Goal: Task Accomplishment & Management: Manage account settings

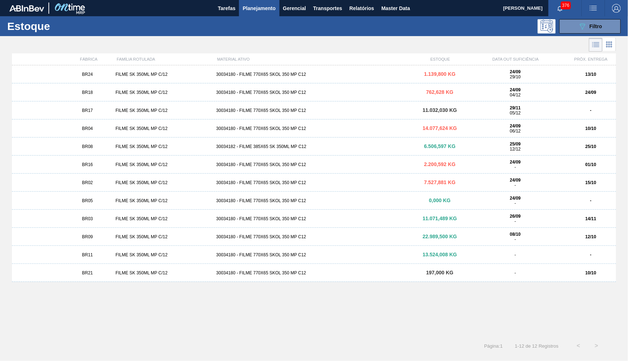
click at [258, 10] on span "Planejamento" at bounding box center [258, 8] width 33 height 9
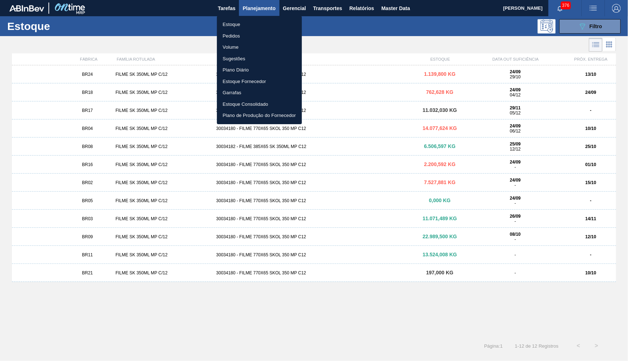
click at [258, 22] on li "Estoque" at bounding box center [259, 25] width 85 height 12
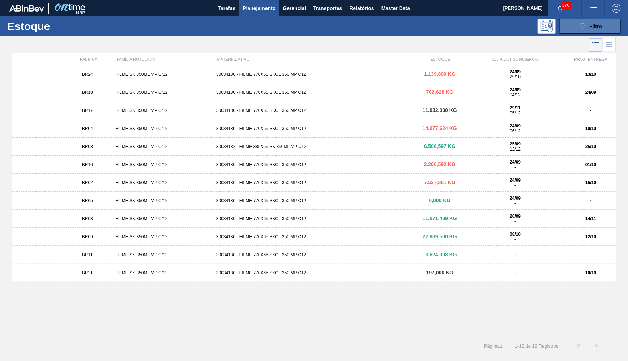
click at [576, 23] on button "089F7B8B-B2A5-4AFE-B5C0-19BA573D28AC Filtro" at bounding box center [589, 26] width 61 height 14
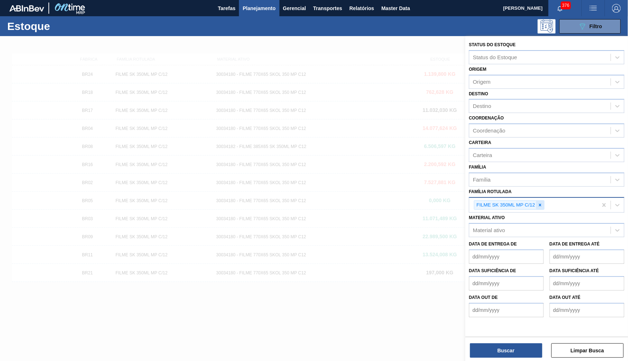
click at [543, 201] on div at bounding box center [540, 205] width 8 height 9
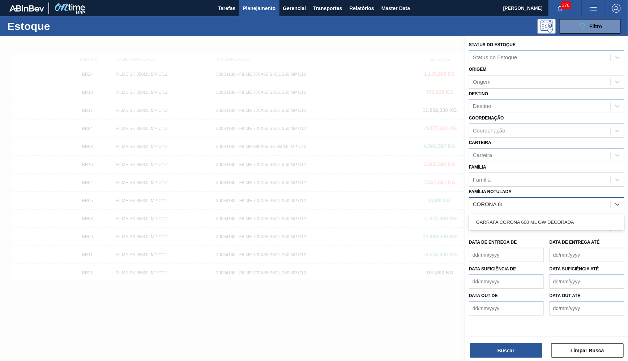
type Rotulada "CORONA 600"
click at [536, 216] on div "GARRAFA CORONA 600 ML OW DECORADA" at bounding box center [546, 222] width 155 height 13
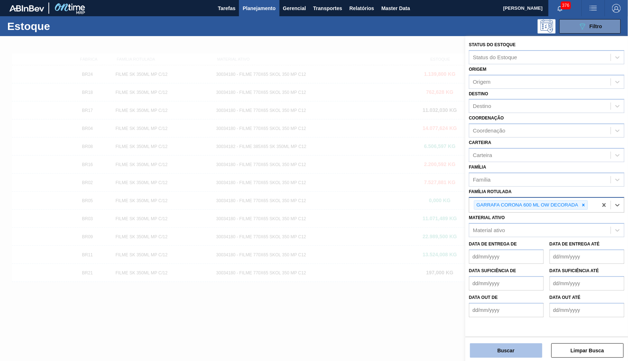
click at [520, 353] on button "Buscar" at bounding box center [506, 351] width 72 height 14
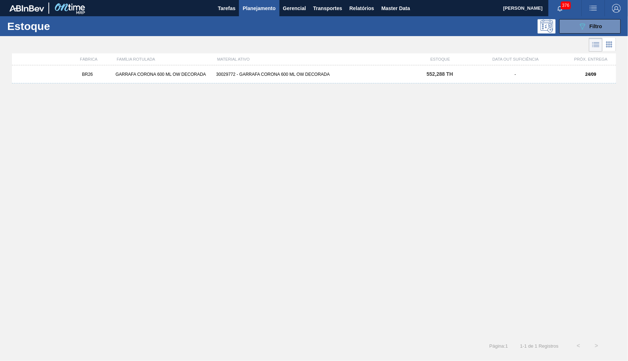
click at [271, 70] on div "BR26 GARRAFA CORONA 600 ML OW DECORADA 30029772 - GARRAFA CORONA 600 ML OW DECO…" at bounding box center [314, 74] width 604 height 18
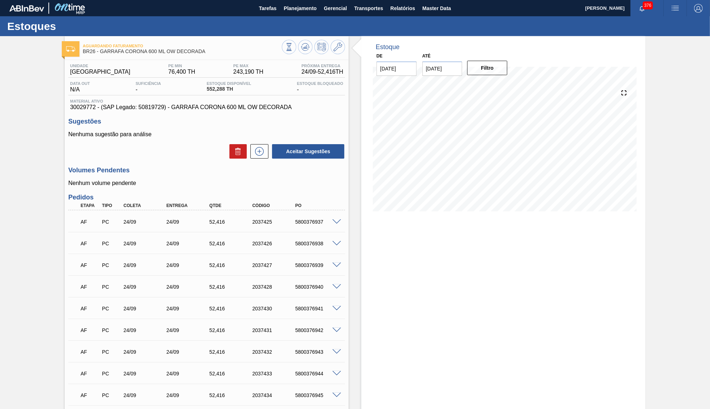
type input "[DATE]"
click at [217, 110] on span "30029772 - (SAP Legado: 50819729) - GARRAFA CORONA 600 ML OW DECORADA" at bounding box center [206, 107] width 273 height 7
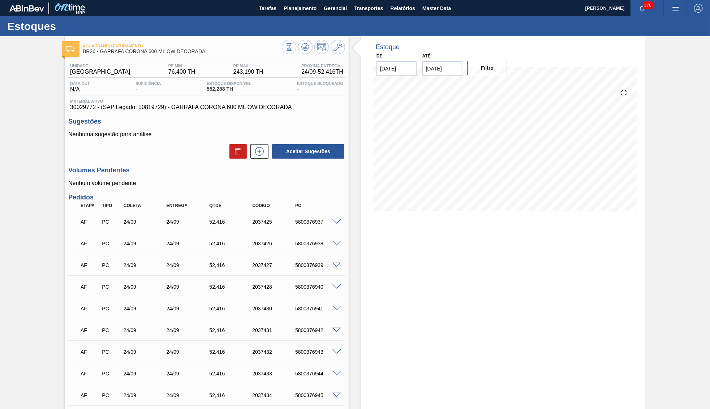
click at [299, 9] on span "Planejamento" at bounding box center [300, 8] width 33 height 9
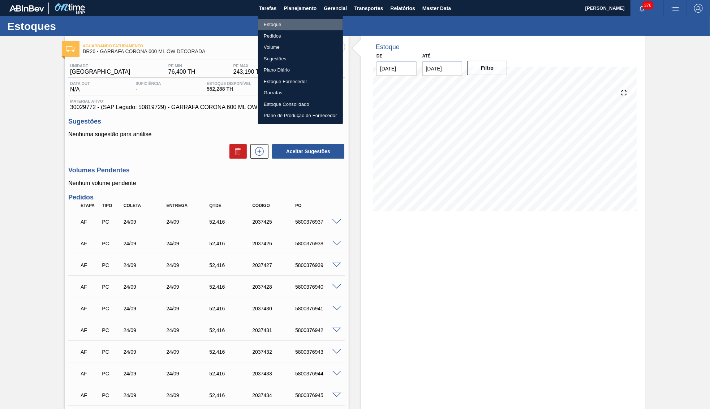
click at [272, 28] on li "Estoque" at bounding box center [300, 25] width 85 height 12
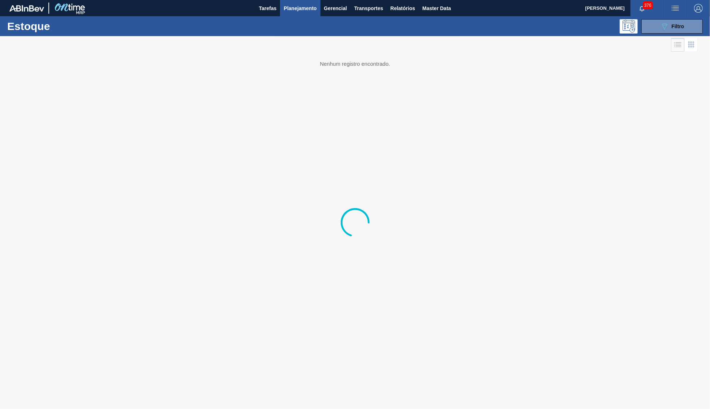
click at [627, 34] on div "Estoque 089F7B8B-B2A5-4AFE-B5C0-19BA573D28AC Filtro" at bounding box center [355, 26] width 710 height 20
click at [627, 31] on button "089F7B8B-B2A5-4AFE-B5C0-19BA573D28AC Filtro" at bounding box center [671, 26] width 61 height 14
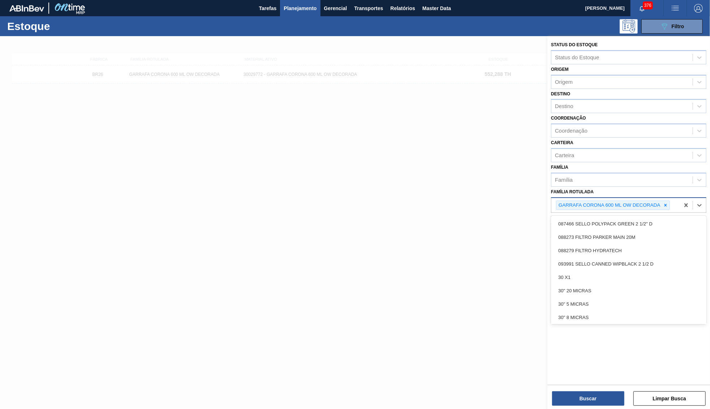
click at [627, 201] on div "GARRAFA CORONA 600 ML OW DECORADA" at bounding box center [613, 206] width 114 height 10
click at [627, 203] on icon at bounding box center [665, 205] width 5 height 5
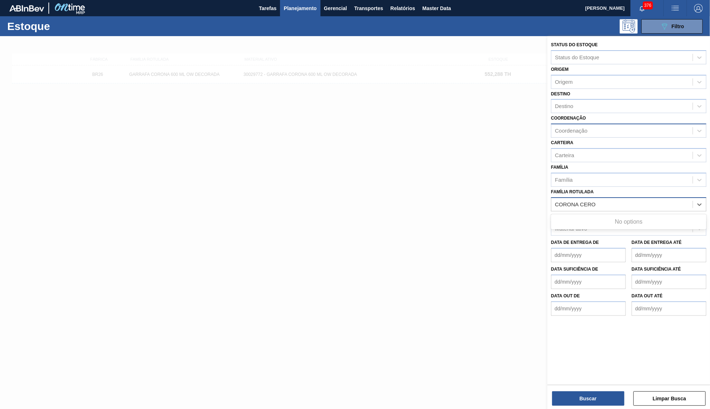
type Rotulada "CORONA CER"
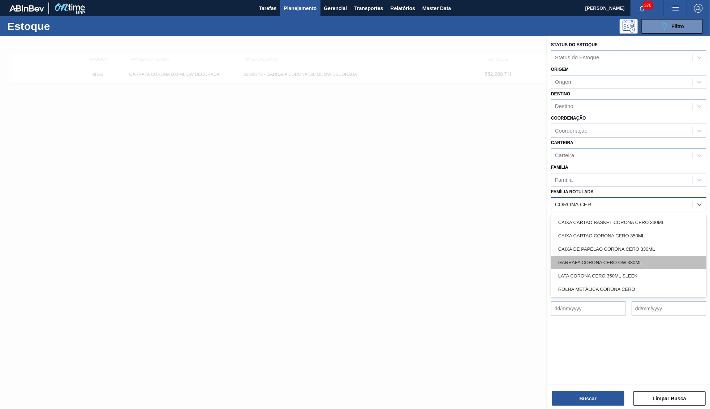
click at [579, 256] on div "GARRAFA CORONA CERO OW 330ML" at bounding box center [628, 262] width 155 height 13
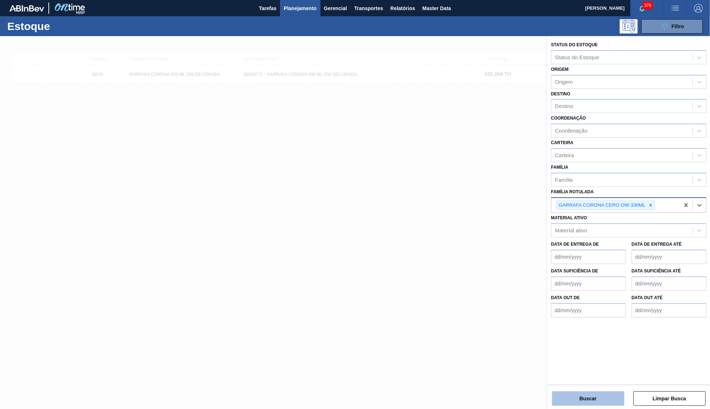
click at [588, 361] on div "Buscar Limpar Busca" at bounding box center [628, 395] width 163 height 20
click at [588, 361] on button "Buscar" at bounding box center [588, 398] width 72 height 14
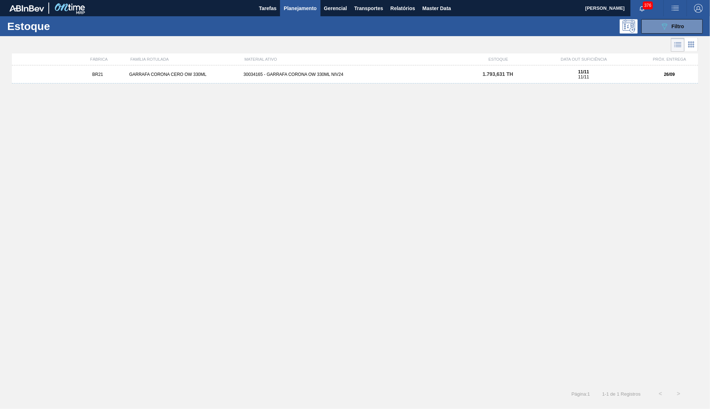
click at [347, 86] on div "BR21 GARRAFA CORONA CERO OW 330ML 30034165 - GARRAFA CORONA OW 330ML NIV24 1.79…" at bounding box center [355, 222] width 686 height 315
click at [343, 77] on div "BR21 GARRAFA CORONA CERO OW 330ML 30034165 - GARRAFA CORONA OW 330ML NIV24 1.79…" at bounding box center [355, 74] width 686 height 18
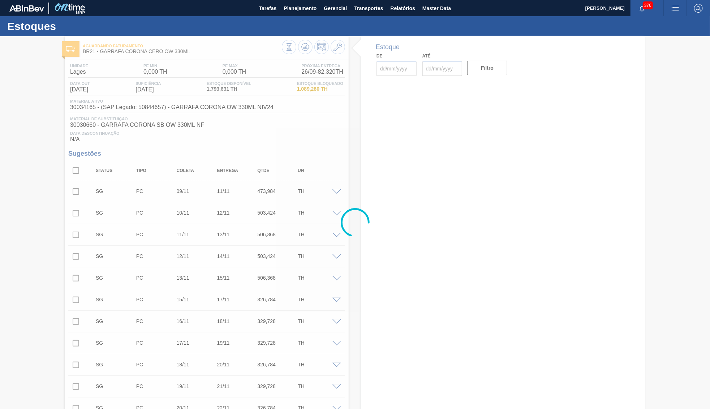
type input "[DATE]"
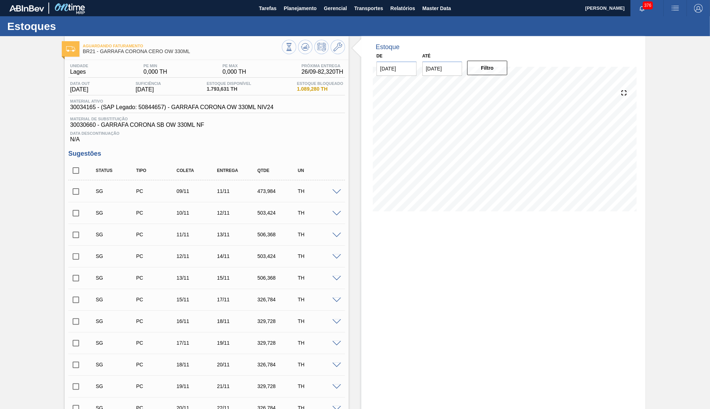
click at [197, 109] on span "30034165 - (SAP Legado: 50844657) - GARRAFA CORONA OW 330ML NIV24" at bounding box center [171, 107] width 203 height 7
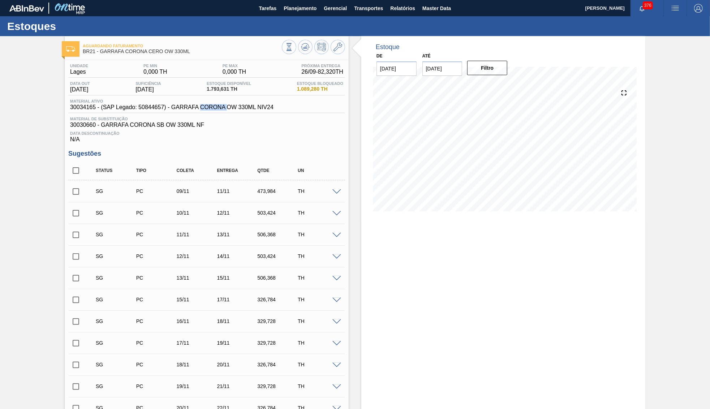
click at [197, 109] on span "30034165 - (SAP Legado: 50844657) - GARRAFA CORONA OW 330ML NIV24" at bounding box center [171, 107] width 203 height 7
copy span "CORONA"
click at [197, 109] on span "30034165 - (SAP Legado: 50844657) - GARRAFA CORONA OW 330ML NIV24" at bounding box center [171, 107] width 203 height 7
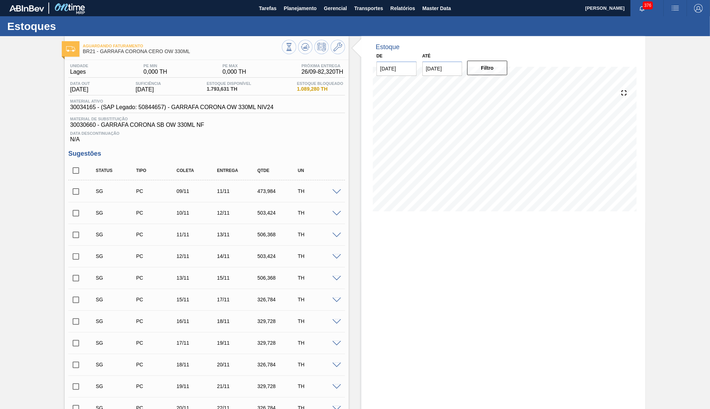
click at [305, 9] on span "Planejamento" at bounding box center [300, 8] width 33 height 9
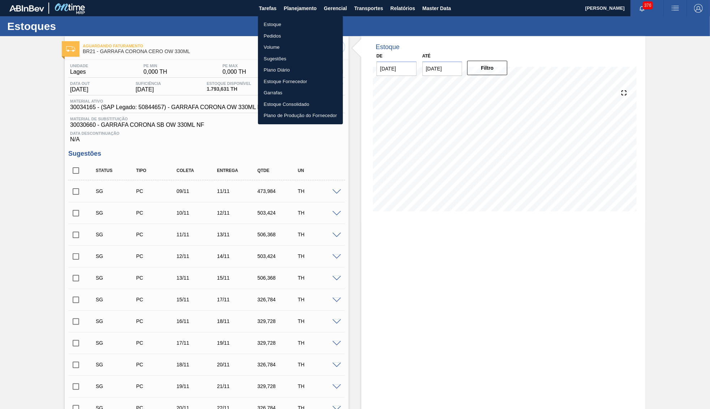
click at [453, 256] on div at bounding box center [355, 204] width 710 height 409
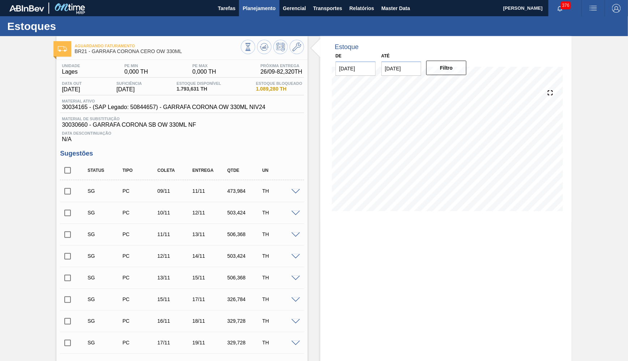
click at [252, 5] on span "Planejamento" at bounding box center [258, 8] width 33 height 9
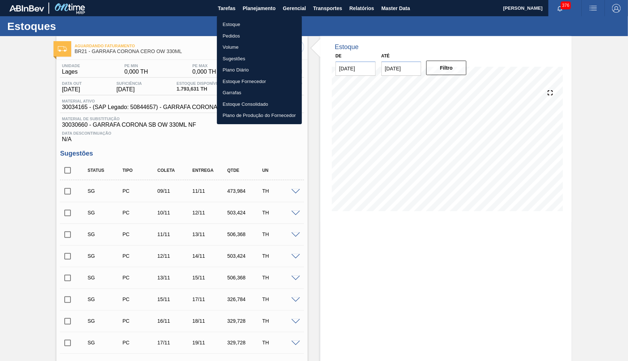
click at [258, 23] on li "Estoque" at bounding box center [259, 25] width 85 height 12
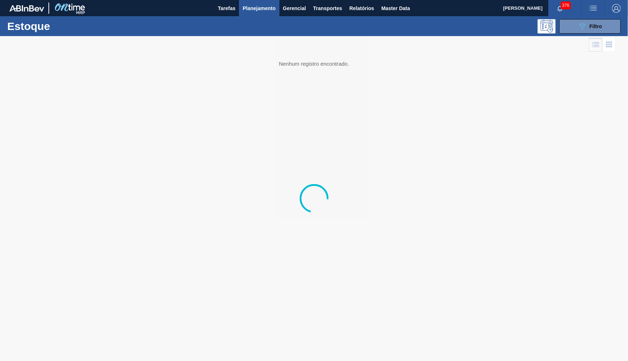
click at [594, 26] on span "Filtro" at bounding box center [595, 26] width 13 height 6
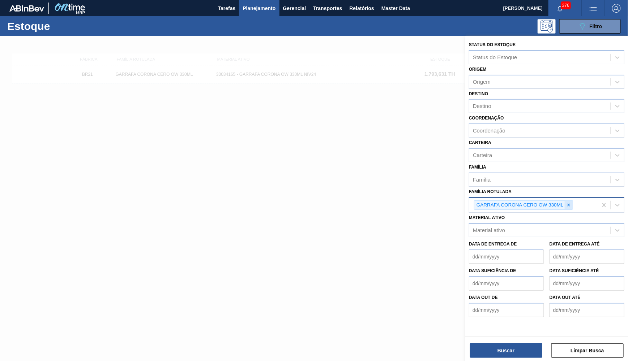
click at [569, 201] on div at bounding box center [568, 205] width 8 height 9
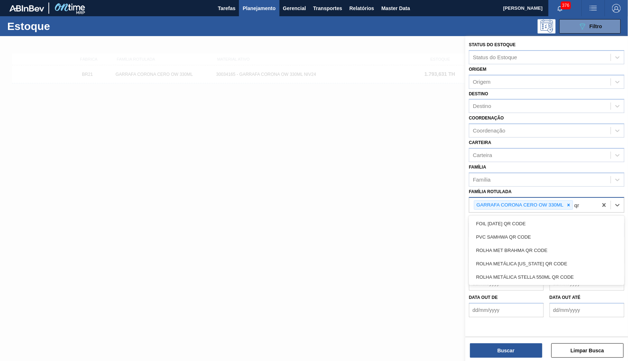
type Rotulada "q"
type Rotulada "qr c"
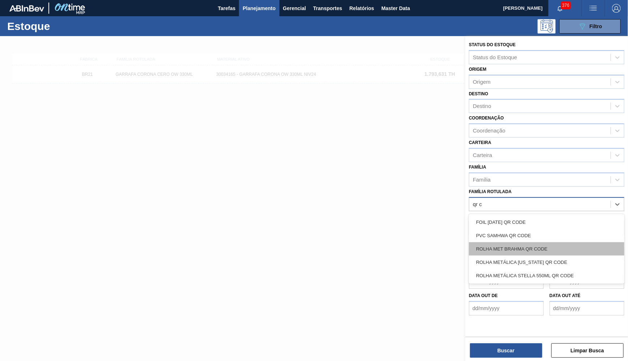
click at [519, 242] on div "ROLHA MET BRAHMA QR CODE" at bounding box center [546, 248] width 155 height 13
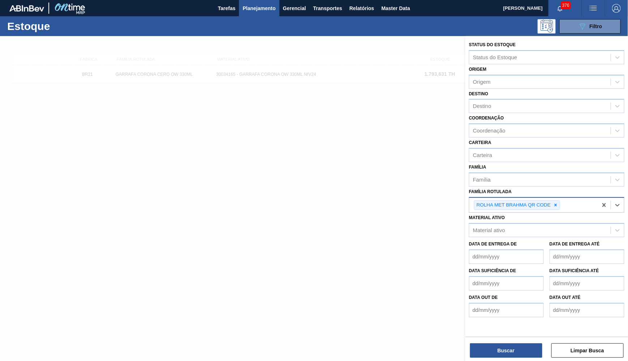
click at [504, 342] on div "Buscar Limpar Busca" at bounding box center [546, 347] width 163 height 20
click at [511, 354] on button "Buscar" at bounding box center [506, 351] width 72 height 14
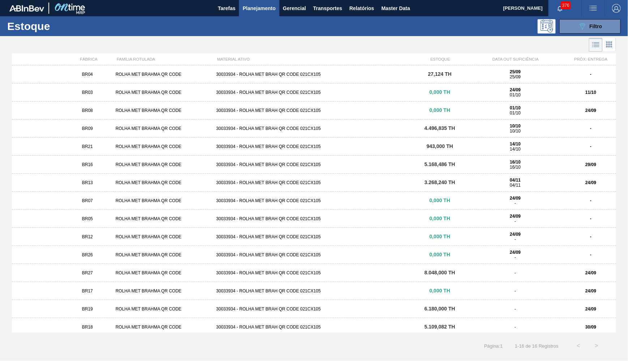
scroll to position [21, 0]
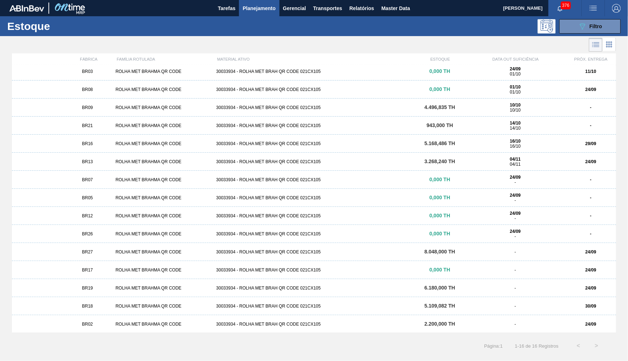
click at [121, 102] on div "BR09 ROLHA MET BRAHMA QR CODE 30033934 - ROLHA MET BRAH QR CODE 021CX105 4.496,…" at bounding box center [314, 108] width 604 height 18
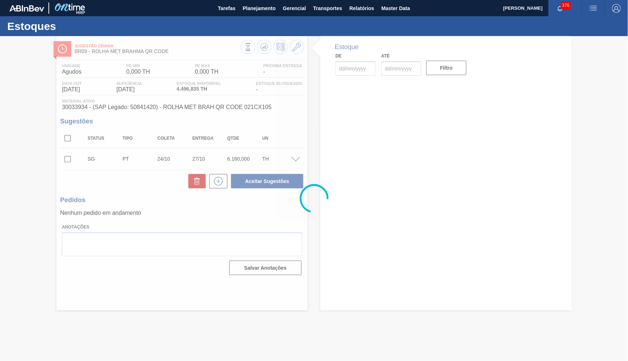
type input "[DATE]"
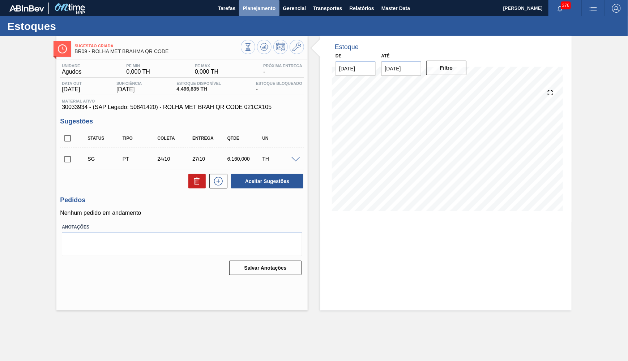
click at [251, 11] on span "Planejamento" at bounding box center [258, 8] width 33 height 9
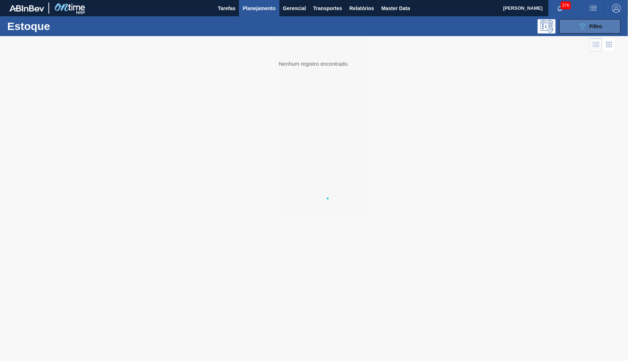
click at [588, 30] on div "089F7B8B-B2A5-4AFE-B5C0-19BA573D28AC Filtro" at bounding box center [590, 26] width 24 height 9
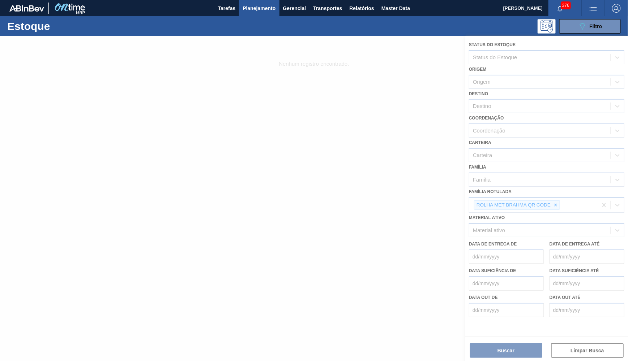
click at [367, 175] on div at bounding box center [314, 198] width 628 height 325
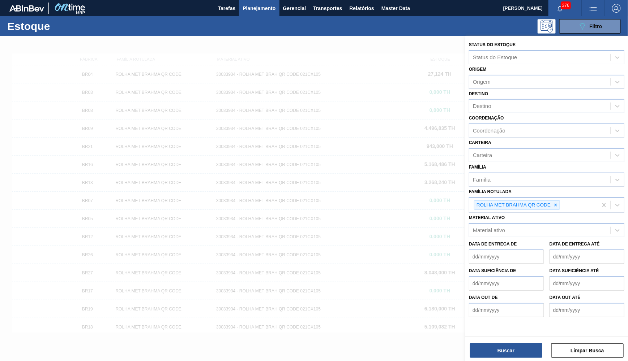
drag, startPoint x: 254, startPoint y: 156, endPoint x: 122, endPoint y: 201, distance: 138.5
click at [254, 157] on div at bounding box center [314, 216] width 628 height 361
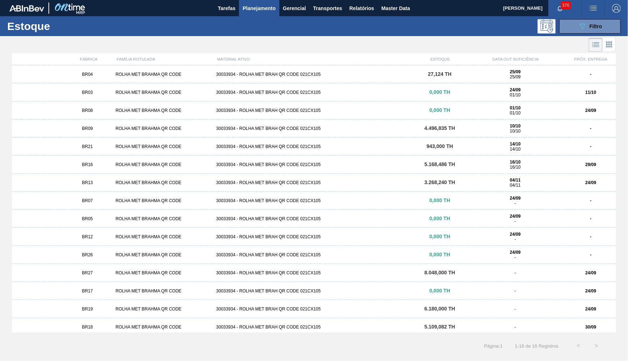
scroll to position [21, 0]
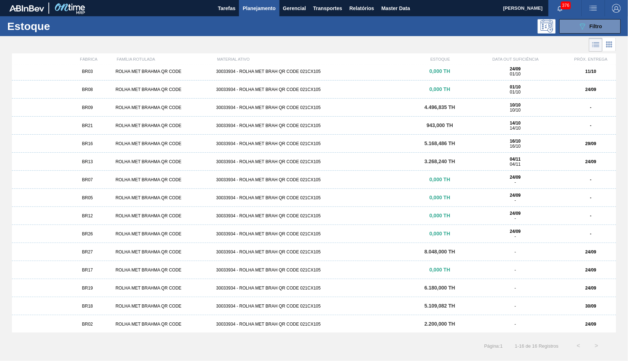
click at [103, 181] on div "BR07" at bounding box center [87, 179] width 50 height 5
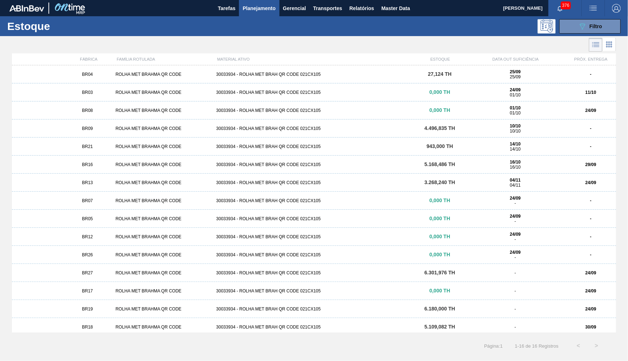
click at [90, 292] on span "BR17" at bounding box center [87, 291] width 11 height 5
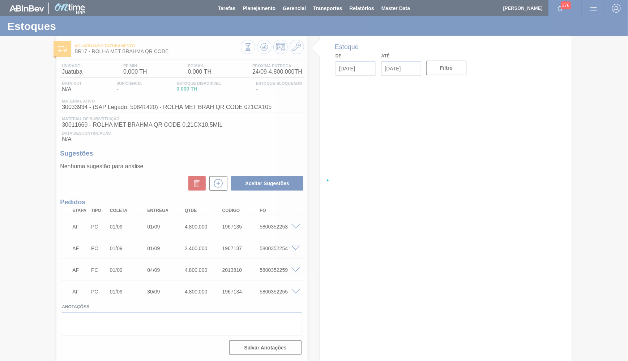
click at [151, 222] on div at bounding box center [314, 180] width 628 height 361
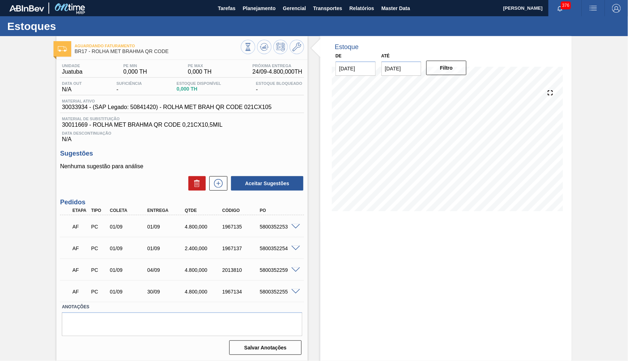
click at [253, 289] on div "1967134" at bounding box center [241, 292] width 42 height 6
click at [267, 289] on div "5800352255" at bounding box center [279, 292] width 42 height 6
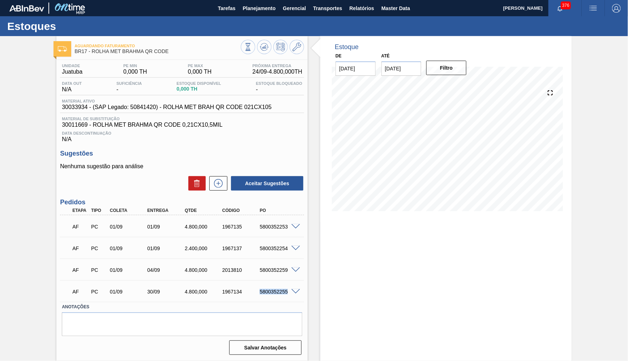
copy div "5800352255"
drag, startPoint x: 254, startPoint y: 220, endPoint x: 257, endPoint y: 236, distance: 16.9
click at [255, 220] on div "AF PC 01/09 01/09 4.800,000 1967135 5800352253" at bounding box center [180, 226] width 225 height 14
click at [284, 224] on div "5800352253" at bounding box center [279, 227] width 42 height 6
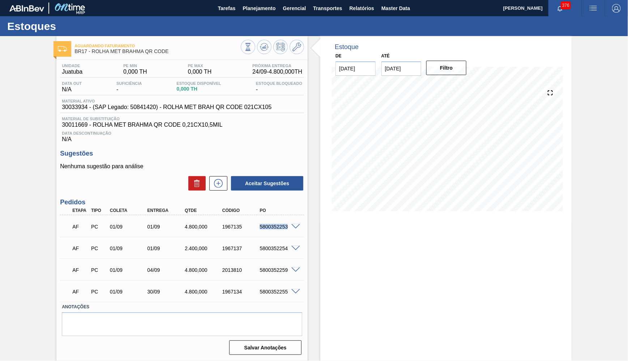
copy div "5800352253"
click at [254, 7] on span "Planejamento" at bounding box center [258, 8] width 33 height 9
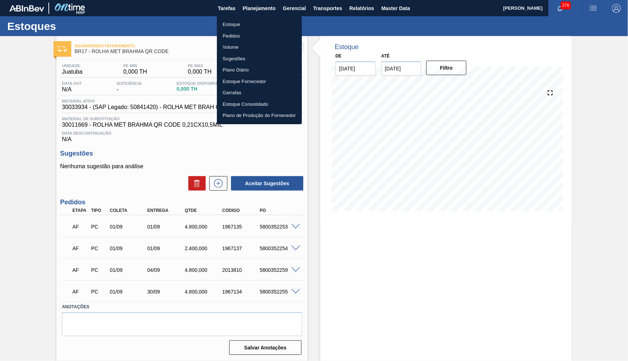
click at [233, 23] on li "Estoque" at bounding box center [259, 25] width 85 height 12
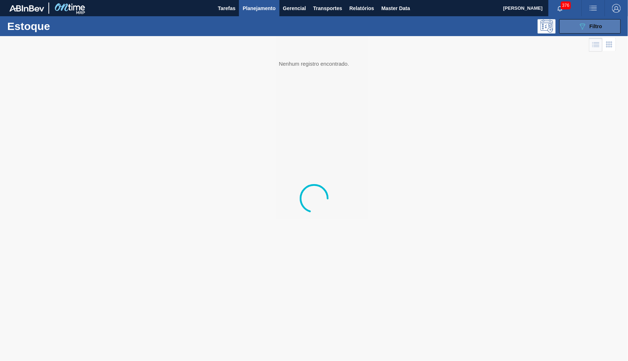
click at [586, 24] on icon "089F7B8B-B2A5-4AFE-B5C0-19BA573D28AC" at bounding box center [582, 26] width 9 height 9
click at [601, 28] on span "Filtro" at bounding box center [595, 26] width 13 height 6
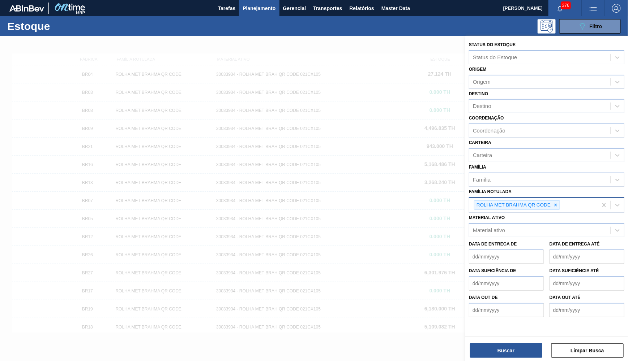
click at [558, 199] on div "ROLHA MET BRAHMA QR CODE" at bounding box center [533, 205] width 128 height 15
click at [556, 203] on icon at bounding box center [555, 205] width 5 height 5
paste Rotulada "AROMA NATURAL TASTESENSE 20648938"
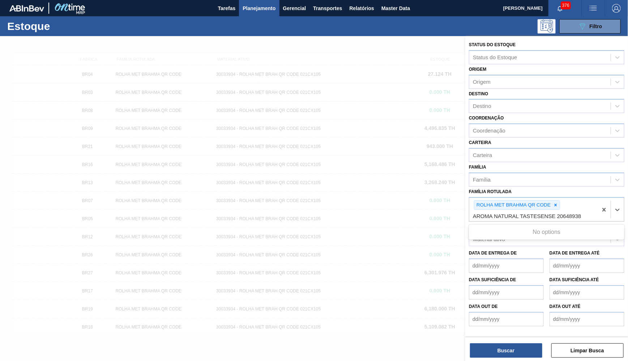
type Rotulada "AROMA NATURAL TASTESENSE 20648938"
click at [496, 213] on Rotulada "AROMA NATURAL TASTESENSE 20648938" at bounding box center [527, 216] width 109 height 6
click at [551, 201] on div "ROLHA MET BRAHMA QR CODE" at bounding box center [512, 205] width 77 height 9
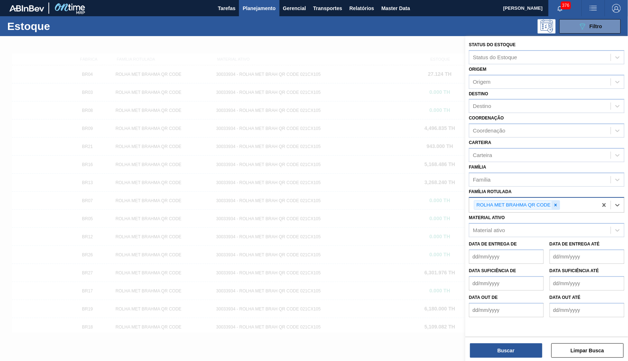
click at [556, 204] on icon at bounding box center [555, 205] width 3 height 3
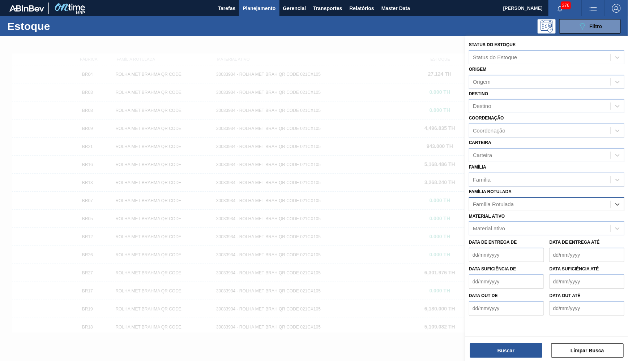
paste Rotulada "AROMA NATURAL TASTESENSE 20648938"
type Rotulada "AROMA NATURAL TASTESENSE 20648938"
click at [479, 197] on div "AROMA NATURAL TASTESENSE 20648938" at bounding box center [546, 204] width 155 height 14
click at [476, 201] on div "Família Rotulada" at bounding box center [493, 204] width 41 height 6
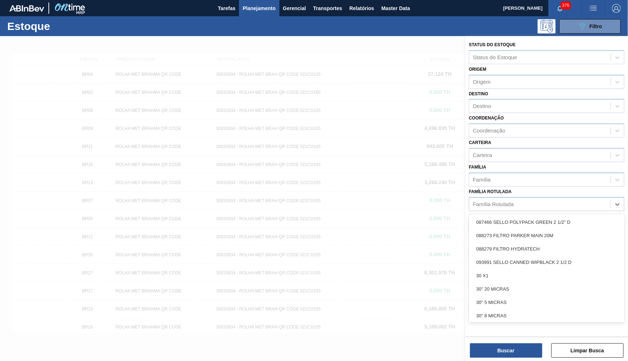
paste Rotulada "AROMA NATURAL TASTESENSE 20648938"
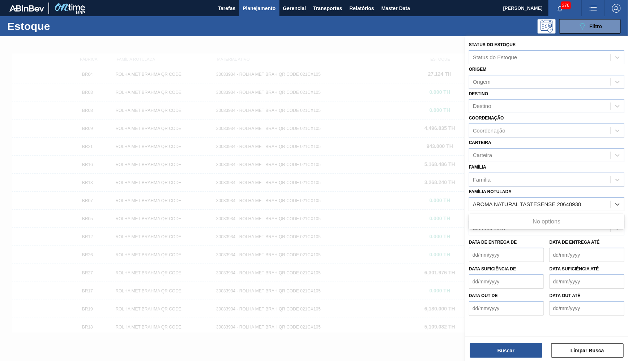
click at [494, 216] on div "No options" at bounding box center [546, 222] width 155 height 12
click at [503, 216] on div "No options" at bounding box center [546, 222] width 155 height 12
click at [509, 216] on div "No options" at bounding box center [546, 221] width 155 height 15
type Rotulada "AROMA NATURAL TASTESENSE 20648938"
click at [519, 236] on div "Data de Entrega de Data de Entrega até" at bounding box center [546, 249] width 161 height 27
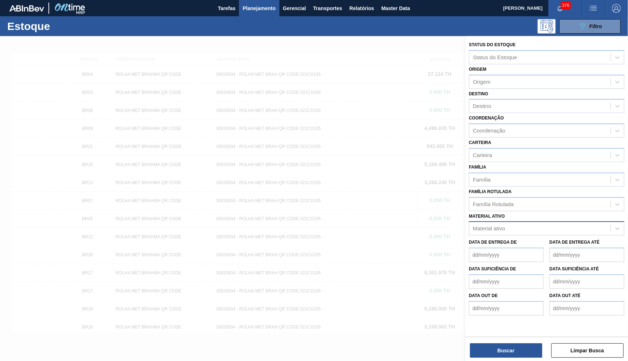
click at [527, 224] on div "Material ativo" at bounding box center [539, 229] width 141 height 10
paste ativo "AROMA NATURAL TASTESENSE 20648938"
type ativo "AROMA NATURAL TASTESENSE 20648938"
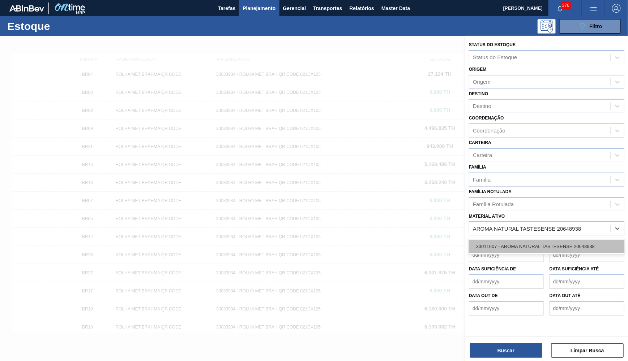
click at [530, 240] on div "30011607 - AROMA NATURAL TASTESENSE 20648938" at bounding box center [546, 246] width 155 height 13
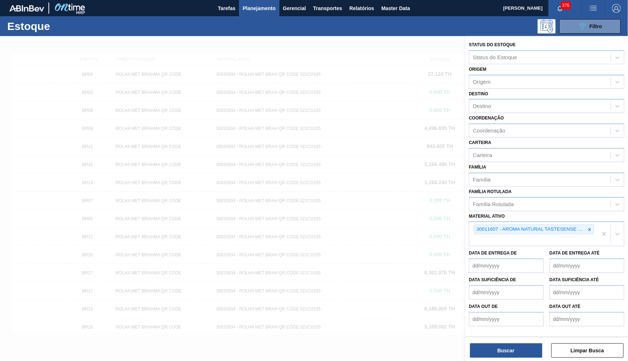
click at [512, 359] on div "Status do Estoque Status do Estoque Origem Origem Destino Destino Coordenação C…" at bounding box center [546, 199] width 163 height 327
click at [508, 355] on button "Buscar" at bounding box center [506, 351] width 72 height 14
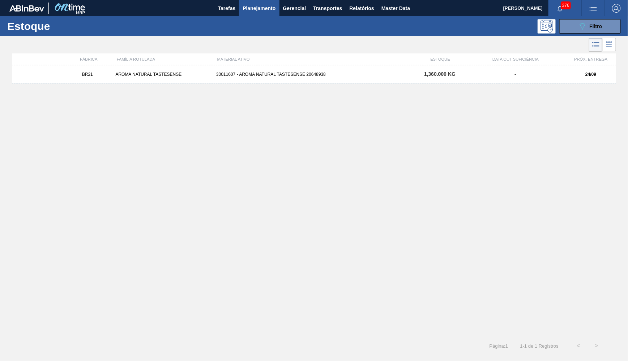
click at [267, 76] on div "30011607 - AROMA NATURAL TASTESENSE 20648938" at bounding box center [313, 74] width 201 height 5
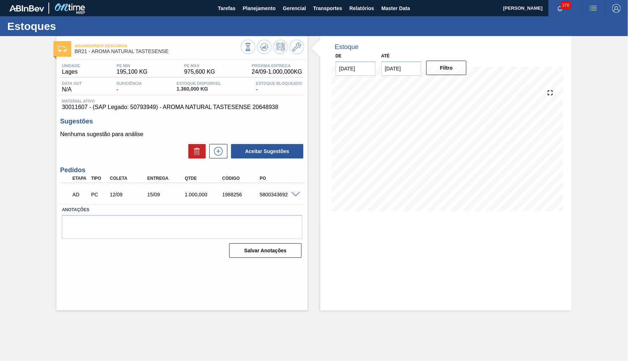
click at [199, 107] on span "30011607 - (SAP Legado: 50793949) - AROMA NATURAL TASTESENSE 20648938" at bounding box center [182, 107] width 240 height 7
click at [139, 146] on div "Aceitar Sugestões" at bounding box center [182, 151] width 244 height 16
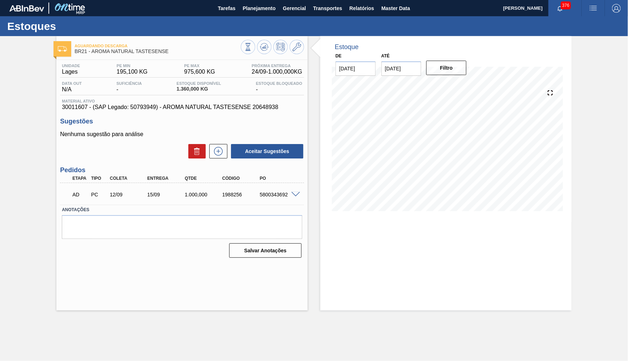
drag, startPoint x: 17, startPoint y: 96, endPoint x: 156, endPoint y: 112, distance: 140.5
click at [17, 96] on div "Aguardando Descarga BR21 - AROMA NATURAL TASTESENSE Unidade Lages PE MIN 195,10…" at bounding box center [314, 173] width 628 height 275
click at [222, 113] on div "Unidade Lages PE MIN 195,100 KG PE MAX 975,600 KG Próxima Entrega 24/09 - 1.000…" at bounding box center [181, 160] width 251 height 201
click at [219, 106] on span "30011607 - (SAP Legado: 50793949) - AROMA NATURAL TASTESENSE 20648938" at bounding box center [182, 107] width 240 height 7
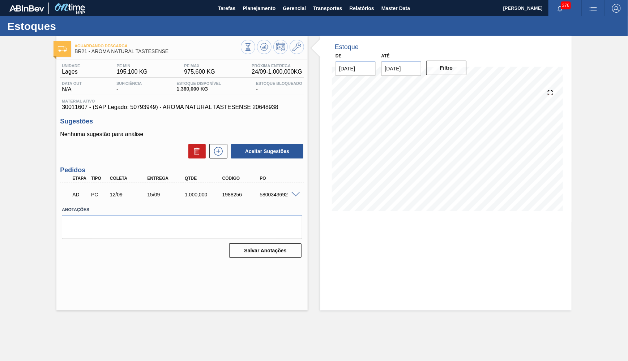
click at [219, 106] on span "30011607 - (SAP Legado: 50793949) - AROMA NATURAL TASTESENSE 20648938" at bounding box center [182, 107] width 240 height 7
click at [60, 112] on div "Unidade Lages PE MIN 195,100 KG PE MAX 975,600 KG Próxima Entrega 24/09 - 1.000…" at bounding box center [181, 160] width 251 height 201
drag, startPoint x: 91, startPoint y: 51, endPoint x: 179, endPoint y: 50, distance: 87.5
click at [179, 50] on span "BR21 - AROMA NATURAL TASTESENSE" at bounding box center [157, 51] width 166 height 5
copy span "AROMA NATURAL TASTESENSE"
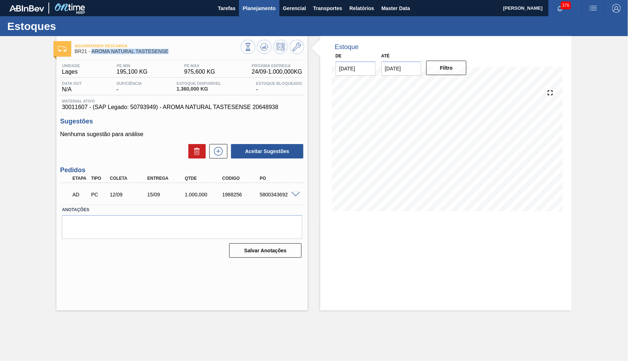
click at [279, 12] on button "Planejamento" at bounding box center [259, 8] width 40 height 16
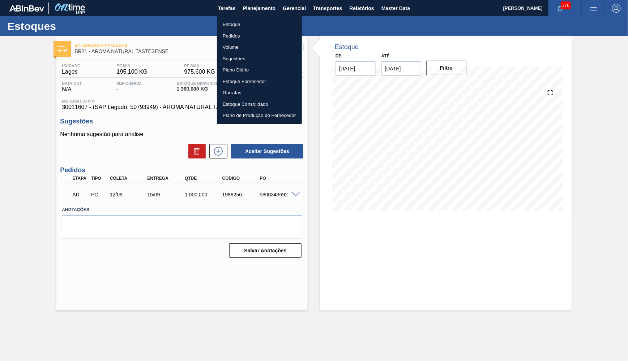
click at [244, 21] on li "Estoque" at bounding box center [259, 25] width 85 height 12
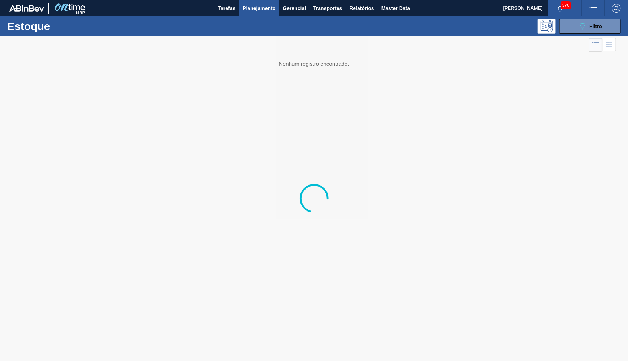
click at [573, 23] on button "089F7B8B-B2A5-4AFE-B5C0-19BA573D28AC Filtro" at bounding box center [589, 26] width 61 height 14
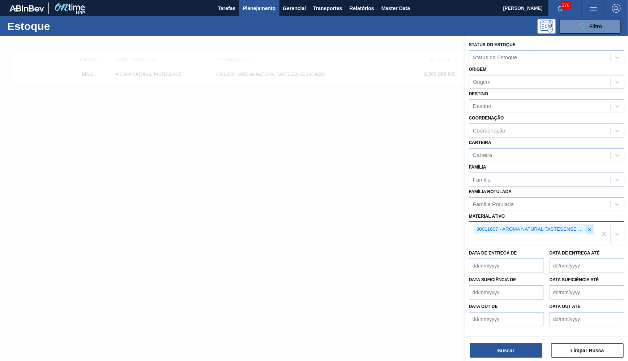
click at [590, 228] on icon at bounding box center [589, 229] width 3 height 3
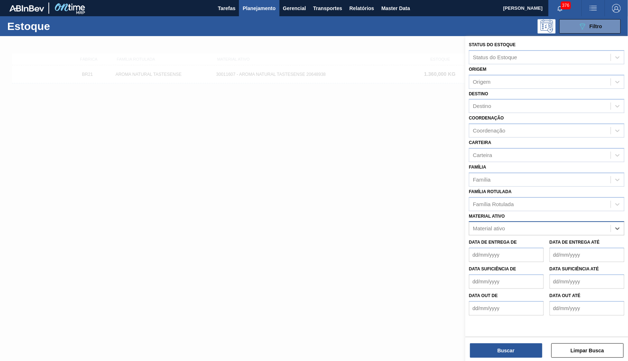
paste ativo "AROMA NATURAL TASTESENSE"
type ativo "AROMA NATURAL TASTESENSE"
click at [534, 211] on div "Material ativo option 30011607 - AROMA NATURAL TASTESENSE 20648938, deselected.…" at bounding box center [546, 223] width 155 height 25
click at [520, 199] on div "Família Rotulada" at bounding box center [539, 204] width 141 height 10
paste Rotulada "AROMA NATURAL TASTESENSE"
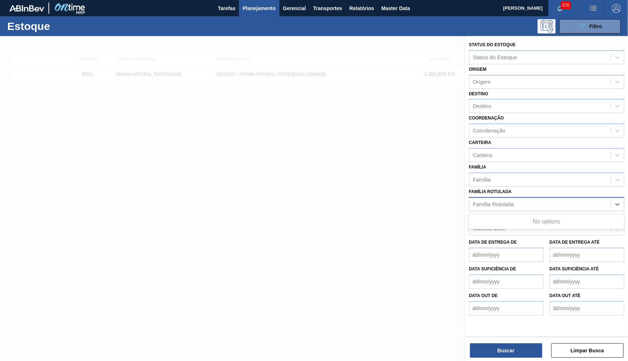
type Rotulada "AROMA NATURAL TASTESENSE"
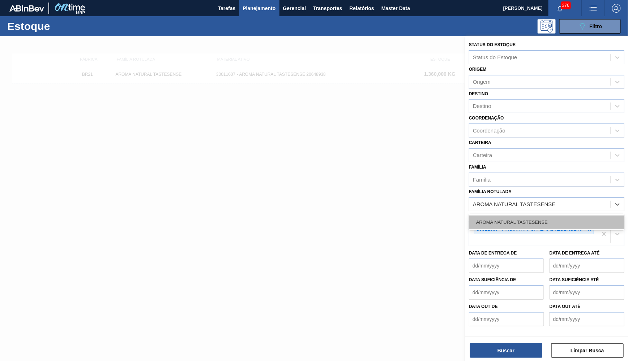
click at [487, 216] on div "AROMA NATURAL TASTESENSE" at bounding box center [546, 222] width 155 height 13
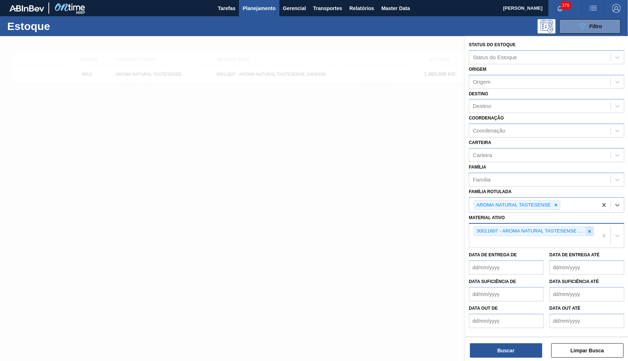
click at [590, 229] on icon at bounding box center [589, 231] width 5 height 5
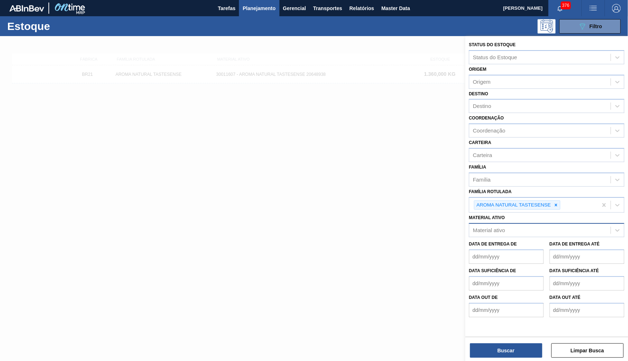
click at [520, 343] on div "Buscar Limpar Busca" at bounding box center [546, 347] width 163 height 20
click at [517, 345] on button "Buscar" at bounding box center [506, 351] width 72 height 14
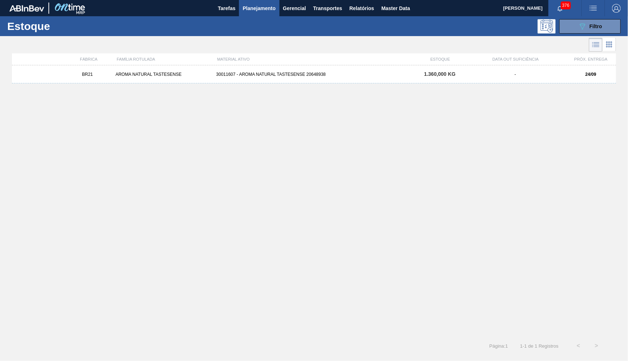
drag, startPoint x: 498, startPoint y: 82, endPoint x: 489, endPoint y: 133, distance: 51.8
click at [489, 133] on div "BR21 AROMA NATURAL TASTESENSE 30011607 - AROMA NATURAL TASTESENSE 20648938 1.36…" at bounding box center [314, 198] width 604 height 267
click at [594, 34] on div "Estoque 089F7B8B-B2A5-4AFE-B5C0-19BA573D28AC Filtro" at bounding box center [314, 26] width 628 height 20
click at [594, 21] on button "089F7B8B-B2A5-4AFE-B5C0-19BA573D28AC Filtro" at bounding box center [589, 26] width 61 height 14
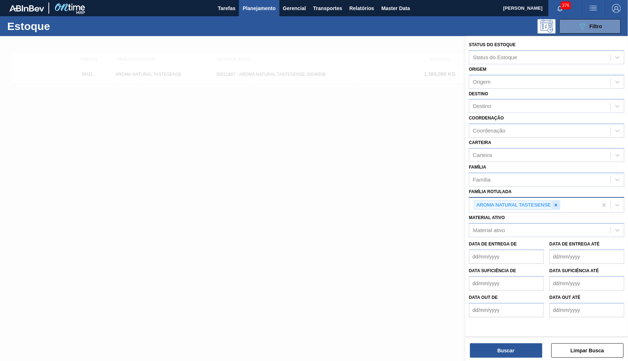
click at [555, 203] on icon at bounding box center [555, 205] width 5 height 5
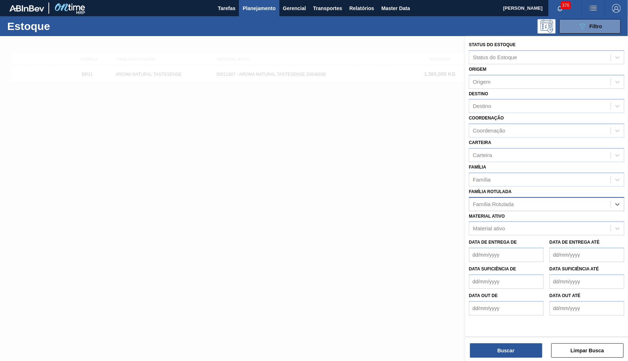
paste Rotulada "AROMA NAT TASTESENSE 20639899"
click at [495, 216] on div "No options" at bounding box center [546, 222] width 155 height 12
type Rotulada "AROMA NAT TASTESENSE 20639899"
click at [504, 222] on div "Material ativo" at bounding box center [546, 229] width 155 height 14
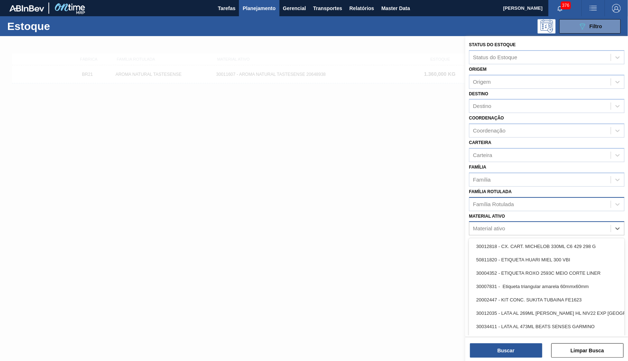
paste ativo "AROMA NAT TASTESENSE 20639899"
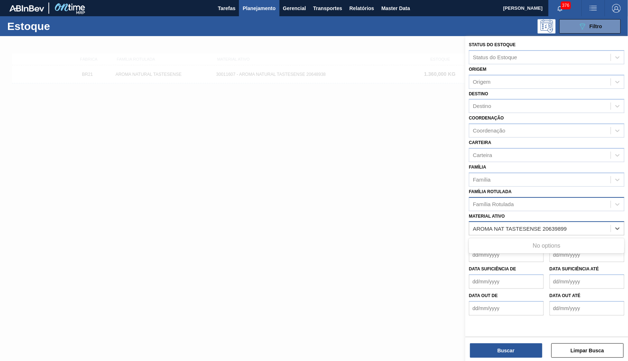
type ativo "AROMA NAT TASTESENSE 20639899"
click at [534, 238] on div "30034483 - AROMA NAT TASTESENSE 20639899" at bounding box center [546, 246] width 155 height 16
click at [548, 240] on div "30034483 - AROMA NAT TASTESENSE 20639899" at bounding box center [546, 246] width 155 height 13
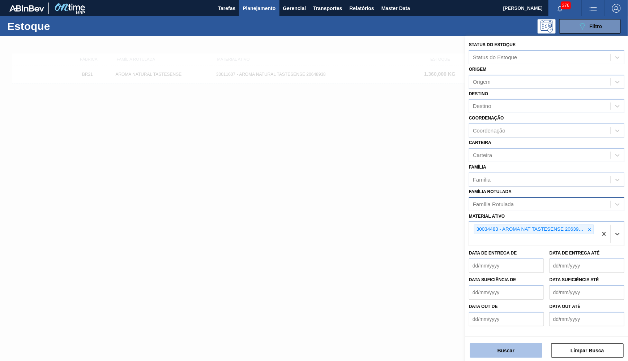
click at [502, 348] on button "Buscar" at bounding box center [506, 351] width 72 height 14
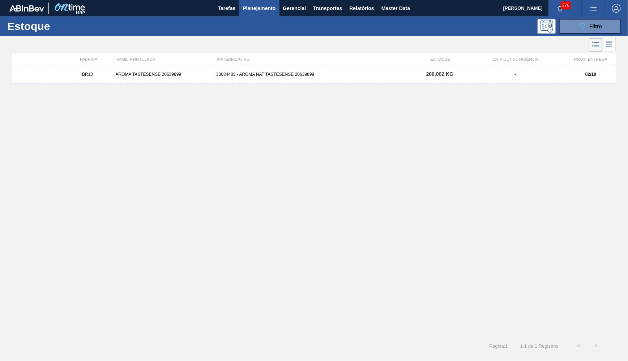
drag, startPoint x: 410, startPoint y: 78, endPoint x: 414, endPoint y: 79, distance: 3.8
click at [414, 79] on div "BR13 AROMA TASTESENSE 20639899 30034483 - AROMA NAT TASTESENSE 20639899 200,002…" at bounding box center [314, 74] width 604 height 18
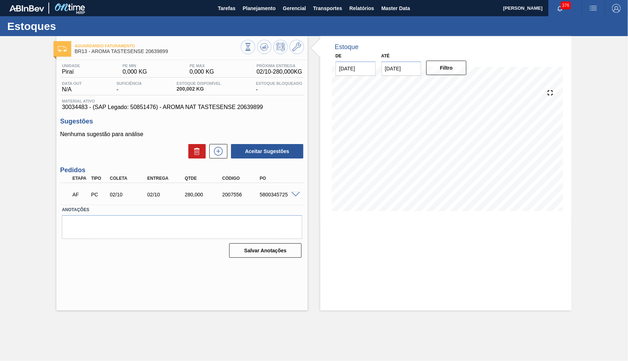
click at [304, 192] on div at bounding box center [296, 194] width 14 height 5
click at [222, 149] on icon at bounding box center [218, 151] width 12 height 9
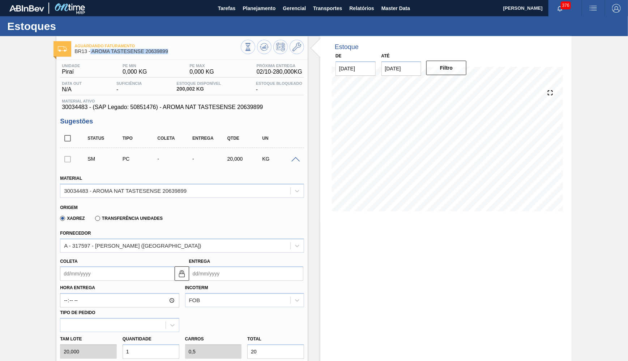
drag, startPoint x: 91, startPoint y: 49, endPoint x: 202, endPoint y: 53, distance: 111.4
click at [202, 53] on span "BR13 - AROMA TASTESENSE 20639899" at bounding box center [157, 51] width 166 height 5
copy span "AROMA TASTESENSE 20639899"
click at [87, 96] on div "Unidade Piraí PE MIN 0,000 KG PE MAX 0,000 KG Próxima Entrega 02/10 - 280,000 K…" at bounding box center [182, 87] width 244 height 47
drag, startPoint x: 85, startPoint y: 106, endPoint x: 32, endPoint y: 108, distance: 52.8
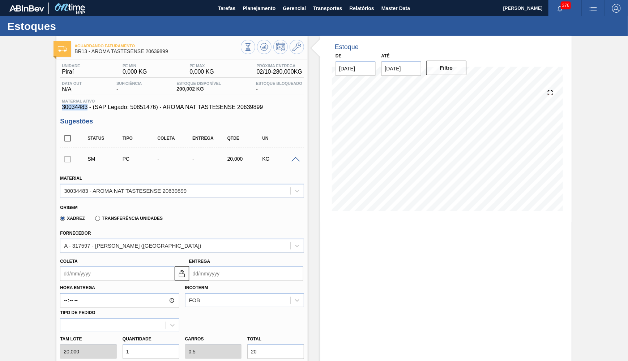
click at [32, 108] on div "Aguardando Faturamento BR13 - AROMA TASTESENSE 20639899 Unidade Piraí PE MIN 0,…" at bounding box center [314, 313] width 628 height 554
copy span "30034483"
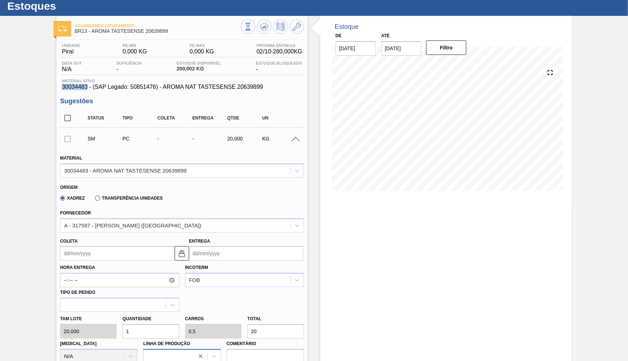
scroll to position [18, 0]
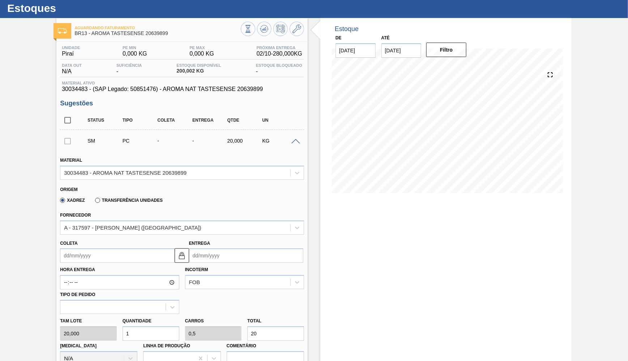
click at [177, 89] on span "30034483 - (SAP Legado: 50851476) - AROMA NAT TASTESENSE 20639899" at bounding box center [182, 89] width 240 height 7
click at [83, 78] on div "Unidade Piraí PE MIN 0,000 KG PE MAX 0,000 KG Próxima Entrega 02/10 - 280,000 K…" at bounding box center [182, 69] width 244 height 47
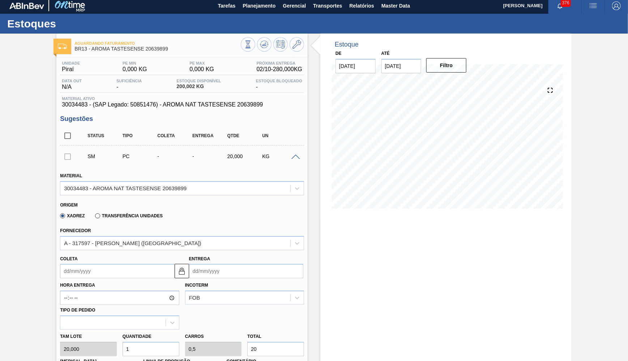
scroll to position [0, 0]
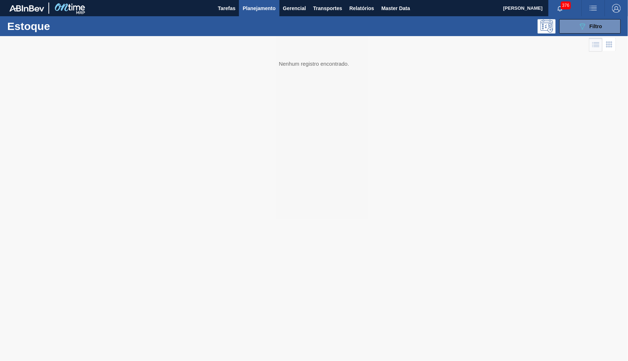
click at [575, 34] on div "Estoque 089F7B8B-B2A5-4AFE-B5C0-19BA573D28AC Filtro" at bounding box center [314, 26] width 628 height 20
click at [581, 27] on icon at bounding box center [582, 26] width 5 height 6
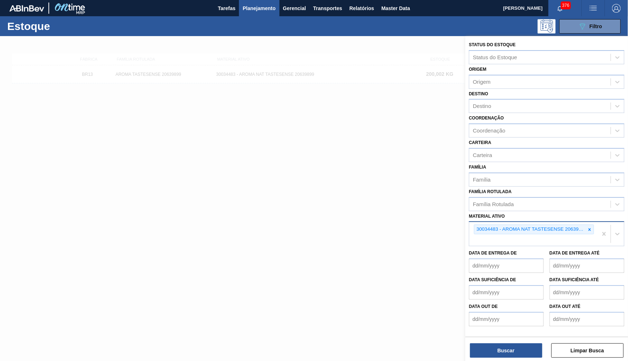
click at [587, 227] on icon at bounding box center [589, 229] width 5 height 5
paste ativo "30034483"
type ativo "30034483"
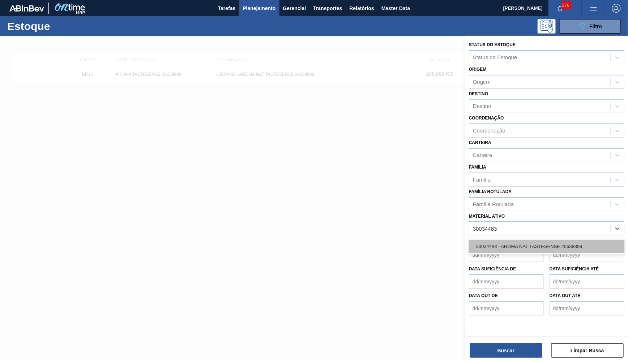
click at [528, 240] on div "30034483 - AROMA NAT TASTESENSE 20639899" at bounding box center [546, 246] width 155 height 13
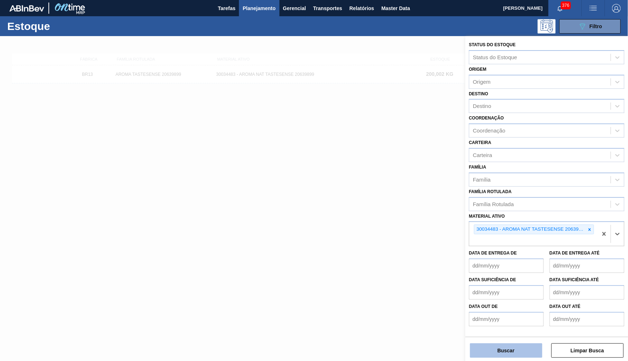
click at [511, 346] on button "Buscar" at bounding box center [506, 351] width 72 height 14
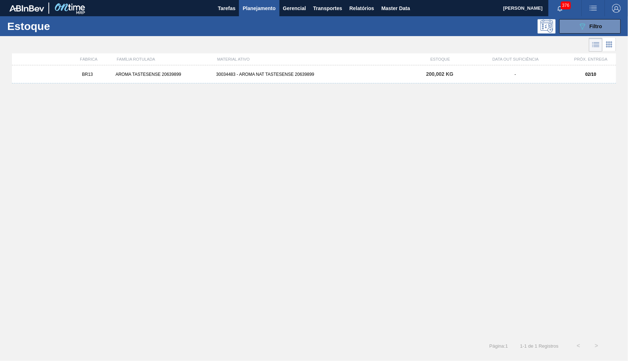
click at [306, 72] on div "30034483 - AROMA NAT TASTESENSE 20639899" at bounding box center [313, 74] width 201 height 5
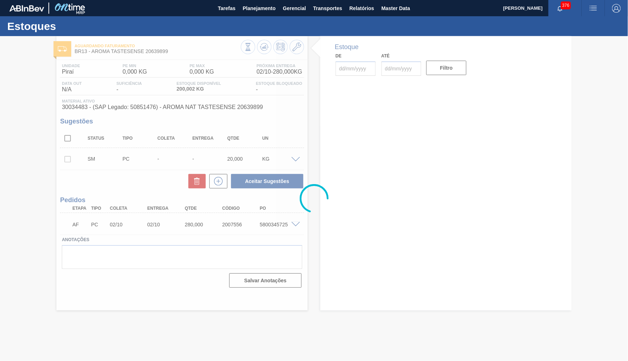
type input "[DATE]"
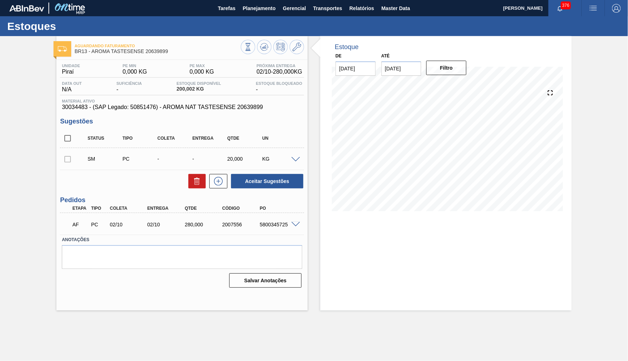
click at [106, 110] on span "30034483 - (SAP Legado: 50851476) - AROMA NAT TASTESENSE 20639899" at bounding box center [182, 107] width 240 height 7
click at [109, 106] on span "30034483 - (SAP Legado: 50851476) - AROMA NAT TASTESENSE 20639899" at bounding box center [182, 107] width 240 height 7
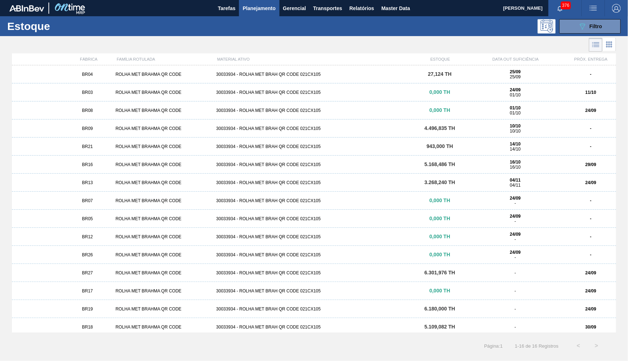
scroll to position [21, 0]
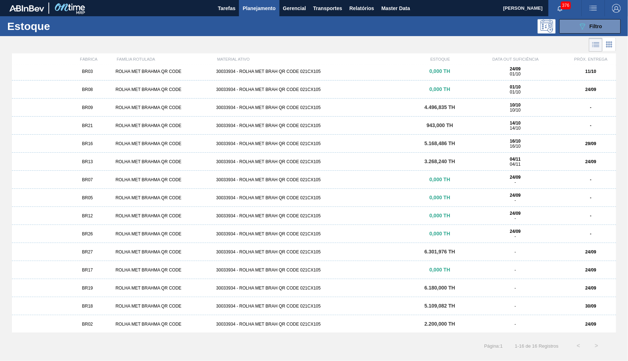
click at [95, 262] on div "BR17 ROLHA MET BRAHMA QR CODE 30033934 - ROLHA MET BRAH QR CODE 021CX105 0,000 …" at bounding box center [314, 270] width 604 height 18
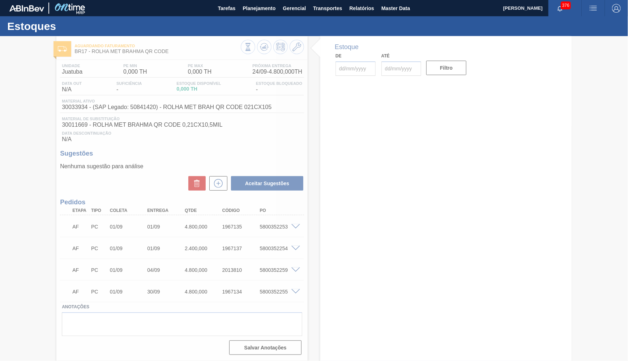
type input "[DATE]"
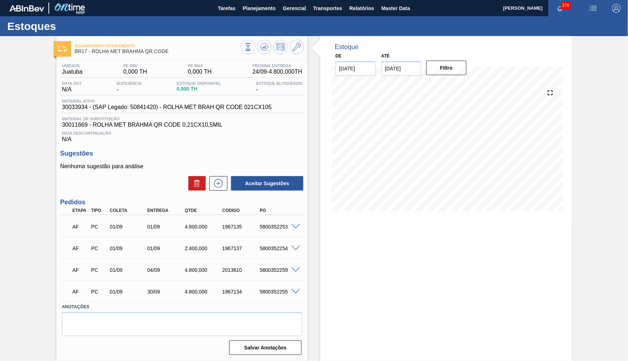
click at [278, 289] on div "5800352255" at bounding box center [279, 292] width 42 height 6
drag, startPoint x: 105, startPoint y: 289, endPoint x: 129, endPoint y: 290, distance: 23.5
click at [108, 290] on div "PC" at bounding box center [98, 292] width 19 height 6
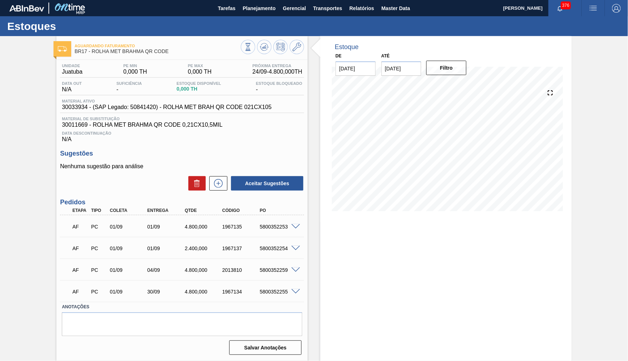
click at [155, 291] on div "30/09" at bounding box center [166, 292] width 42 height 6
click at [296, 289] on span at bounding box center [295, 291] width 9 height 5
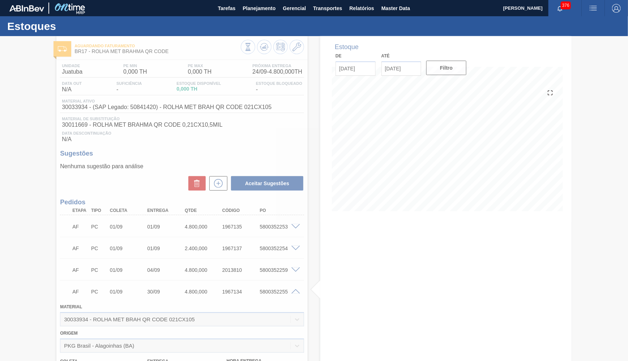
click at [223, 271] on div at bounding box center [314, 198] width 628 height 325
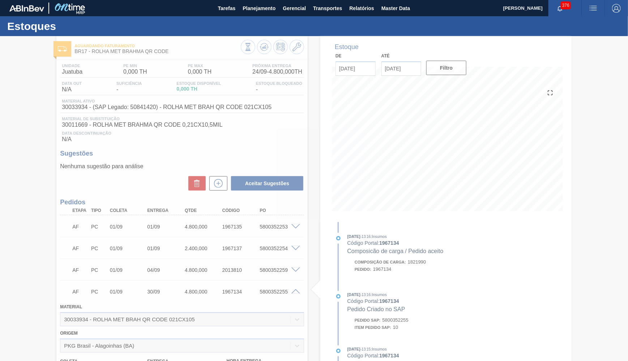
click at [254, 288] on div at bounding box center [314, 198] width 628 height 325
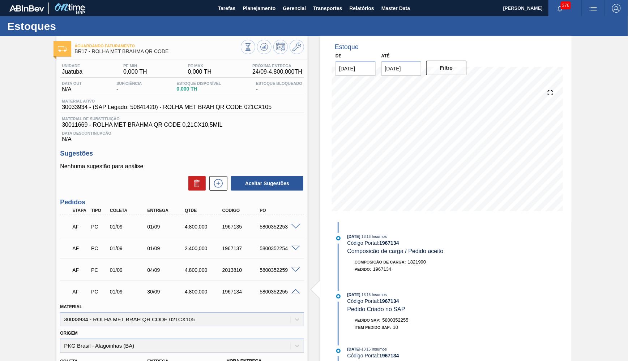
scroll to position [66, 0]
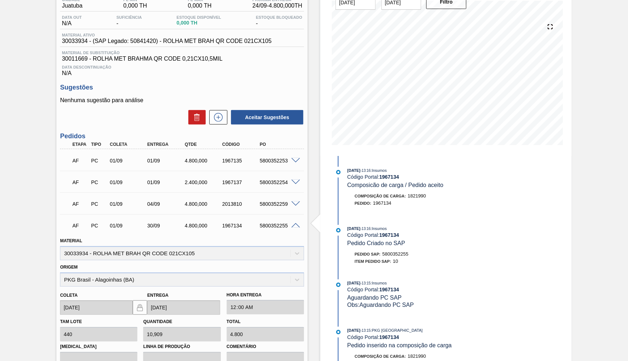
click at [294, 219] on div "AF PC 01/09 30/09 4.800,000 1967134 5800352255" at bounding box center [182, 225] width 244 height 18
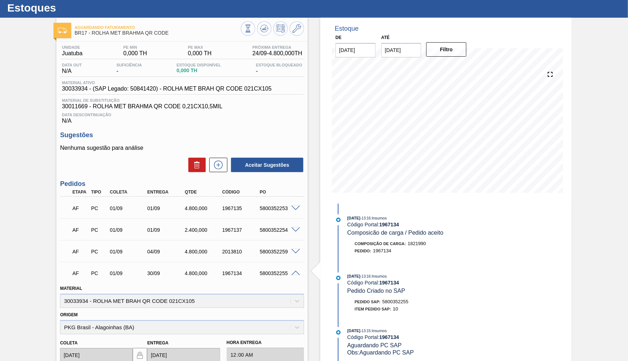
scroll to position [0, 0]
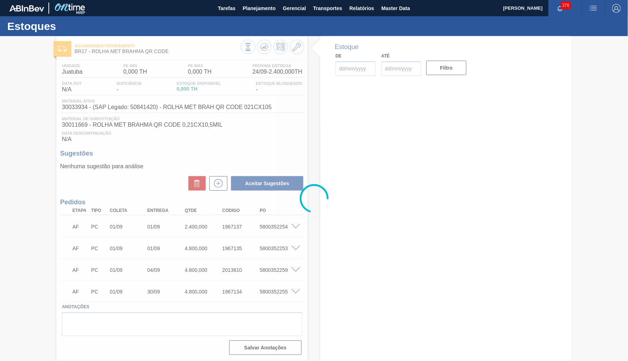
type input "[DATE]"
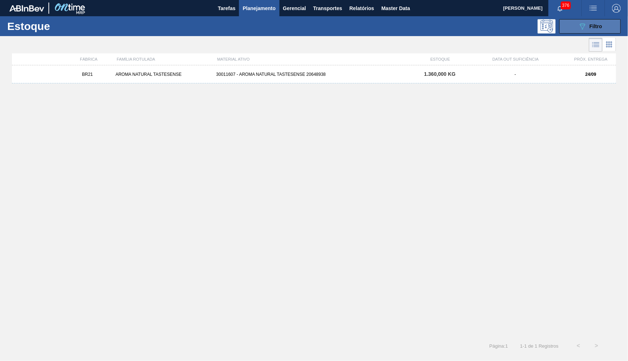
click at [597, 32] on button "089F7B8B-B2A5-4AFE-B5C0-19BA573D28AC Filtro" at bounding box center [589, 26] width 61 height 14
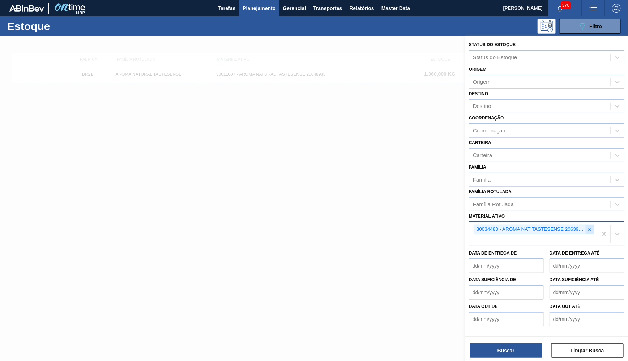
click at [590, 225] on div at bounding box center [589, 229] width 8 height 9
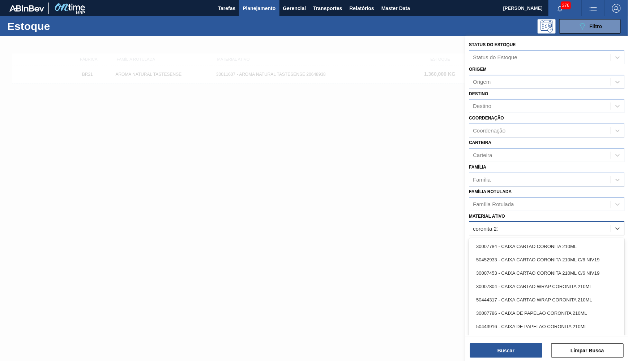
type ativo "coronita 210"
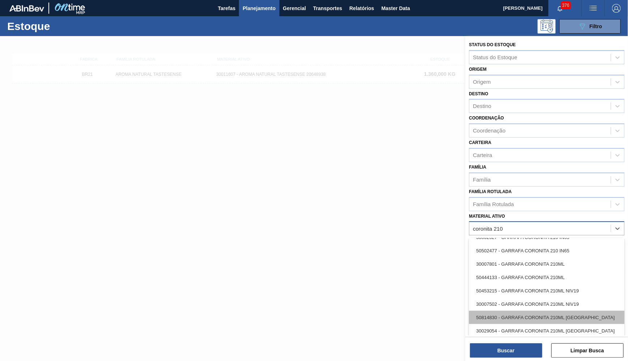
scroll to position [402, 0]
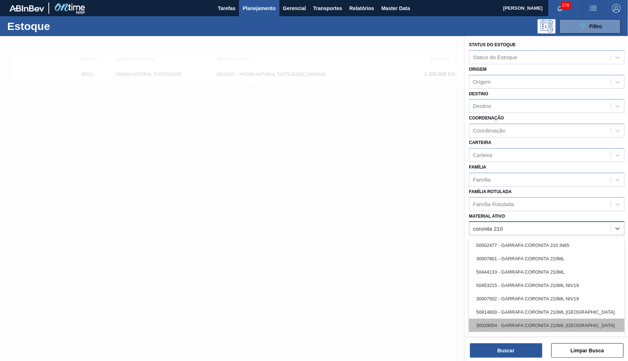
click at [516, 319] on div "30029054 - GARRAFA CORONITA 210ML [GEOGRAPHIC_DATA]" at bounding box center [546, 325] width 155 height 13
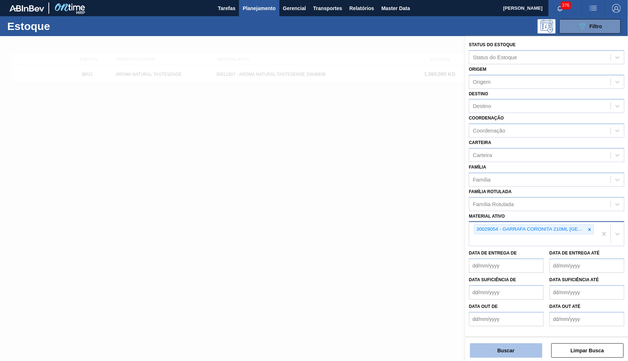
click at [513, 349] on button "Buscar" at bounding box center [506, 351] width 72 height 14
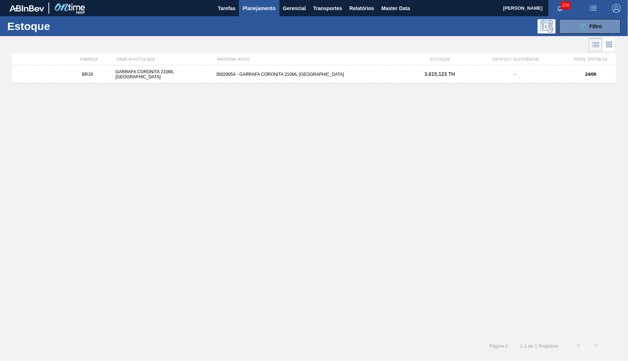
click at [351, 80] on div "BR19 GARRAFA CORONITA 210ML URUGUAI 30029054 - GARRAFA CORONITA 210ML PARAGUAI …" at bounding box center [314, 74] width 604 height 18
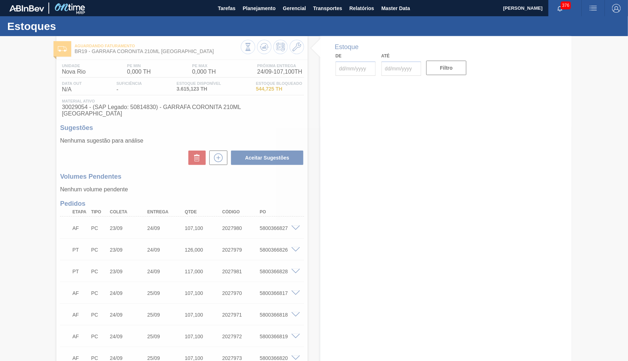
type input "24/09/2025"
type input "30/11/2025"
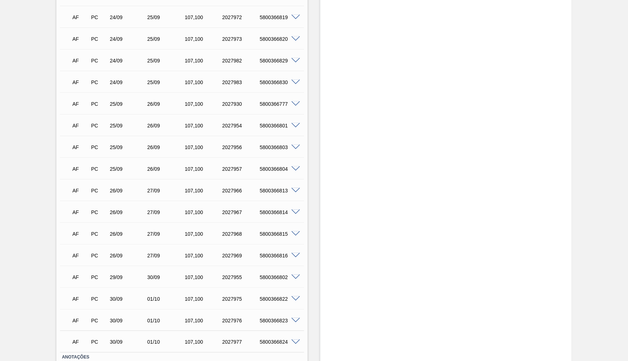
scroll to position [331, 0]
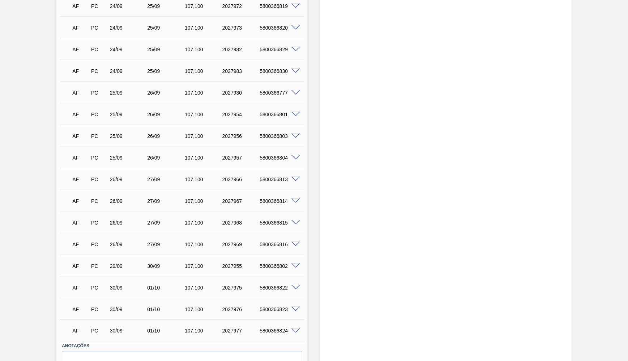
click at [195, 323] on div "AF PC 30/09 01/10 107,100 2027977 5800366824" at bounding box center [180, 330] width 225 height 14
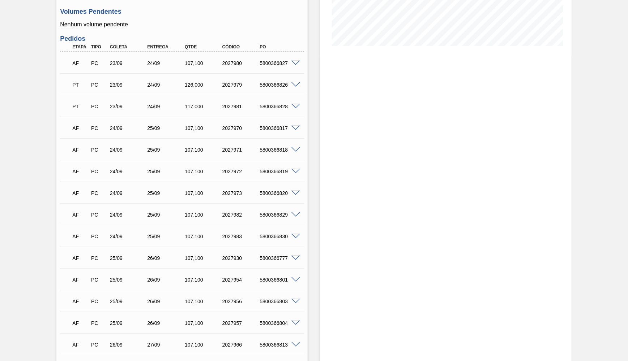
click at [242, 95] on div "PT PC 23/09 24/09 117,000 2027981 5800366828 Material 30029054 - GARRAFA CORONI…" at bounding box center [182, 106] width 244 height 22
drag, startPoint x: 534, startPoint y: 95, endPoint x: 620, endPoint y: 85, distance: 86.6
click at [535, 95] on div "Estoque De 24/09/2025 Até 30/11/2025 Filtro" at bounding box center [445, 218] width 251 height 695
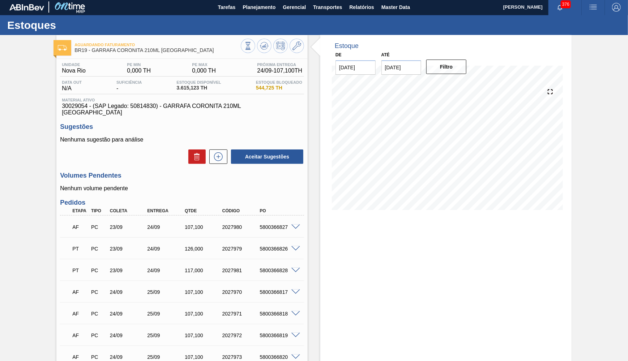
scroll to position [0, 0]
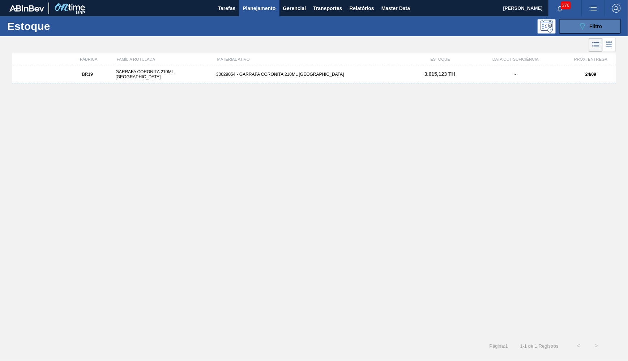
click at [574, 26] on button "089F7B8B-B2A5-4AFE-B5C0-19BA573D28AC Filtro" at bounding box center [589, 26] width 61 height 14
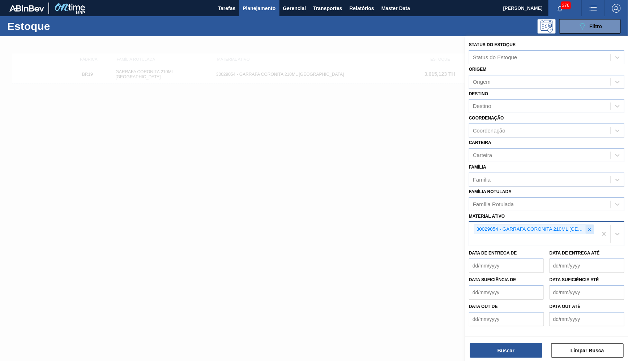
click at [588, 227] on icon at bounding box center [589, 229] width 5 height 5
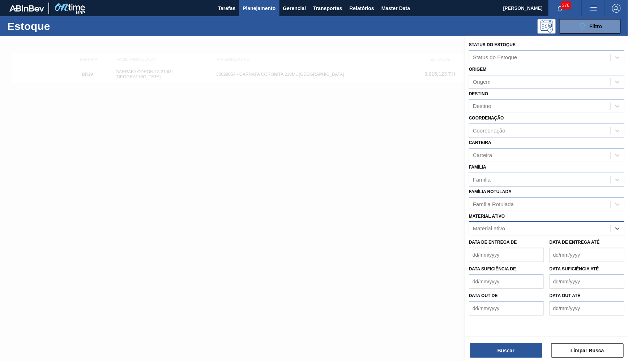
paste ativo "30011607"
type ativo "30011607"
click at [519, 240] on div "30011607 - AROMA NATURAL TASTESENSE 20648938" at bounding box center [546, 246] width 155 height 13
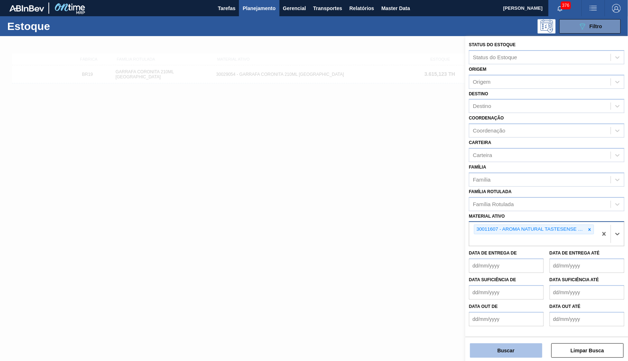
click at [507, 351] on button "Buscar" at bounding box center [506, 351] width 72 height 14
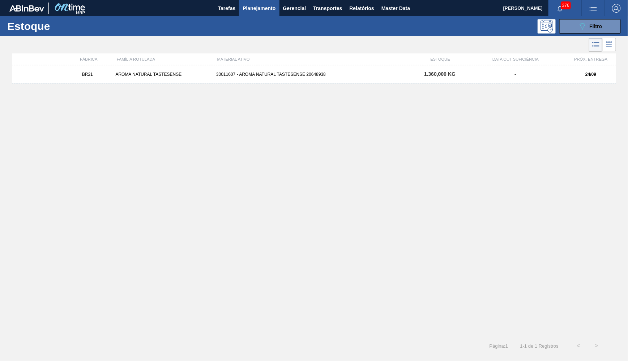
click at [391, 86] on div "BR21 AROMA NATURAL TASTESENSE 30011607 - AROMA NATURAL TASTESENSE 20648938 1.36…" at bounding box center [314, 198] width 604 height 267
click at [388, 83] on div "BR21 AROMA NATURAL TASTESENSE 30011607 - AROMA NATURAL TASTESENSE 20648938 1.36…" at bounding box center [314, 74] width 604 height 18
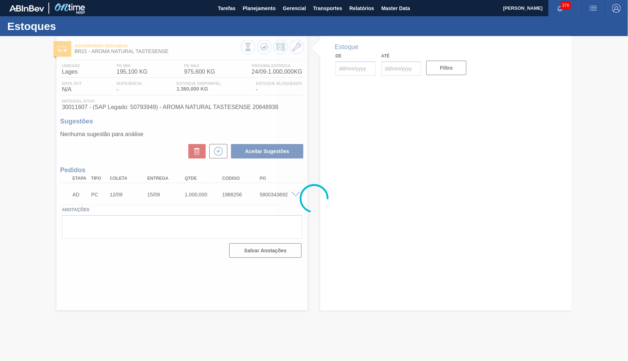
type input "[DATE]"
click at [79, 106] on div at bounding box center [314, 198] width 628 height 325
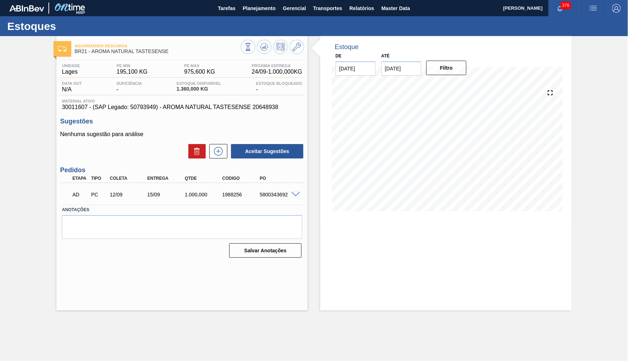
click at [79, 106] on span "30011607 - (SAP Legado: 50793949) - AROMA NATURAL TASTESENSE 20648938" at bounding box center [182, 107] width 240 height 7
copy span "30011607"
click at [217, 104] on div "Material ativo 30011607 - (SAP Legado: 50793949) - AROMA NATURAL TASTESENSE 206…" at bounding box center [182, 105] width 244 height 12
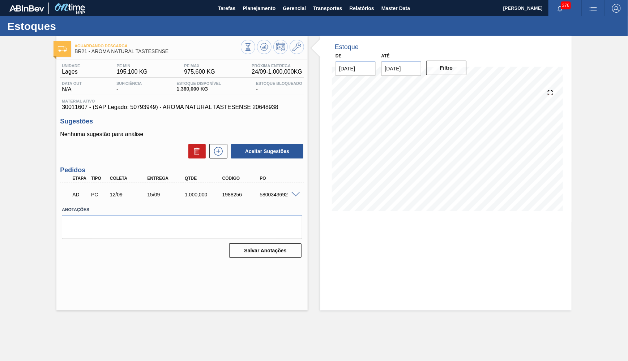
click at [217, 104] on div "Material ativo 30011607 - (SAP Legado: 50793949) - AROMA NATURAL TASTESENSE 206…" at bounding box center [182, 105] width 244 height 12
click at [296, 193] on span at bounding box center [295, 194] width 9 height 5
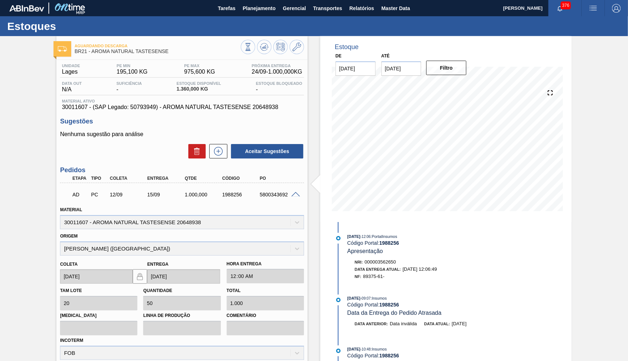
click at [132, 259] on div "Coleta [DATE]" at bounding box center [96, 271] width 73 height 25
click at [296, 48] on icon at bounding box center [296, 47] width 9 height 9
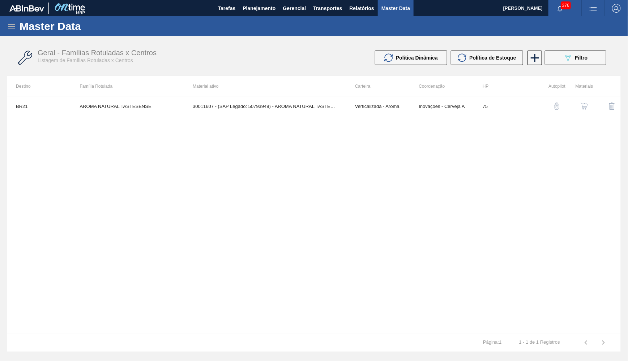
click at [583, 104] on button "button" at bounding box center [583, 106] width 17 height 17
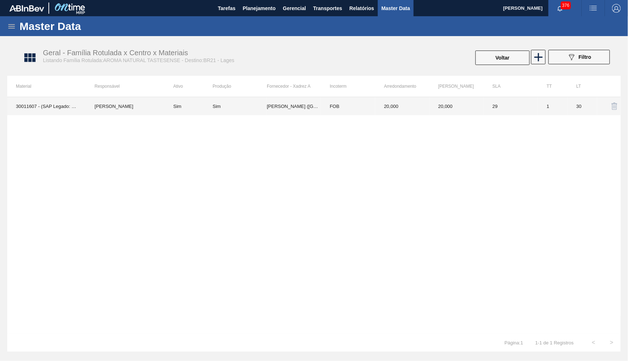
click at [221, 103] on td "Sim" at bounding box center [239, 106] width 54 height 18
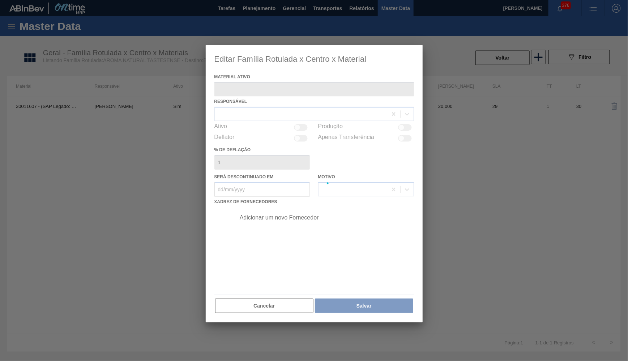
type ativo "30011607 - (SAP Legado: 50793949) - AROMA NATURAL TASTESENSE 20648938"
checkbox input "true"
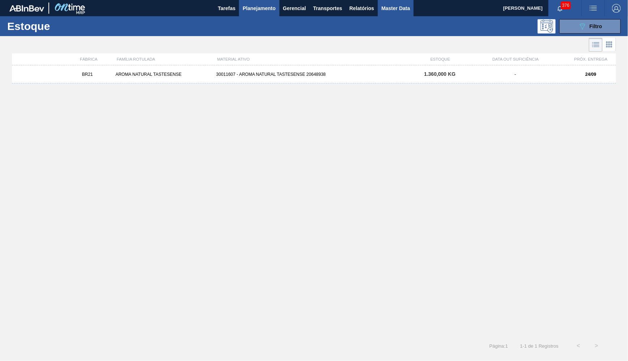
click at [394, 15] on button "Master Data" at bounding box center [396, 8] width 36 height 16
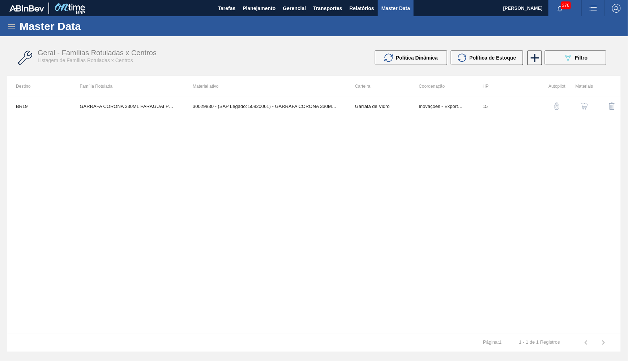
click at [4, 26] on div "Master Data" at bounding box center [314, 26] width 628 height 20
click at [14, 27] on icon at bounding box center [11, 26] width 9 height 9
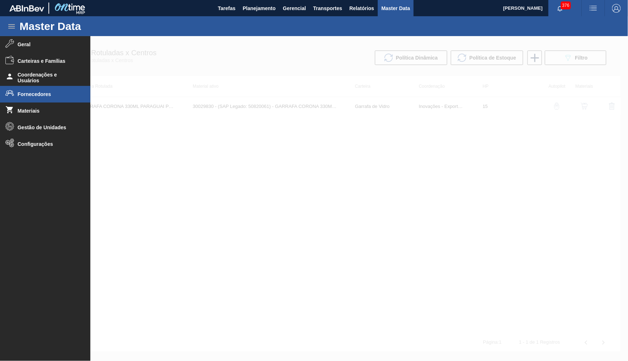
click at [39, 98] on li "Fornecedores" at bounding box center [45, 94] width 90 height 17
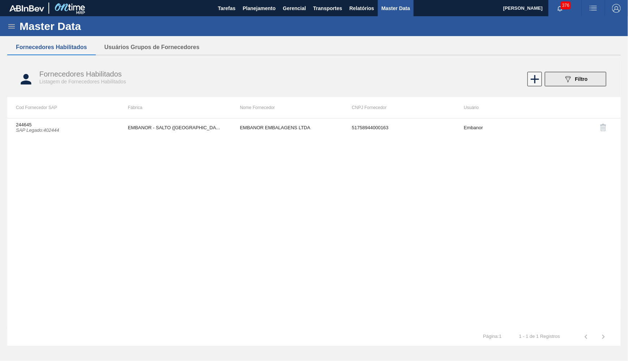
click at [574, 75] on div "089F7B8B-B2A5-4AFE-B5C0-19BA573D28AC Filtro" at bounding box center [575, 79] width 24 height 9
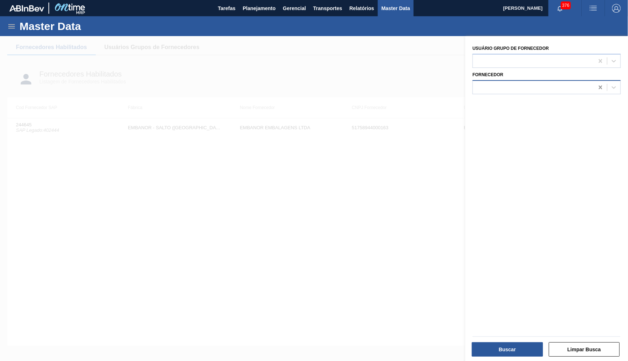
click at [597, 84] on icon at bounding box center [600, 87] width 7 height 7
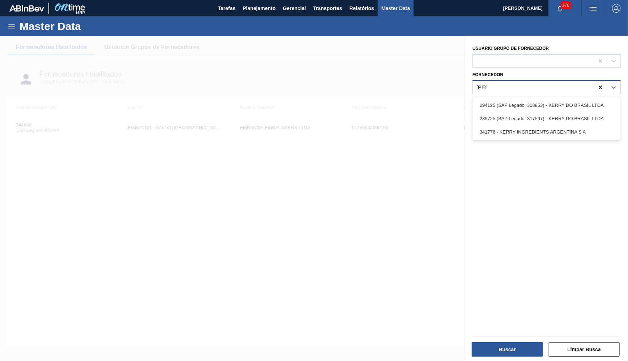
type input "kerry"
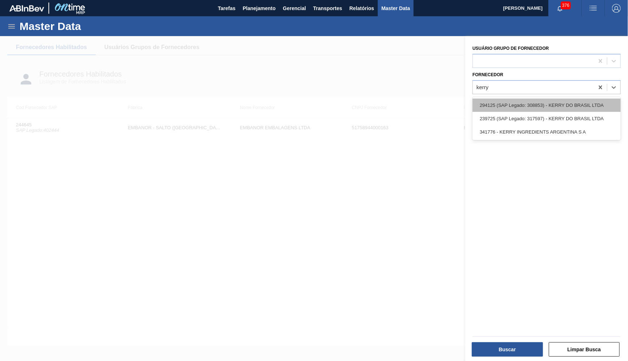
click at [583, 107] on div "294125 (SAP Legado: 308853) - KERRY DO BRASIL LTDA" at bounding box center [546, 105] width 148 height 13
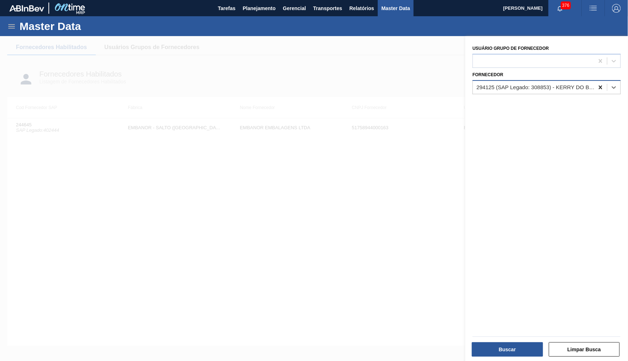
click at [603, 86] on icon at bounding box center [600, 87] width 7 height 7
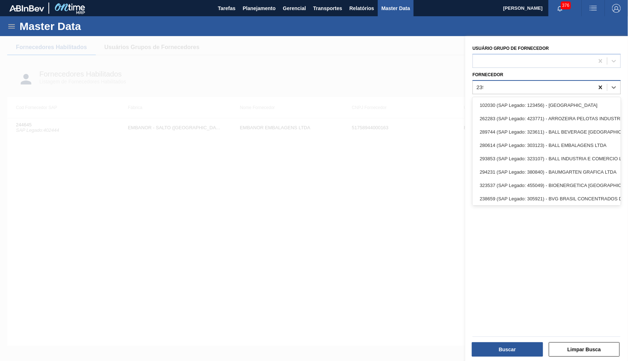
type input "2397"
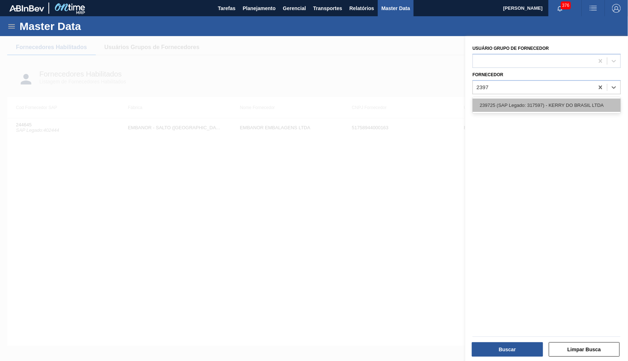
click at [574, 99] on div "239725 (SAP Legado: 317597) - KERRY DO BRASIL LTDA" at bounding box center [546, 105] width 148 height 13
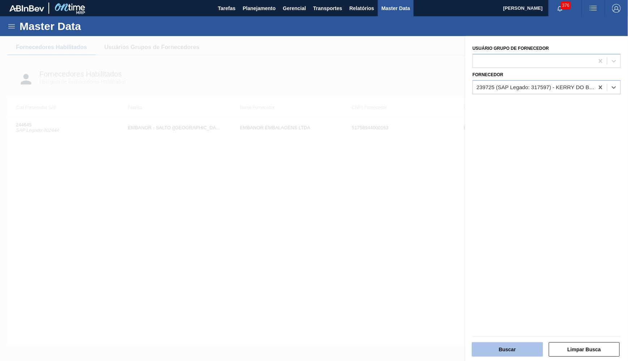
click at [510, 354] on button "Buscar" at bounding box center [507, 350] width 71 height 14
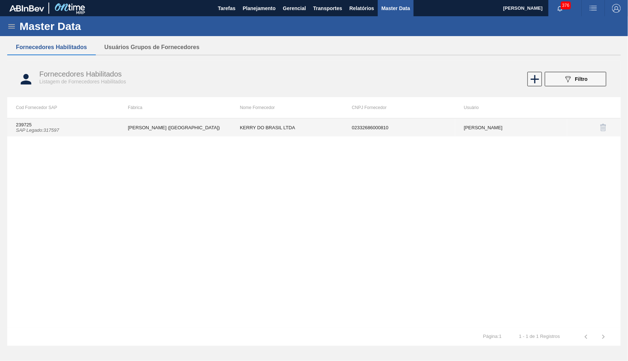
click at [317, 126] on td "KERRY DO BRASIL LTDA" at bounding box center [287, 128] width 112 height 18
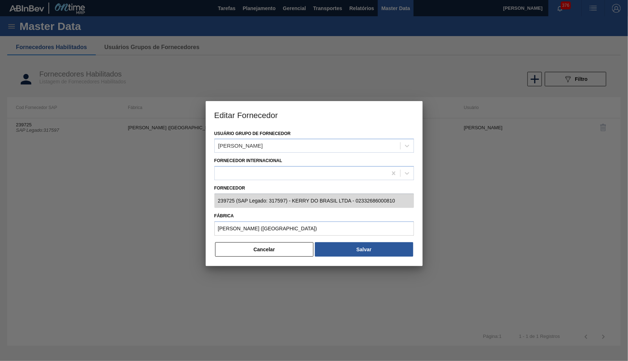
type input "239725 (SAP Legado: 317597) - KERRY DO BRASIL LTDA - 02332686000810"
type input "KERRY - BARUERI (SP)"
click at [283, 247] on button "Cancelar" at bounding box center [264, 249] width 99 height 14
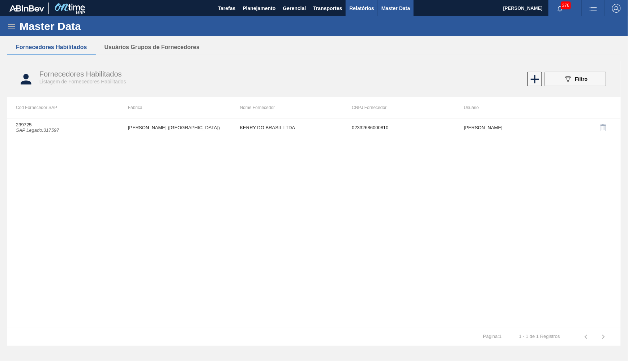
click at [364, 11] on span "Relatórios" at bounding box center [361, 8] width 25 height 9
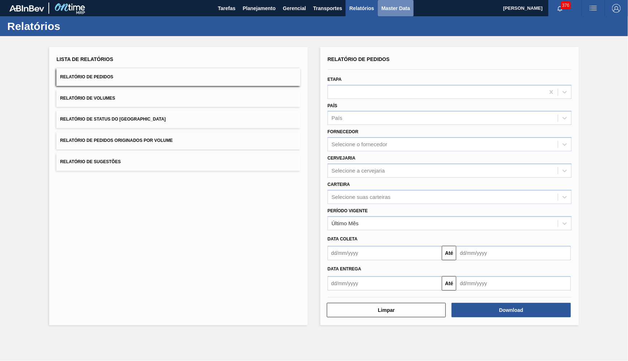
click at [380, 13] on button "Master Data" at bounding box center [396, 8] width 36 height 16
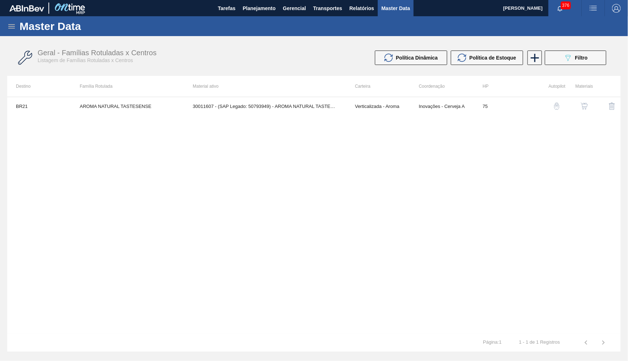
click at [14, 27] on icon at bounding box center [11, 26] width 9 height 9
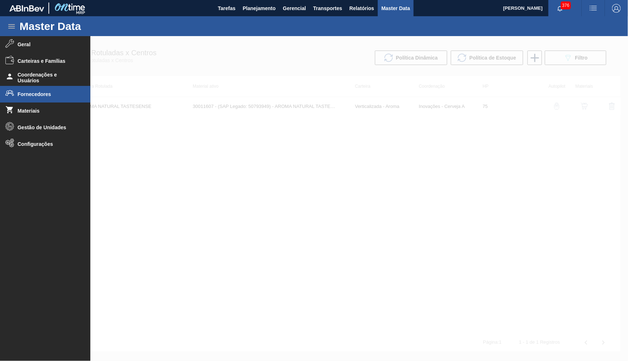
click at [22, 92] on span "Fornecedores" at bounding box center [48, 94] width 60 height 6
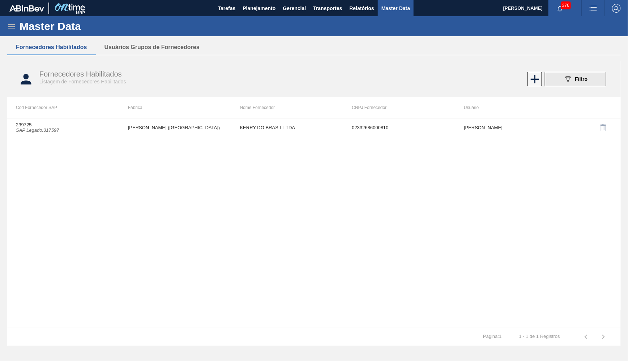
click at [597, 74] on button "089F7B8B-B2A5-4AFE-B5C0-19BA573D28AC Filtro" at bounding box center [575, 79] width 61 height 14
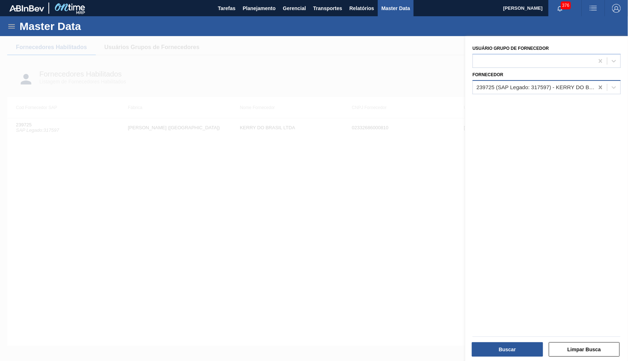
click at [596, 85] on div at bounding box center [600, 87] width 13 height 13
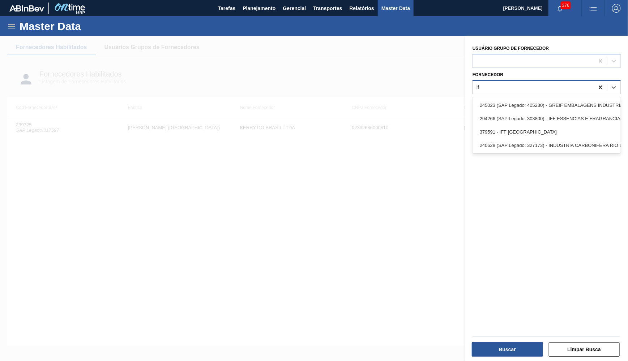
type input "iff"
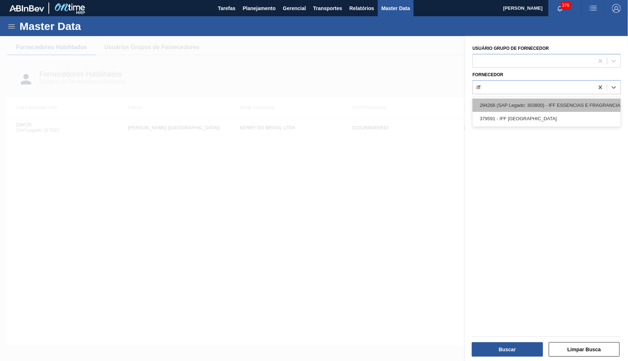
click at [528, 101] on div "294266 (SAP Legado: 303800) - IFF ESSENCIAS E FRAGRANCIAS LTDA" at bounding box center [546, 105] width 148 height 13
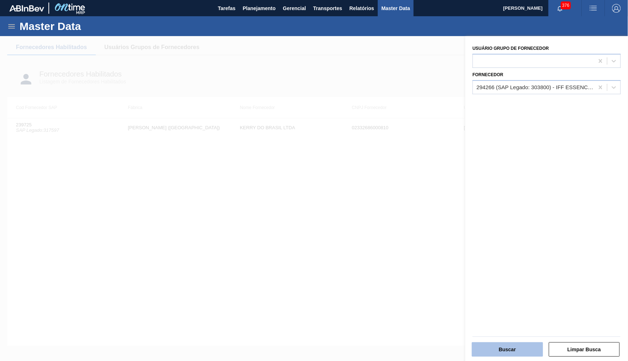
click at [530, 349] on button "Buscar" at bounding box center [507, 350] width 71 height 14
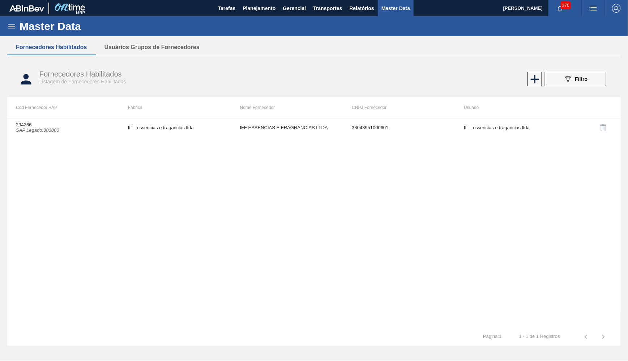
click at [259, 120] on td "IFF ESSENCIAS E FRAGRANCIAS LTDA" at bounding box center [287, 128] width 112 height 18
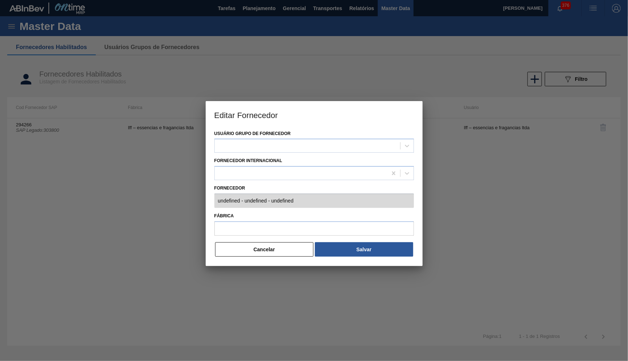
type input "294266 (SAP Legado: 303800) - IFF ESSENCIAS E FRAGRANCIAS LTDA - 33043951000601"
type input "Iff – essencias e fragancias ltda"
click at [293, 250] on button "Cancelar" at bounding box center [264, 249] width 99 height 14
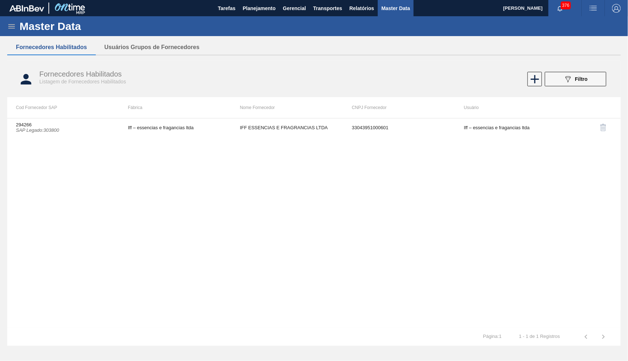
click at [5, 26] on div "Master Data" at bounding box center [314, 26] width 628 height 20
click at [9, 27] on icon at bounding box center [11, 26] width 9 height 9
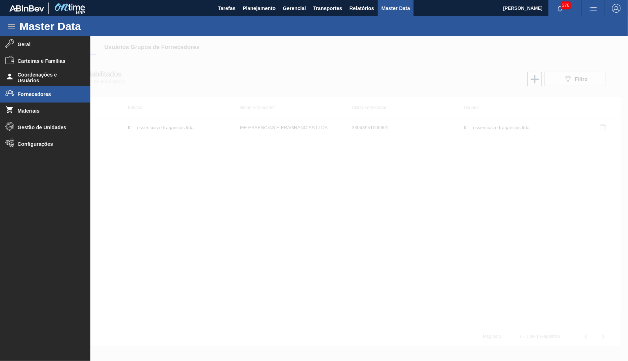
click at [31, 98] on li "Fornecedores" at bounding box center [45, 94] width 90 height 17
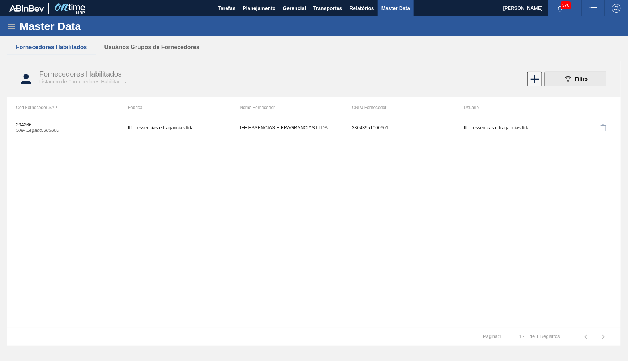
click at [601, 80] on button "089F7B8B-B2A5-4AFE-B5C0-19BA573D28AC Filtro" at bounding box center [575, 79] width 61 height 14
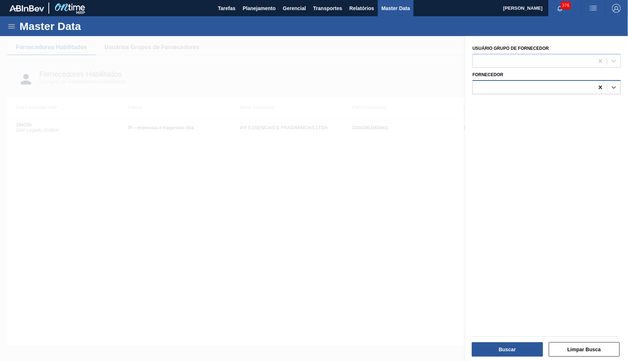
click at [601, 81] on div at bounding box center [600, 87] width 13 height 13
paste input "30034483"
type input "30034483"
drag, startPoint x: 487, startPoint y: 89, endPoint x: 388, endPoint y: 90, distance: 98.6
click at [465, 89] on div "089F7B8B-B2A5-4AFE-B5C0-19BA573D28AC Created with sketchtool. Usuário Grupo de …" at bounding box center [546, 216] width 163 height 361
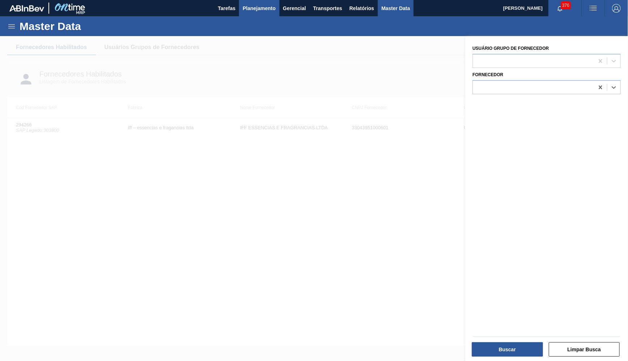
click at [254, 9] on span "Planejamento" at bounding box center [258, 8] width 33 height 9
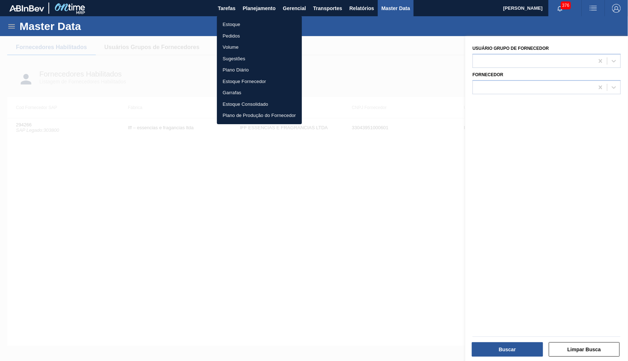
click at [225, 24] on li "Estoque" at bounding box center [259, 25] width 85 height 12
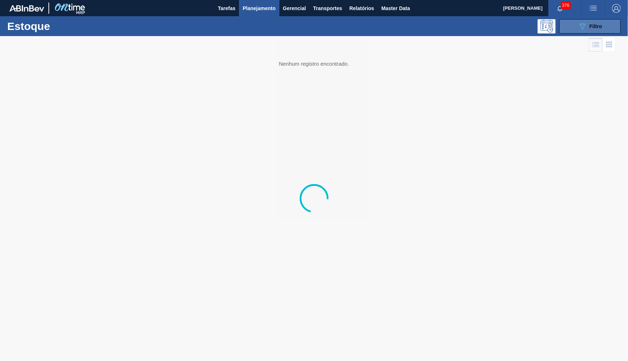
click at [585, 30] on icon "089F7B8B-B2A5-4AFE-B5C0-19BA573D28AC" at bounding box center [582, 26] width 9 height 9
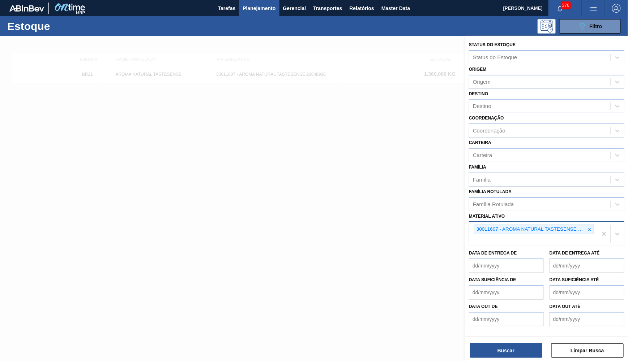
click at [594, 222] on div "30011607 - AROMA NATURAL TASTESENSE 20648938" at bounding box center [533, 234] width 128 height 24
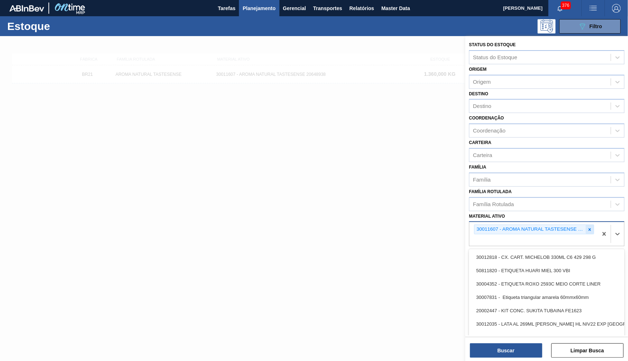
click at [591, 227] on icon at bounding box center [589, 229] width 5 height 5
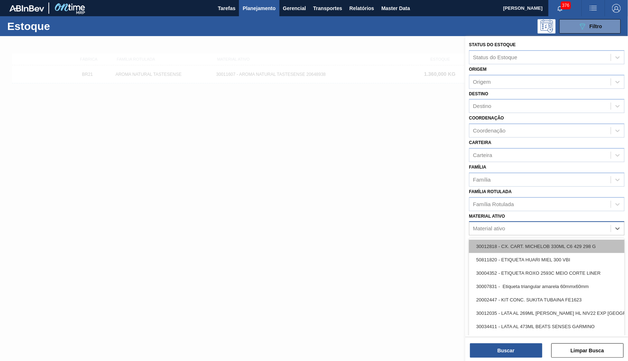
paste ativo "30034483"
type ativo "30034483"
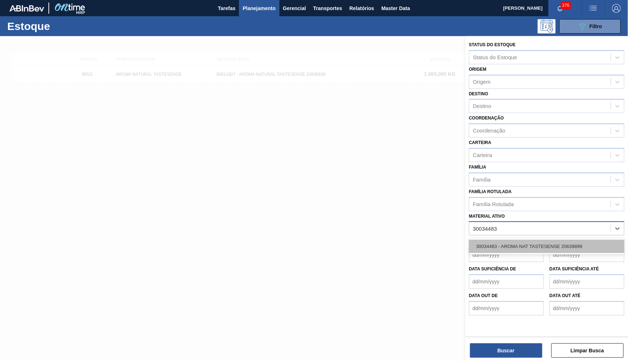
click at [507, 240] on div "30034483 - AROMA NAT TASTESENSE 20639899" at bounding box center [546, 246] width 155 height 13
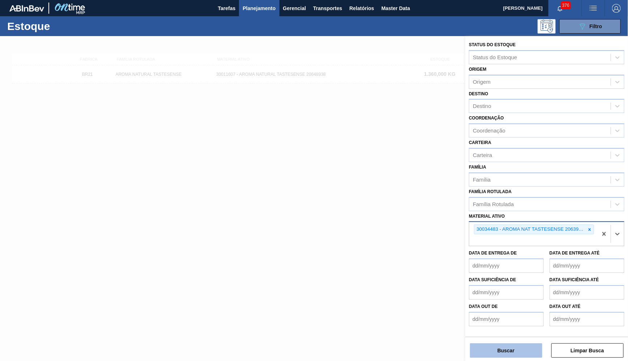
click at [512, 353] on button "Buscar" at bounding box center [506, 351] width 72 height 14
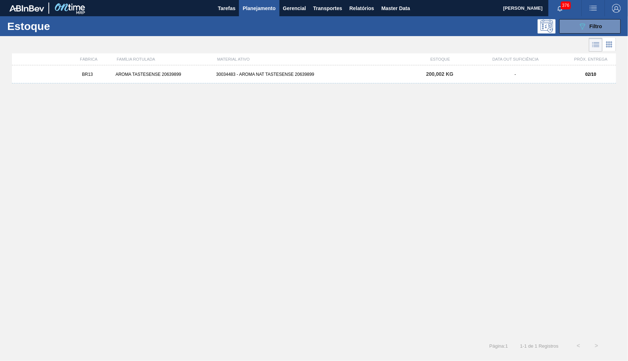
click at [333, 72] on div "30034483 - AROMA NAT TASTESENSE 20639899" at bounding box center [313, 74] width 201 height 5
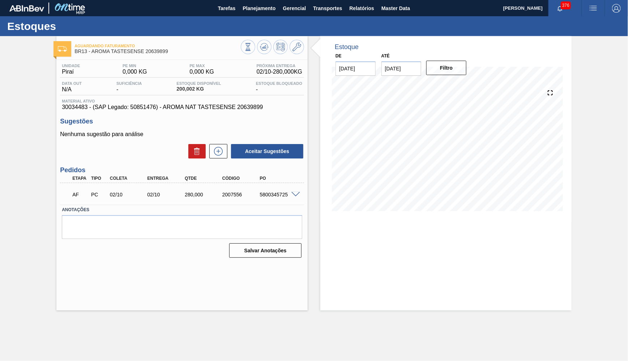
click at [302, 186] on div "AF PC 02/10 02/10 280,000 2007556 5800345725" at bounding box center [182, 194] width 244 height 18
click at [294, 192] on div at bounding box center [296, 194] width 14 height 5
click at [294, 192] on span at bounding box center [295, 194] width 9 height 5
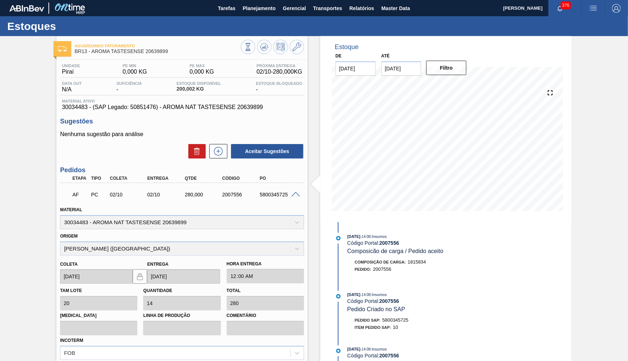
click at [199, 101] on span "Material ativo" at bounding box center [182, 101] width 240 height 4
click at [205, 106] on span "30034483 - (SAP Legado: 50851476) - AROMA NAT TASTESENSE 20639899" at bounding box center [182, 107] width 240 height 7
click at [399, 0] on button "Master Data" at bounding box center [396, 8] width 36 height 16
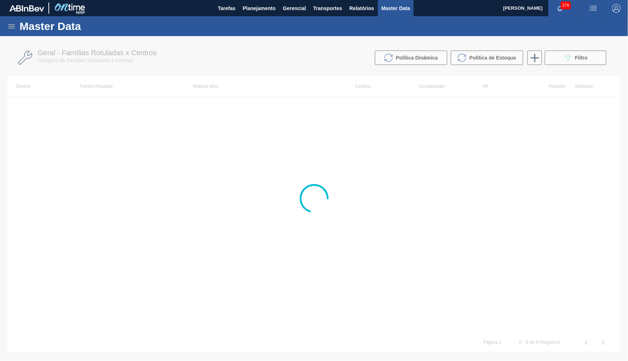
click at [7, 29] on div "Master Data" at bounding box center [314, 26] width 628 height 20
click at [12, 27] on icon at bounding box center [11, 26] width 9 height 9
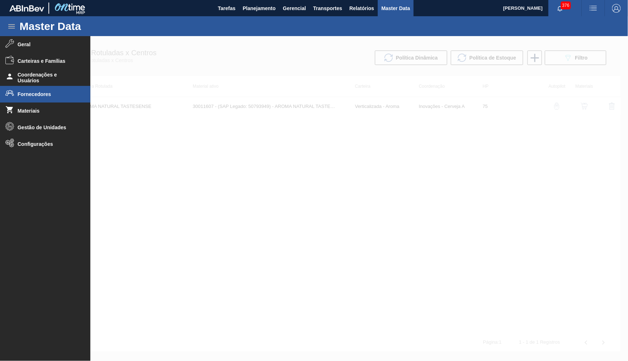
click at [50, 99] on li "Fornecedores" at bounding box center [45, 94] width 90 height 17
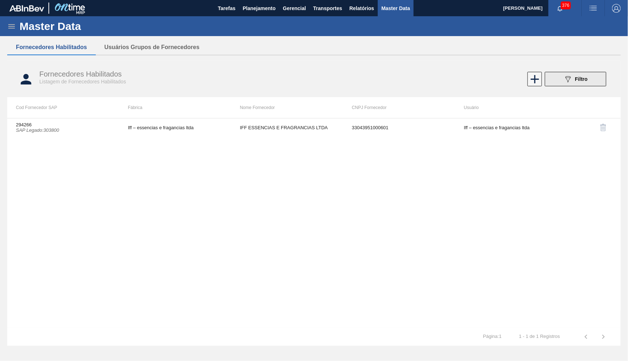
click at [580, 79] on span "Filtro" at bounding box center [581, 79] width 13 height 6
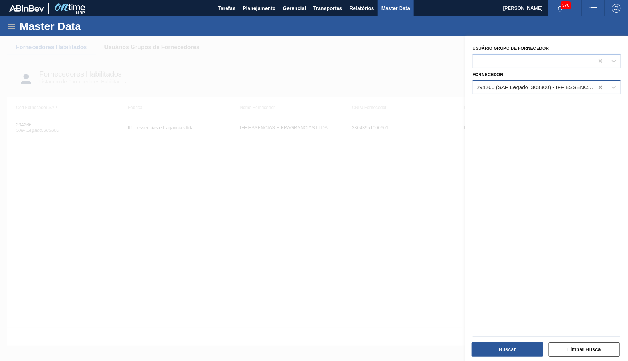
click at [603, 84] on icon at bounding box center [600, 87] width 7 height 7
type input "cisma"
click at [522, 108] on div "Usuário Grupo de Fornecedor Fornecedor" at bounding box center [546, 199] width 163 height 327
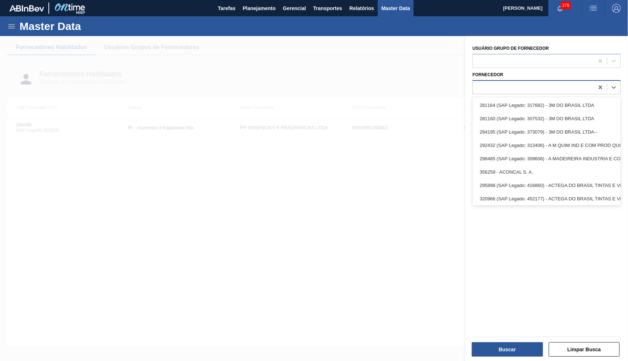
click at [535, 85] on div at bounding box center [533, 87] width 121 height 10
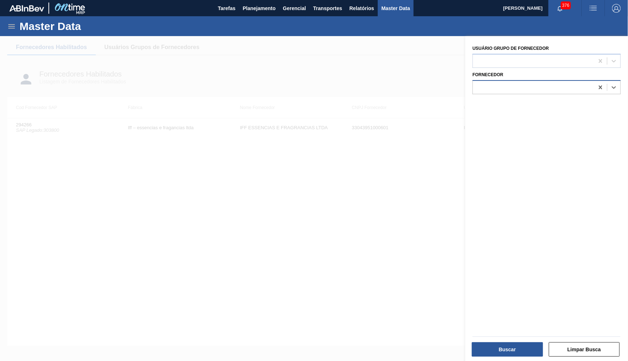
click at [535, 85] on div at bounding box center [533, 87] width 121 height 10
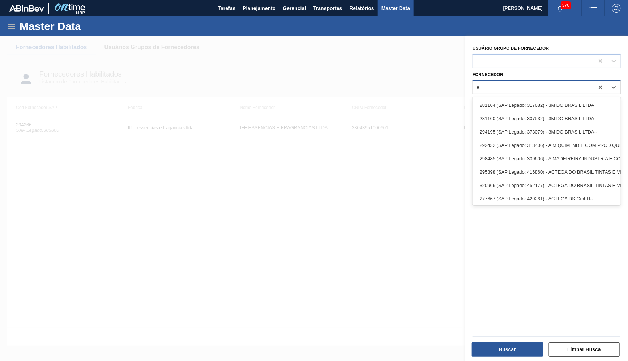
type input "embanor"
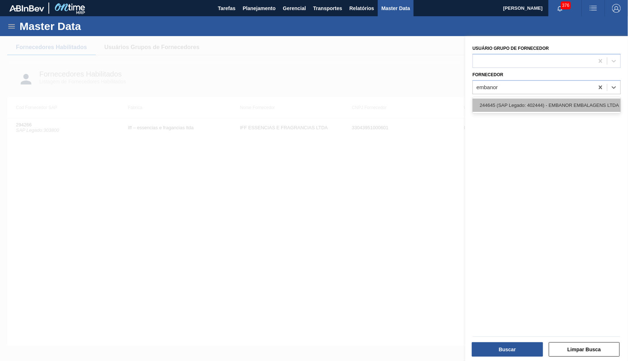
click at [536, 99] on div "244645 (SAP Legado: 402444) - EMBANOR EMBALAGENS LTDA" at bounding box center [546, 105] width 148 height 13
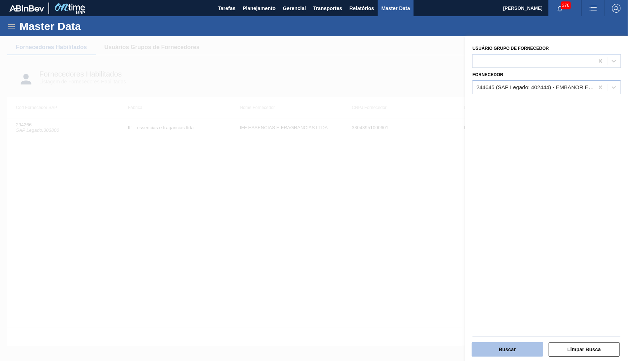
click at [509, 345] on button "Buscar" at bounding box center [507, 350] width 71 height 14
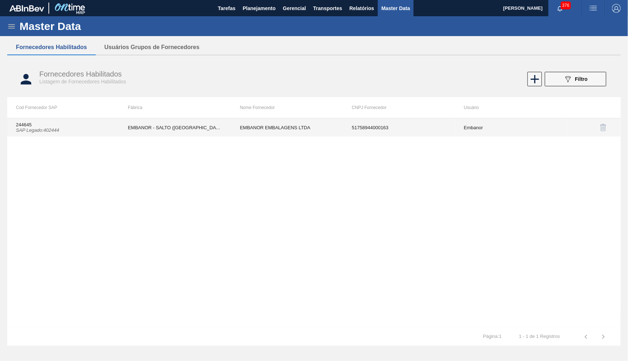
click at [278, 121] on td "EMBANOR EMBALAGENS LTDA" at bounding box center [287, 128] width 112 height 18
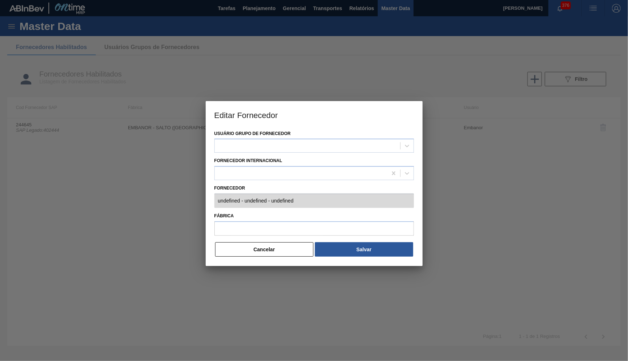
type input "244645 (SAP Legado: 402444) - EMBANOR EMBALAGENS LTDA - 51758944000163"
type input "EMBANOR - SALTO (SP)"
click at [255, 239] on div at bounding box center [313, 240] width 199 height 3
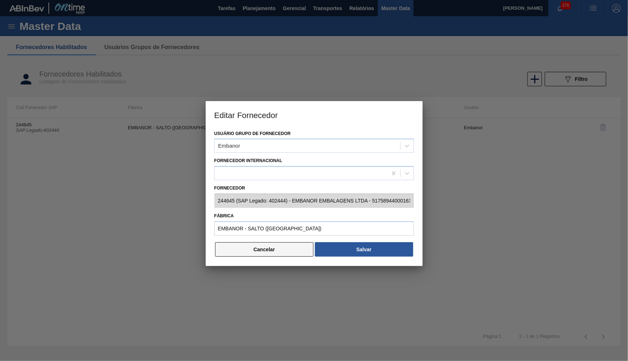
click at [255, 246] on button "Cancelar" at bounding box center [264, 249] width 99 height 14
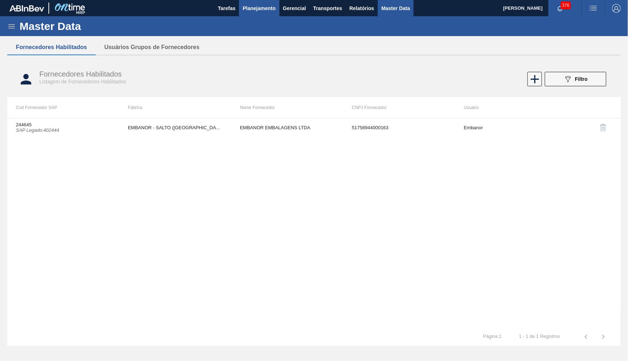
click at [244, 16] on button "Planejamento" at bounding box center [259, 8] width 40 height 16
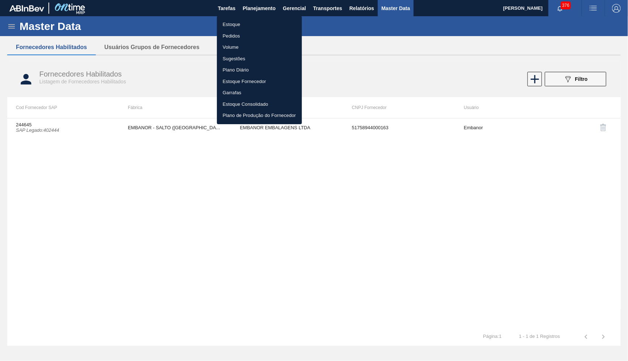
click at [224, 21] on li "Estoque" at bounding box center [259, 25] width 85 height 12
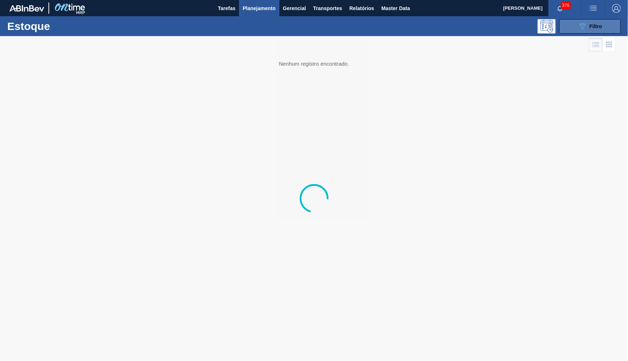
click at [577, 22] on button "089F7B8B-B2A5-4AFE-B5C0-19BA573D28AC Filtro" at bounding box center [589, 26] width 61 height 14
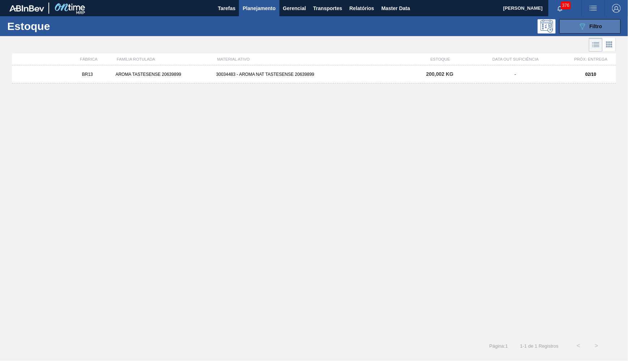
click at [576, 29] on button "089F7B8B-B2A5-4AFE-B5C0-19BA573D28AC Filtro" at bounding box center [589, 26] width 61 height 14
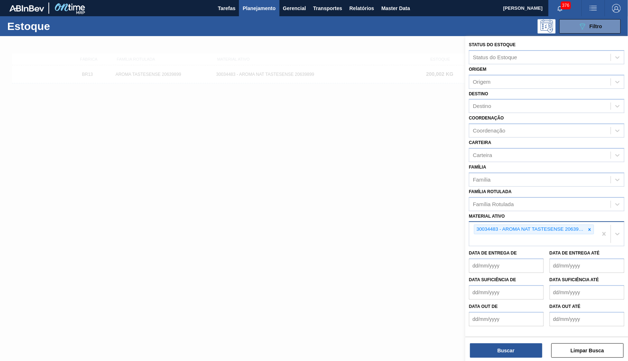
click at [584, 225] on div "30034483 - AROMA NAT TASTESENSE 20639899" at bounding box center [529, 229] width 111 height 9
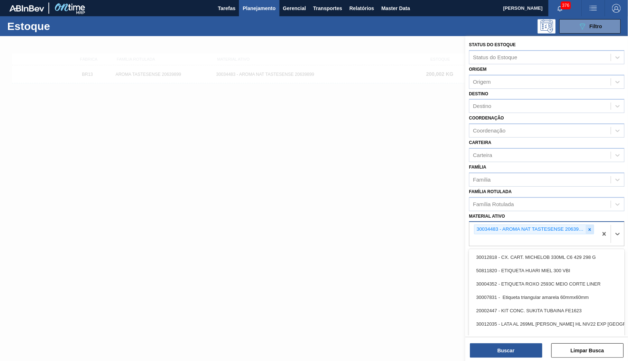
click at [588, 227] on icon at bounding box center [589, 229] width 5 height 5
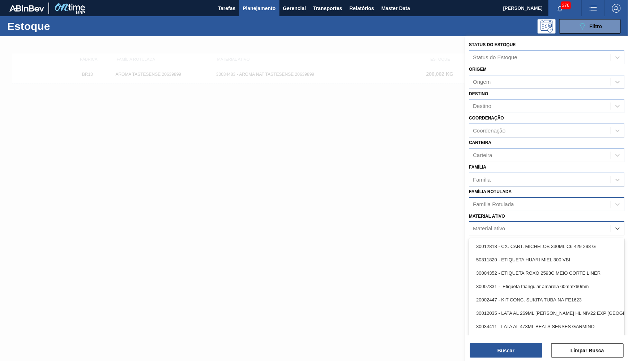
click at [547, 199] on div "Família Rotulada" at bounding box center [539, 204] width 141 height 10
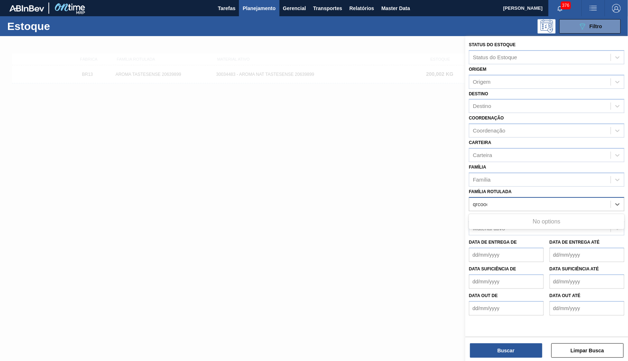
type Rotulada "qrcoode"
type Rotulada "qr co"
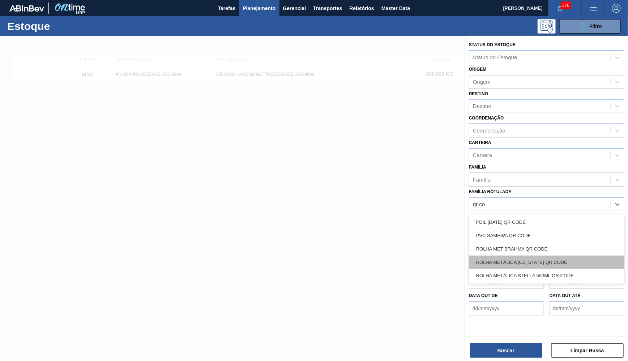
click at [553, 256] on div "ROLHA METÁLICA [US_STATE] QR CODE" at bounding box center [546, 262] width 155 height 13
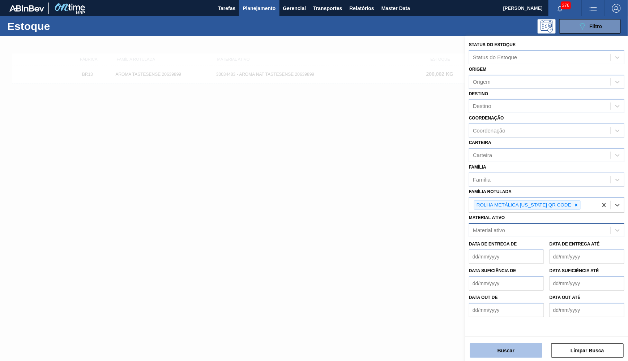
click at [503, 351] on button "Buscar" at bounding box center [506, 351] width 72 height 14
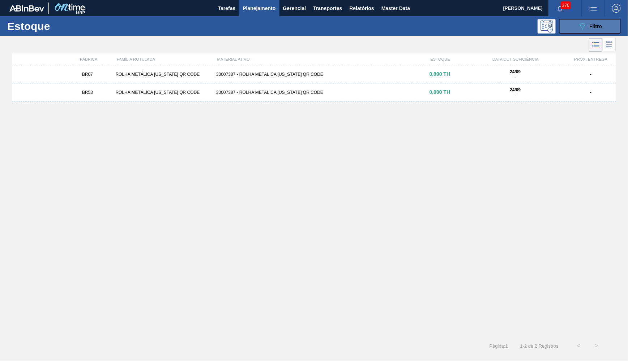
click at [615, 31] on button "089F7B8B-B2A5-4AFE-B5C0-19BA573D28AC Filtro" at bounding box center [589, 26] width 61 height 14
click at [594, 25] on span "Filtro" at bounding box center [595, 26] width 13 height 6
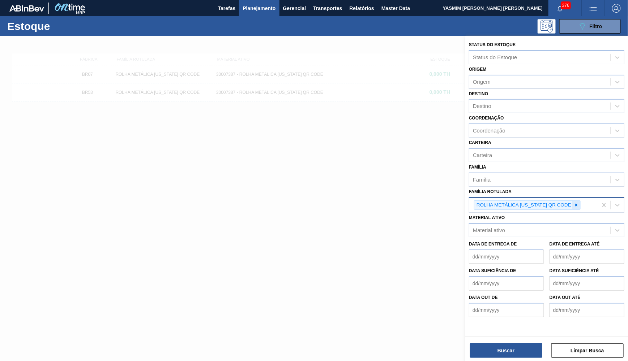
click at [580, 201] on div at bounding box center [576, 205] width 8 height 9
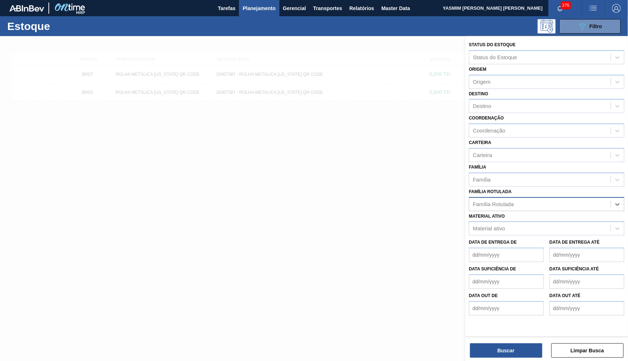
click at [581, 199] on div "Família Rotulada" at bounding box center [539, 204] width 141 height 10
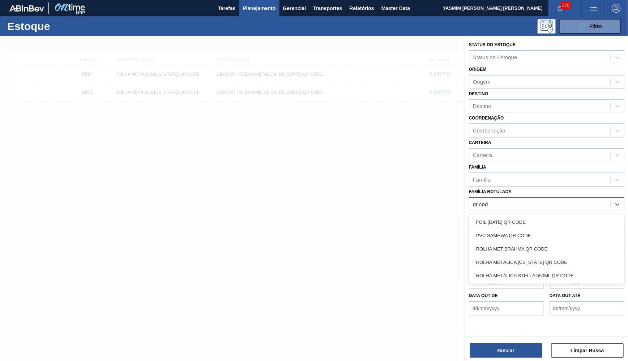
type Rotulada "qr code"
click at [521, 242] on div "ROLHA MET BRAHMA QR CODE" at bounding box center [546, 248] width 155 height 13
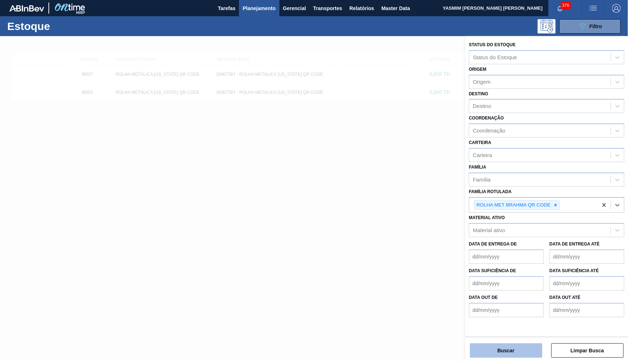
click at [500, 349] on button "Buscar" at bounding box center [506, 351] width 72 height 14
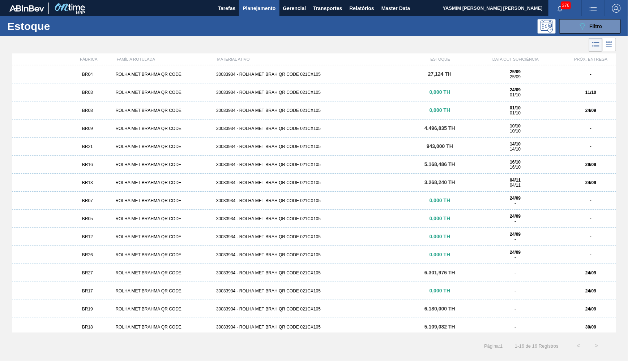
click at [129, 180] on div "ROLHA MET BRAHMA QR CODE" at bounding box center [162, 182] width 100 height 5
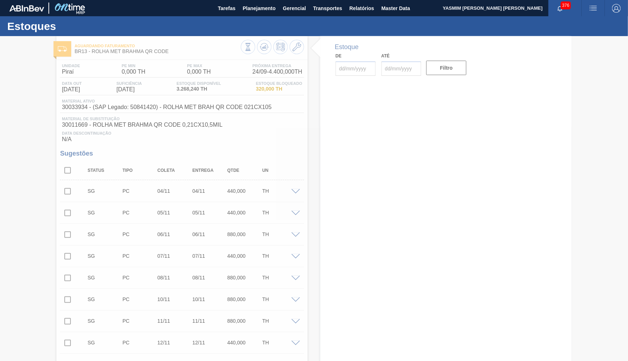
type input "[DATE]"
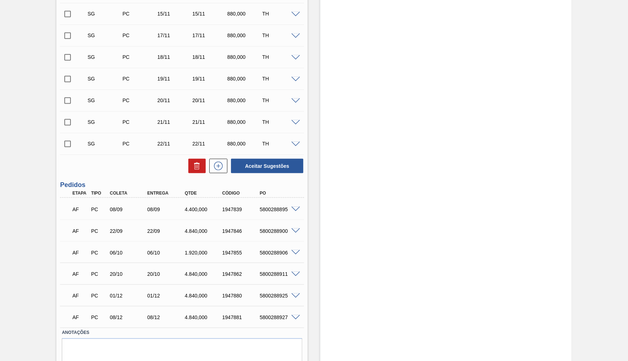
scroll to position [418, 0]
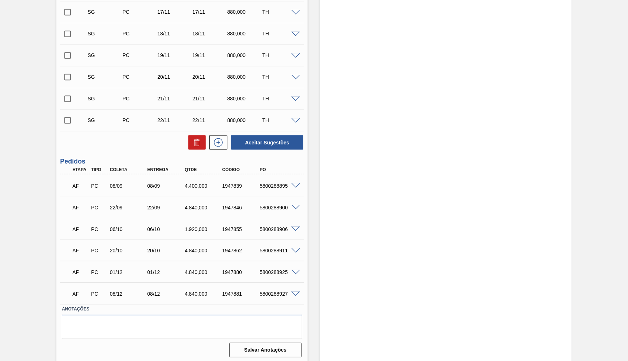
click at [192, 222] on div "AF PC 06/10 06/10 1.920,000 1947855 5800288906" at bounding box center [180, 229] width 225 height 14
click at [186, 200] on div "AF PC 22/09 22/09 4.840,000 1947846 5800288900" at bounding box center [180, 207] width 225 height 14
click at [194, 203] on div "AF PC 22/09 22/09 4.840,000 1947846 5800288900" at bounding box center [180, 207] width 225 height 14
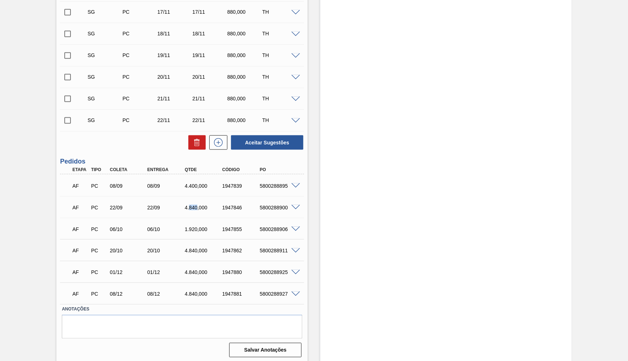
click at [194, 203] on div "AF PC 22/09 22/09 4.840,000 1947846 5800288900" at bounding box center [180, 207] width 225 height 14
click at [293, 205] on span at bounding box center [295, 207] width 9 height 5
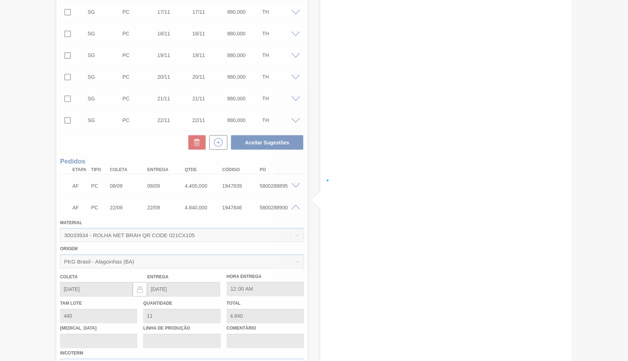
click at [285, 204] on div at bounding box center [314, 180] width 628 height 361
click at [276, 206] on div at bounding box center [314, 180] width 628 height 361
click at [294, 205] on div at bounding box center [314, 180] width 628 height 361
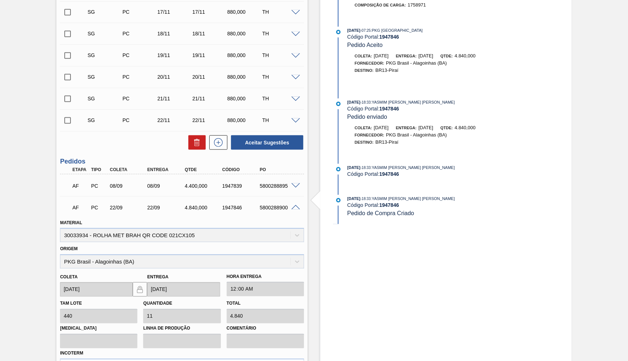
click at [296, 208] on div "5800288900" at bounding box center [279, 208] width 42 height 6
click at [293, 208] on span at bounding box center [295, 207] width 9 height 5
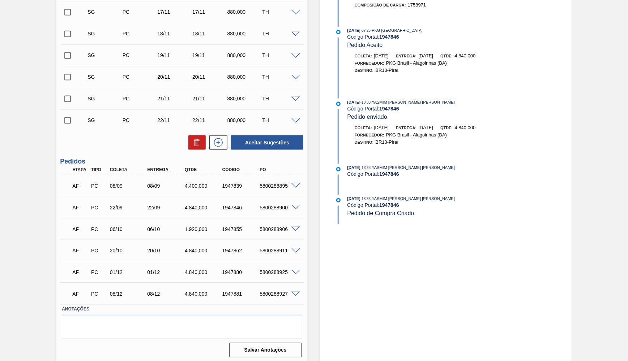
drag, startPoint x: 183, startPoint y: 195, endPoint x: 179, endPoint y: 200, distance: 6.4
click at [179, 200] on div "AF PC 22/09 22/09 4.840,000 1947846 5800288900 Material 30033934 - ROLHA MET BR…" at bounding box center [182, 207] width 244 height 22
drag, startPoint x: 179, startPoint y: 203, endPoint x: 211, endPoint y: 207, distance: 32.5
click at [211, 207] on div "AF PC 22/09 22/09 4.840,000 1947846 5800288900" at bounding box center [180, 207] width 225 height 14
click at [274, 207] on div "5800288900" at bounding box center [279, 208] width 42 height 6
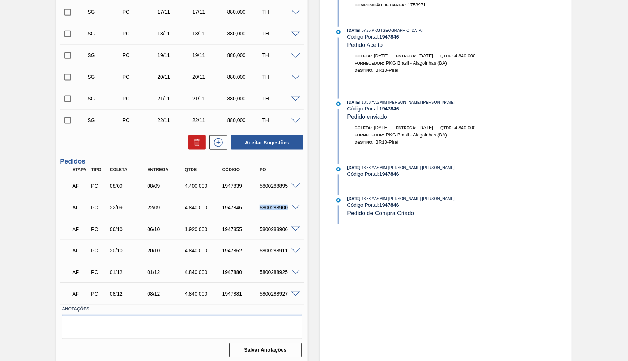
click at [274, 207] on div "5800288900" at bounding box center [279, 208] width 42 height 6
copy div "5800288900"
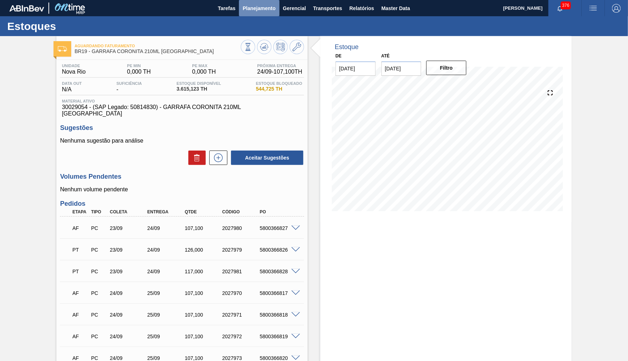
click at [262, 9] on span "Planejamento" at bounding box center [258, 8] width 33 height 9
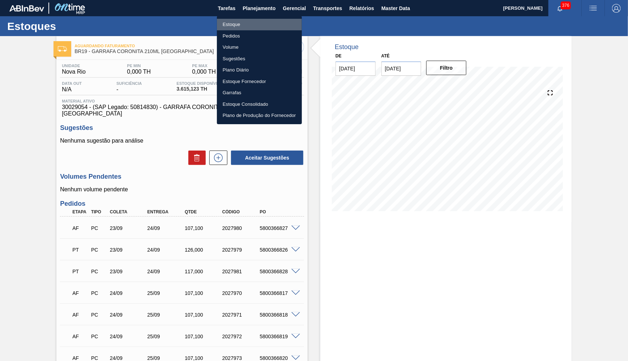
click at [248, 21] on li "Estoque" at bounding box center [259, 25] width 85 height 12
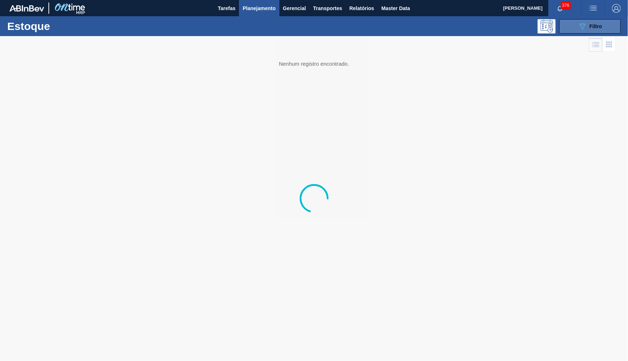
click at [595, 21] on button "089F7B8B-B2A5-4AFE-B5C0-19BA573D28AC Filtro" at bounding box center [589, 26] width 61 height 14
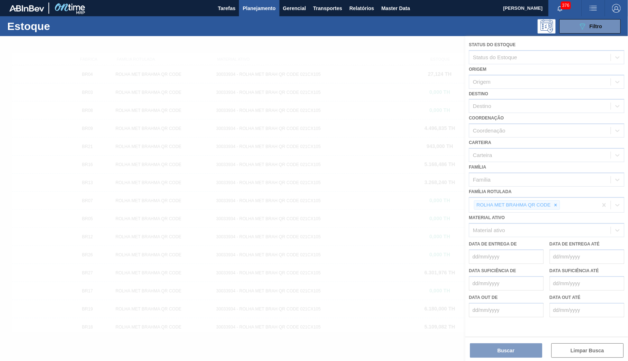
click at [559, 190] on div at bounding box center [314, 198] width 628 height 325
click at [558, 192] on div at bounding box center [314, 198] width 628 height 325
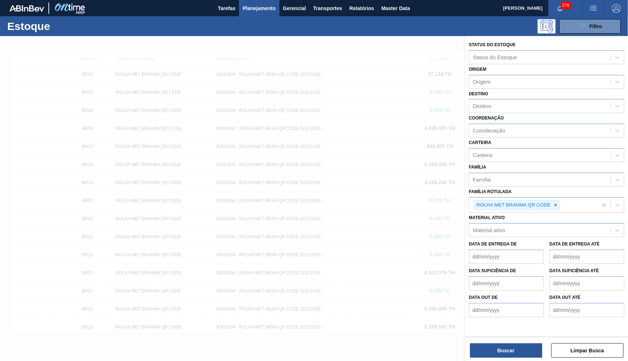
click at [558, 203] on icon at bounding box center [555, 205] width 5 height 5
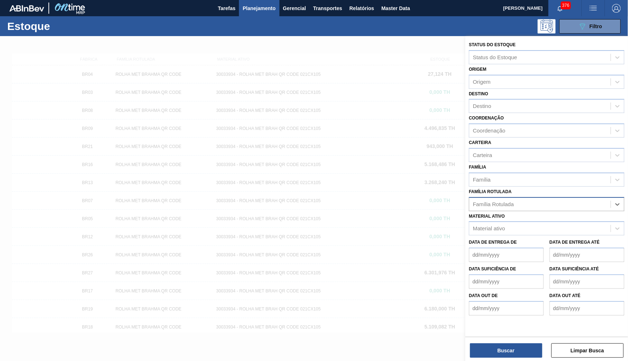
paste Rotulada "CAIXA CARTAO 473 ML STELLA PURE GOLD C12"
type Rotulada "CAIXA CARTAO 473 ML STELLA PURE GOLD C12"
click at [530, 187] on div "Família Rotulada option ROLHA MET BRAHMA QR CODE, deselected. Use Up and Down t…" at bounding box center [546, 199] width 155 height 25
click at [549, 211] on div "Material ativo Material ativo" at bounding box center [546, 223] width 155 height 25
click at [567, 224] on div "Material ativo" at bounding box center [539, 229] width 141 height 10
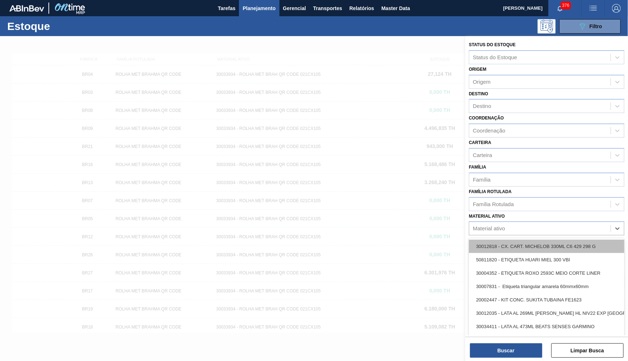
paste ativo "CAIXA CARTAO 473 ML STELLA PURE GOLD C12"
type ativo "CAIXA CARTAO 473 ML STELLA PURE GOLD C12"
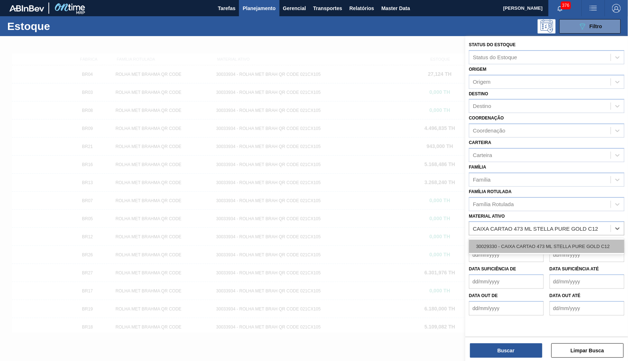
click at [515, 240] on div "30029330 - CAIXA CARTAO 473 ML STELLA PURE GOLD C12" at bounding box center [546, 246] width 155 height 13
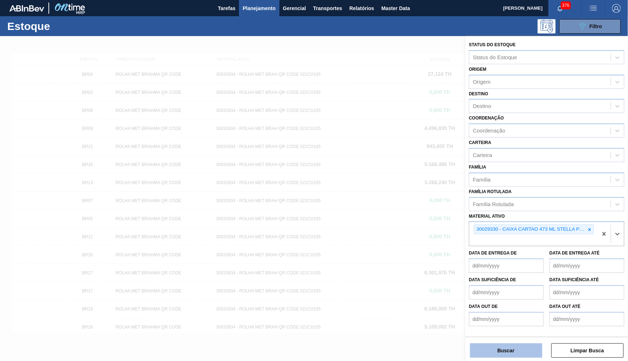
click at [496, 347] on button "Buscar" at bounding box center [506, 351] width 72 height 14
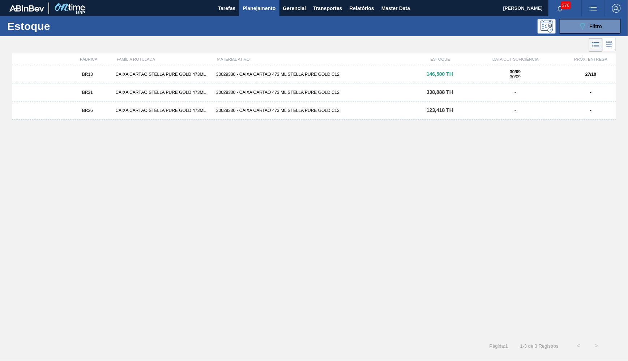
click at [495, 79] on div "30/09 30/09" at bounding box center [515, 74] width 95 height 10
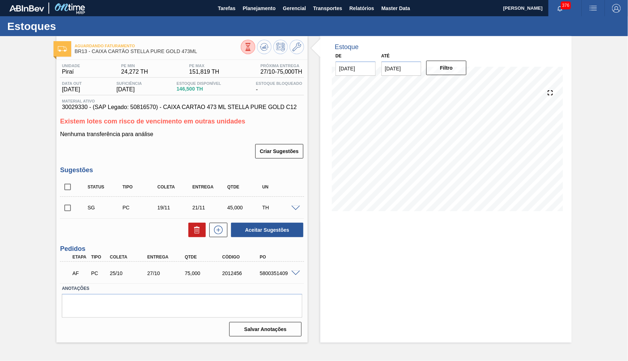
click at [235, 114] on div "Unidade Piraí PE MIN 24,272 TH PE MAX 151,819 TH Próxima Entrega 27/10 - 75,000…" at bounding box center [181, 199] width 251 height 279
click at [298, 272] on span at bounding box center [295, 273] width 9 height 5
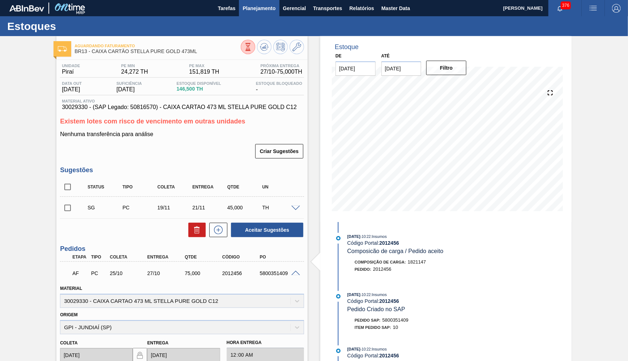
click at [272, 11] on span "Planejamento" at bounding box center [258, 8] width 33 height 9
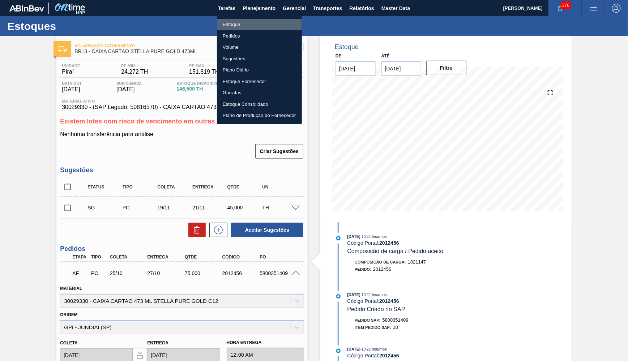
click at [229, 26] on li "Estoque" at bounding box center [259, 25] width 85 height 12
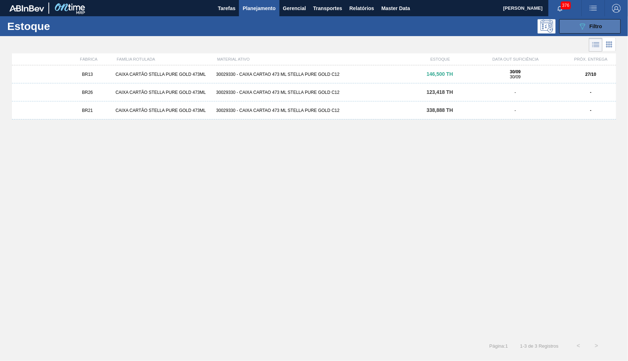
click at [592, 22] on div "089F7B8B-B2A5-4AFE-B5C0-19BA573D28AC Filtro" at bounding box center [590, 26] width 24 height 9
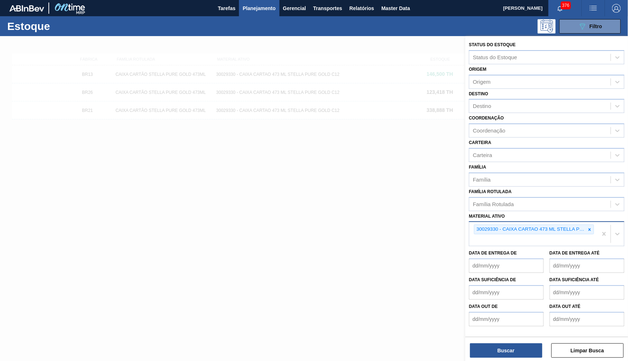
click at [593, 225] on div "30029330 - CAIXA CARTAO 473 ML STELLA PURE GOLD C12" at bounding box center [534, 230] width 120 height 10
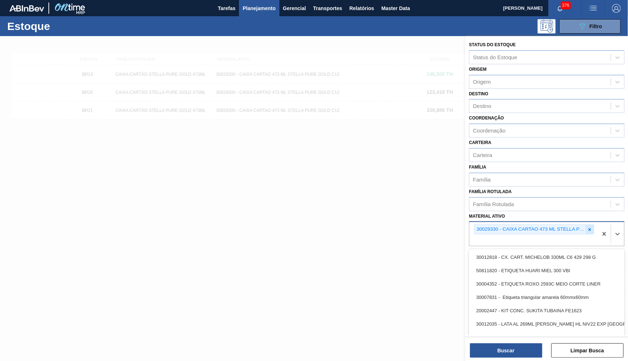
click at [591, 227] on icon at bounding box center [589, 229] width 5 height 5
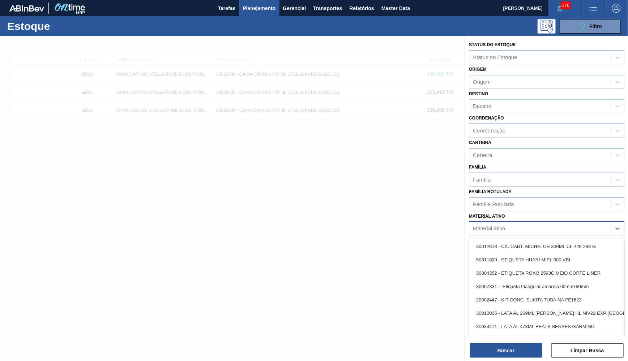
paste ativo "CAIXA BASKET CORONA 330ML EXP BOLIVIA"
type ativo "CAIXA BASKET CORONA 330ML EXP BOLIVIA"
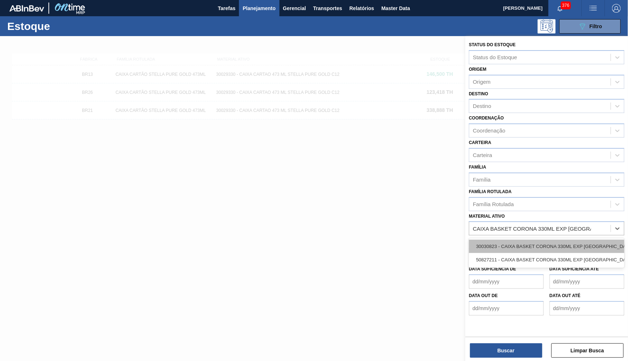
click at [529, 240] on div "30030823 - CAIXA BASKET CORONA 330ML EXP BOLIVIA" at bounding box center [546, 246] width 155 height 13
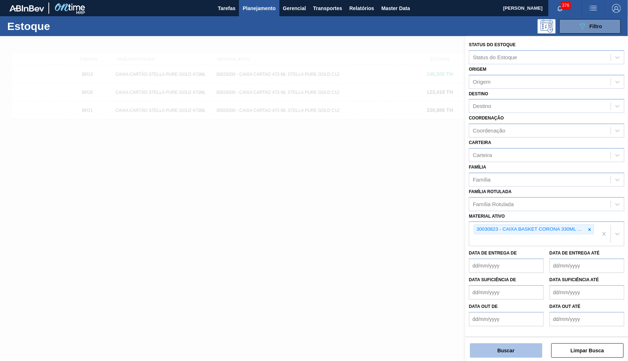
click at [510, 358] on button "Buscar" at bounding box center [506, 351] width 72 height 14
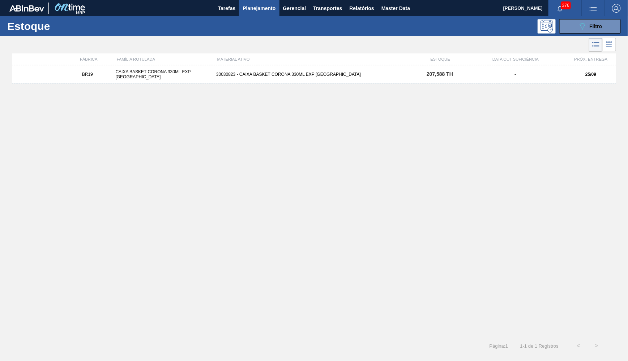
click at [338, 73] on div "30030823 - CAIXA BASKET CORONA 330ML EXP BOLIVIA" at bounding box center [313, 74] width 201 height 5
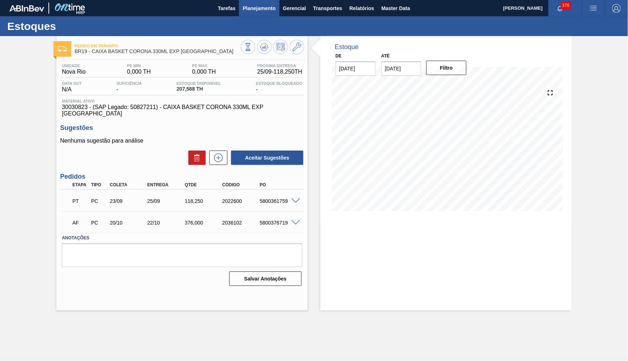
click at [241, 11] on button "Planejamento" at bounding box center [259, 8] width 40 height 16
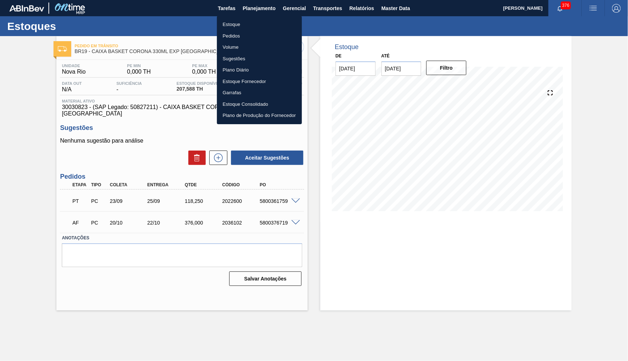
click at [228, 25] on li "Estoque" at bounding box center [259, 25] width 85 height 12
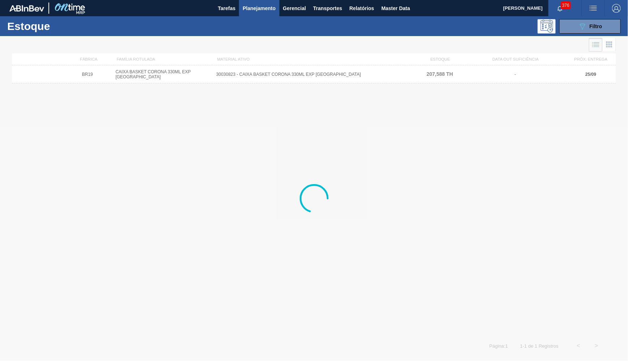
click at [588, 27] on div "089F7B8B-B2A5-4AFE-B5C0-19BA573D28AC Filtro" at bounding box center [590, 26] width 24 height 9
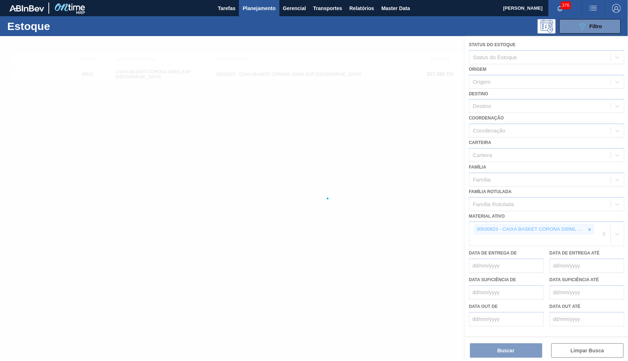
click at [592, 218] on div at bounding box center [314, 198] width 628 height 325
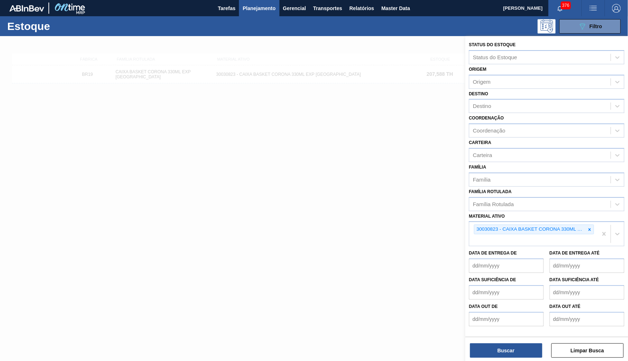
click at [592, 227] on icon at bounding box center [589, 229] width 5 height 5
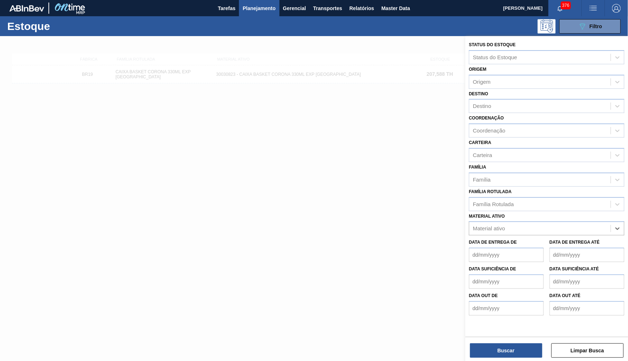
paste ativo "CX CART STELLA P GOLD 330ML C6 298 NIV23"
type ativo "CX CART STELLA P GOLD 330ML C6 298 NIV23"
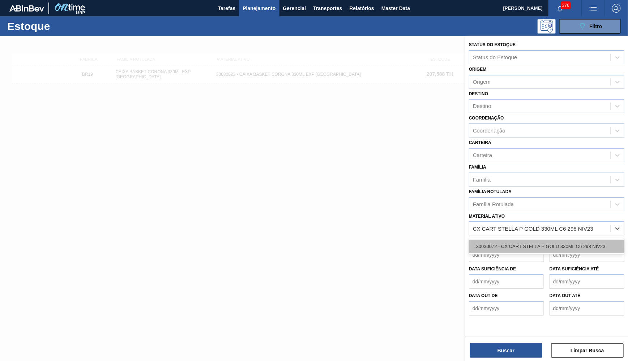
click at [500, 241] on div "30030072 - CX CART STELLA P GOLD 330ML C6 298 NIV23" at bounding box center [546, 246] width 155 height 16
click at [503, 240] on div "30030072 - CX CART STELLA P GOLD 330ML C6 298 NIV23" at bounding box center [546, 246] width 155 height 13
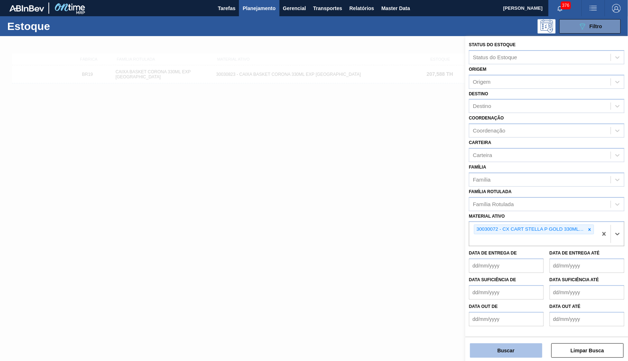
click at [509, 349] on button "Buscar" at bounding box center [506, 351] width 72 height 14
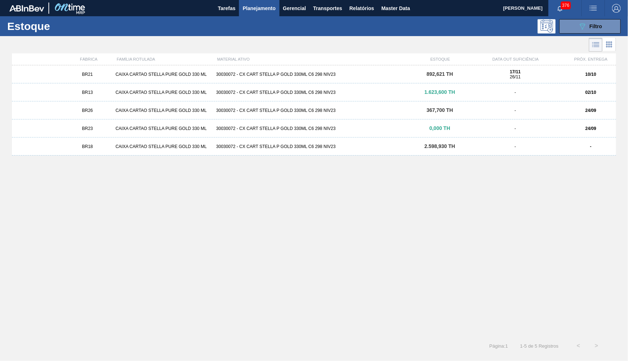
click at [109, 97] on div "BR13 CAIXA CARTAO STELLA PURE GOLD 330 ML 30030072 - CX CART STELLA P GOLD 330M…" at bounding box center [314, 92] width 604 height 18
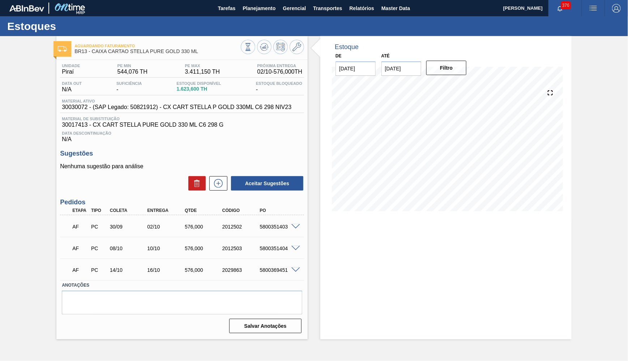
click at [185, 92] on span "1.623,600 TH" at bounding box center [198, 88] width 44 height 5
click at [221, 110] on div "Material ativo 30030072 - (SAP Legado: 50821912) - CX CART STELLA P GOLD 330ML …" at bounding box center [182, 106] width 244 height 14
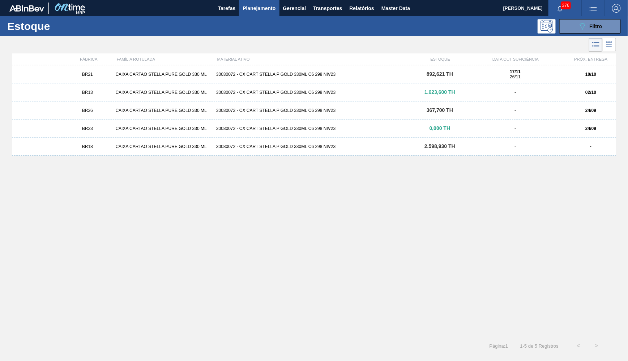
click at [565, 74] on div "17/11 26/11" at bounding box center [515, 74] width 100 height 10
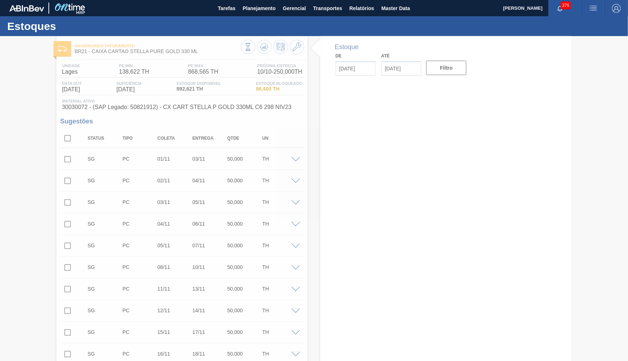
type input "[DATE]"
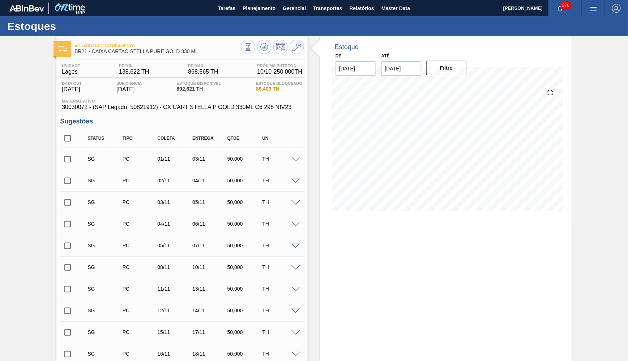
click at [267, 37] on div "Aguardando Faturamento BR21 - CAIXA CARTAO STELLA PURE GOLD 330 ML" at bounding box center [181, 46] width 251 height 20
click at [267, 42] on button at bounding box center [264, 47] width 14 height 14
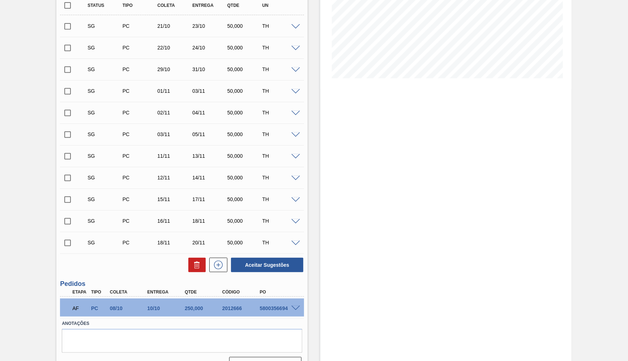
scroll to position [148, 0]
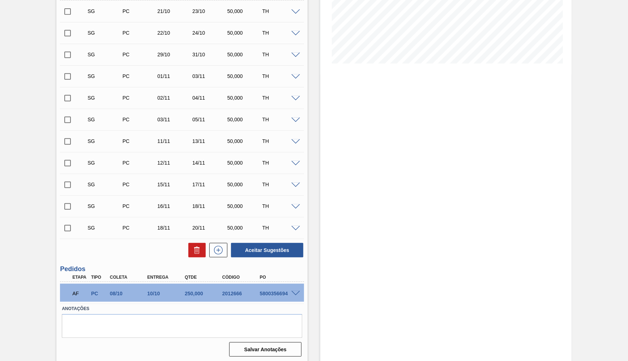
click at [186, 291] on div "250,000" at bounding box center [204, 294] width 42 height 6
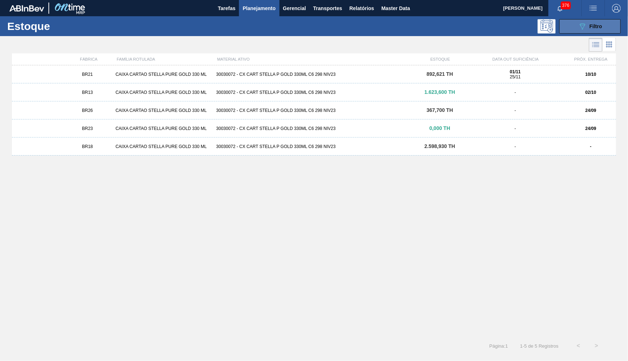
click at [575, 21] on button "089F7B8B-B2A5-4AFE-B5C0-19BA573D28AC Filtro" at bounding box center [589, 26] width 61 height 14
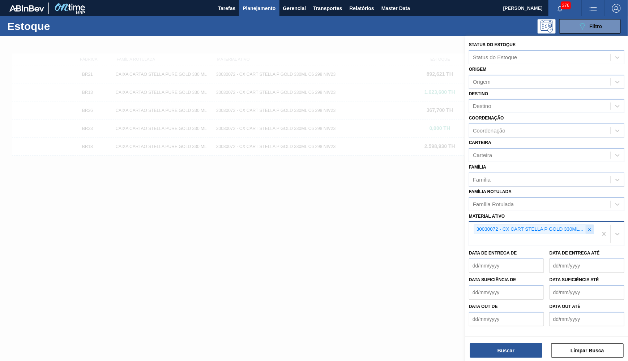
click at [590, 225] on div at bounding box center [589, 229] width 8 height 9
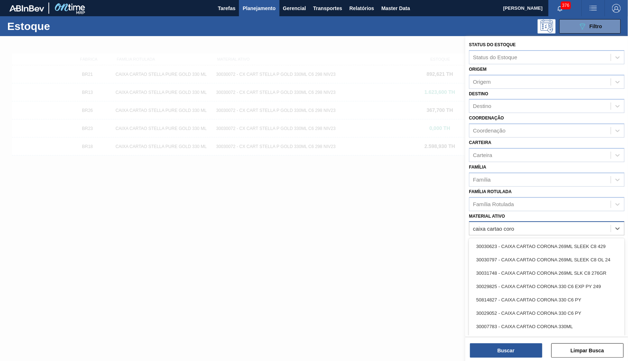
type ativo "caixa cartao coro"
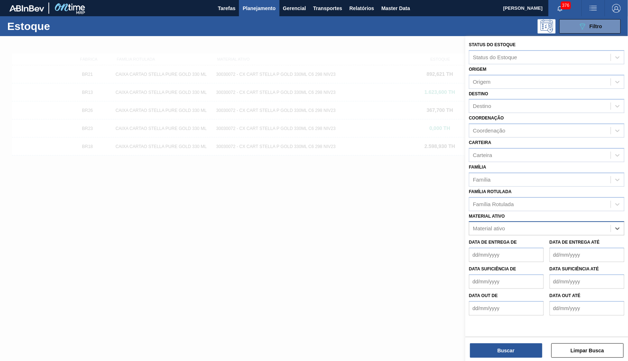
click at [508, 222] on div "Material ativo" at bounding box center [546, 229] width 155 height 14
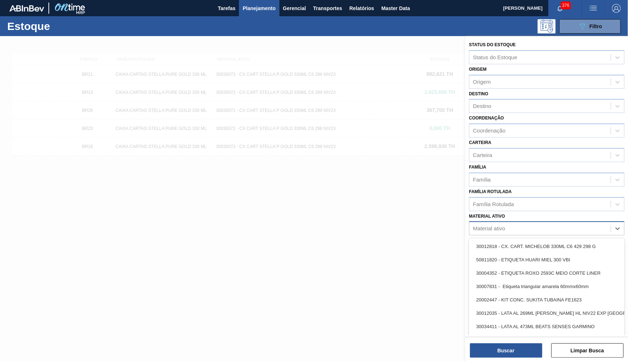
paste ativo "30003396"
type ativo "30003396"
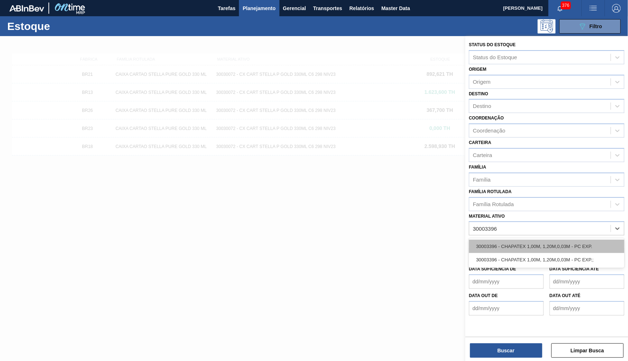
click at [523, 240] on div "30003396 - CHAPATEX 1,00M, 1,20M,0,03M - PC EXP." at bounding box center [546, 246] width 155 height 13
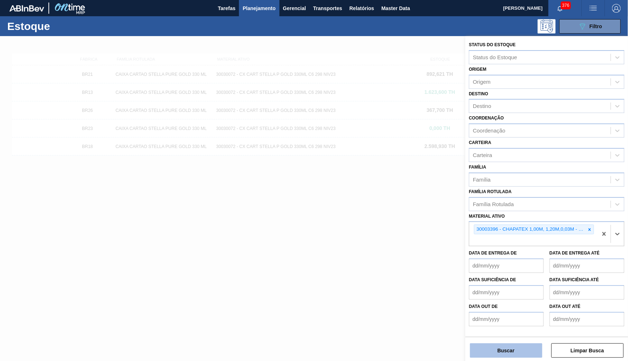
click at [525, 345] on button "Buscar" at bounding box center [506, 351] width 72 height 14
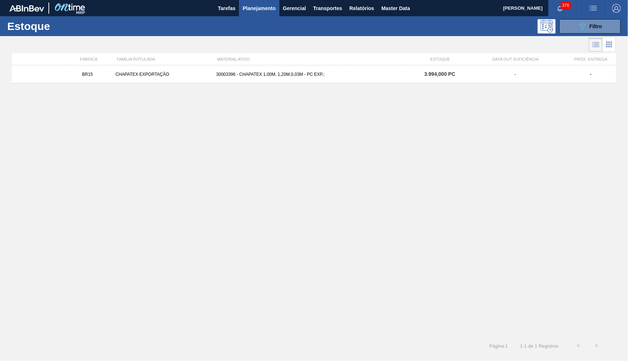
click at [276, 65] on div "FÁBRICA FAMÍLIA ROTULADA MATERIAL ATIVO ESTOQUE DATA OUT SUFICIÊNCIA PRÓX. ENTR…" at bounding box center [314, 59] width 604 height 12
click at [293, 82] on div "BR15 CHAPATEX EXPORTAÇÃO 30003396 - CHAPATEX 1,00M, 1,20M,0,03M - PC EXP.; 3.99…" at bounding box center [314, 74] width 604 height 18
click at [580, 24] on icon "089F7B8B-B2A5-4AFE-B5C0-19BA573D28AC" at bounding box center [582, 26] width 9 height 9
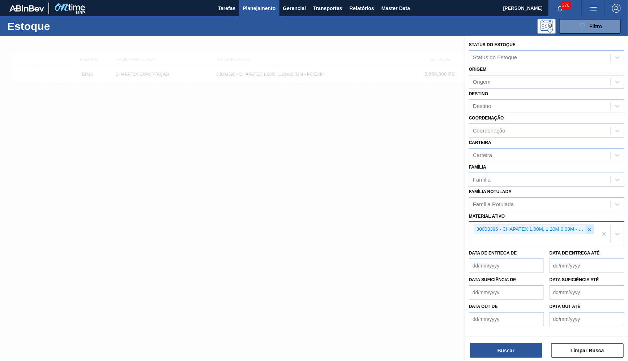
click at [591, 227] on icon at bounding box center [589, 229] width 5 height 5
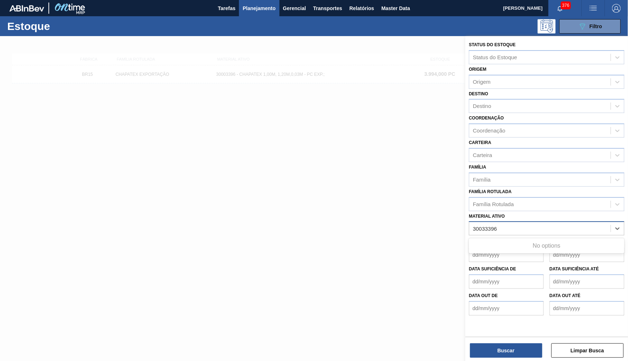
click at [487, 226] on ativo "30033396" at bounding box center [485, 229] width 25 height 6
type ativo "3003396"
click at [483, 224] on div "Material ativo" at bounding box center [539, 229] width 141 height 10
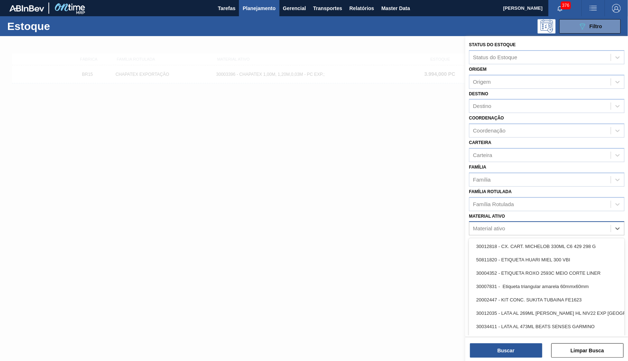
click at [478, 226] on div "Material ativo" at bounding box center [489, 229] width 32 height 6
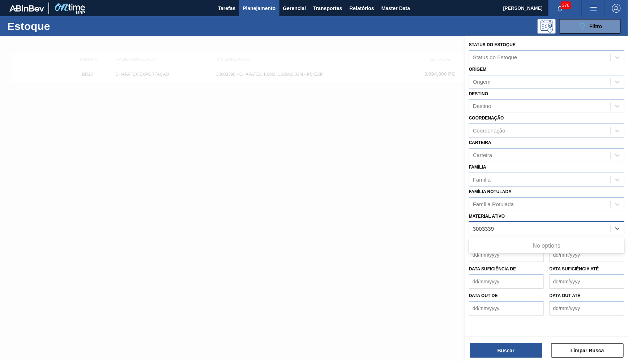
type ativo "30033396"
drag, startPoint x: 517, startPoint y: 216, endPoint x: 438, endPoint y: 208, distance: 78.9
click at [465, 208] on div "Status do Estoque Status do Estoque Origem Origem Destino Destino Coordenação C…" at bounding box center [546, 216] width 163 height 361
click at [316, 221] on div at bounding box center [314, 216] width 628 height 361
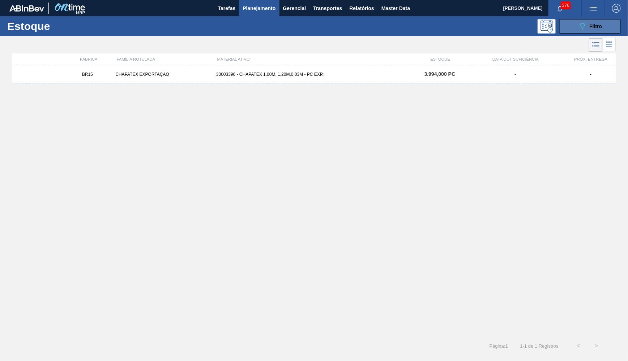
click at [587, 29] on div "089F7B8B-B2A5-4AFE-B5C0-19BA573D28AC Filtro" at bounding box center [590, 26] width 24 height 9
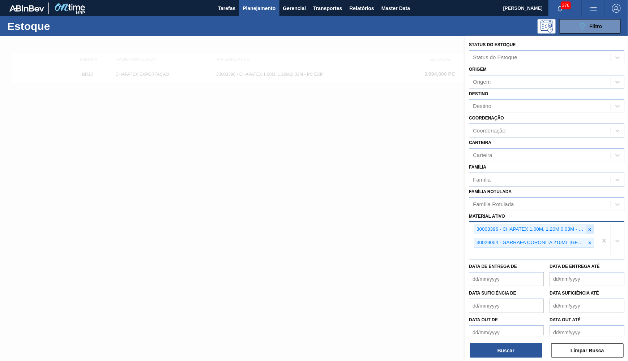
click at [590, 225] on div at bounding box center [589, 229] width 8 height 9
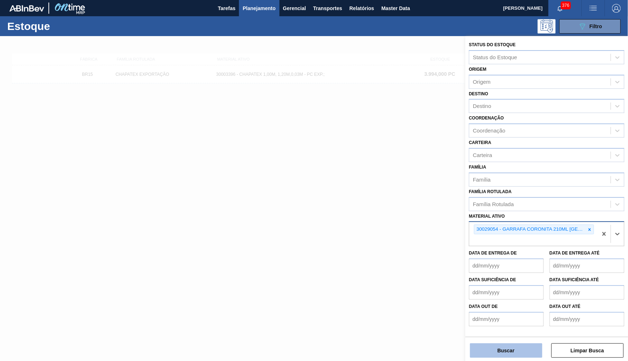
click at [526, 352] on button "Buscar" at bounding box center [506, 351] width 72 height 14
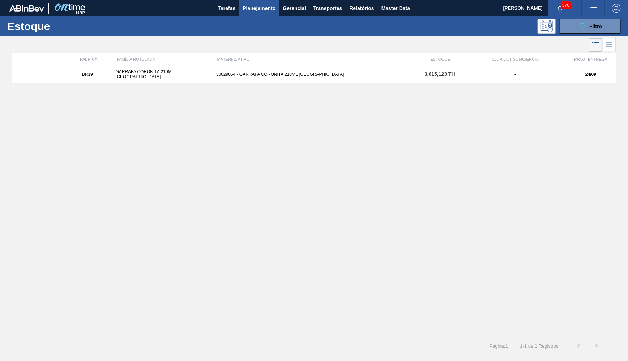
click at [285, 71] on div "BR19 GARRAFA CORONITA 210ML URUGUAI 30029054 - GARRAFA CORONITA 210ML PARAGUAI …" at bounding box center [314, 74] width 604 height 18
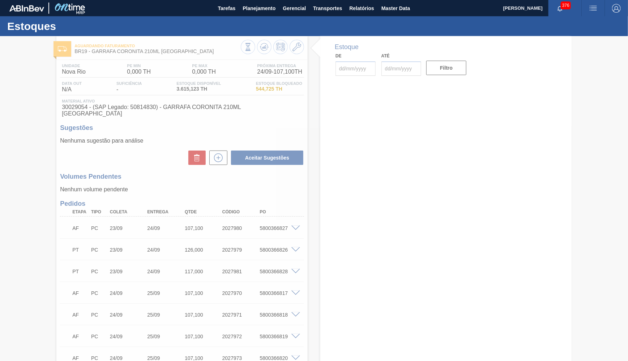
type input "[DATE]"
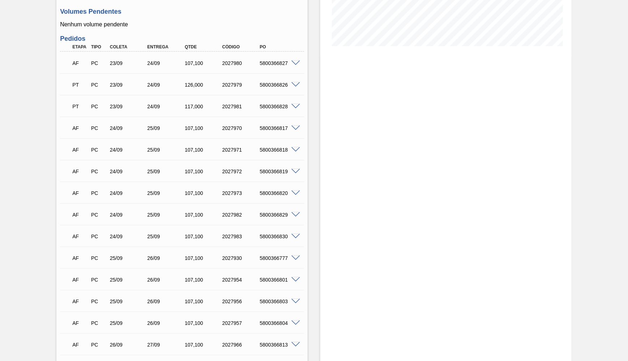
scroll to position [360, 0]
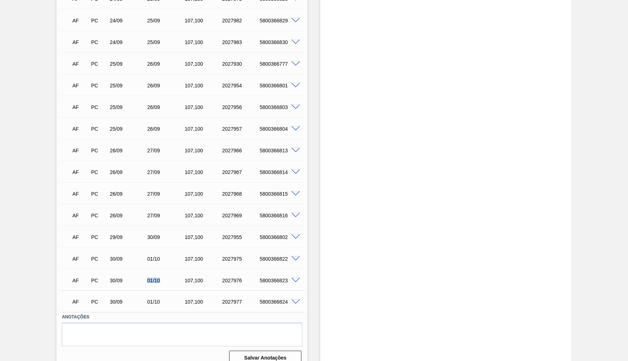
drag, startPoint x: 137, startPoint y: 276, endPoint x: 159, endPoint y: 270, distance: 22.6
click at [159, 273] on div "AF PC 30/09 01/10 107,100 2027976 5800366823" at bounding box center [180, 280] width 225 height 14
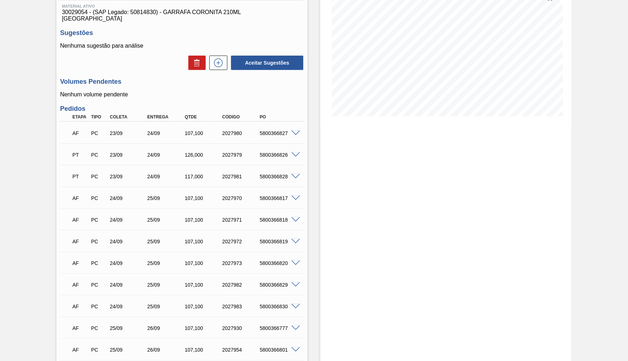
scroll to position [0, 0]
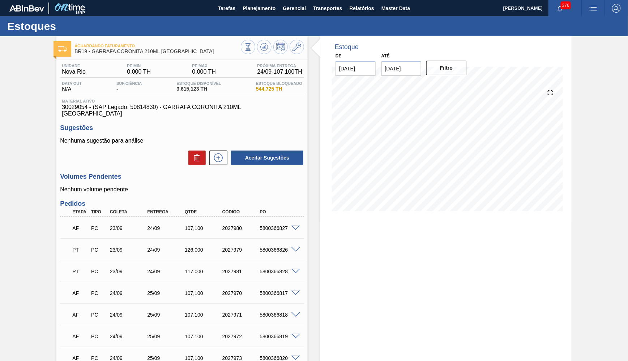
click at [242, 110] on span "30029054 - (SAP Legado: 50814830) - GARRAFA CORONITA 210ML PARAGUAI" at bounding box center [182, 110] width 240 height 13
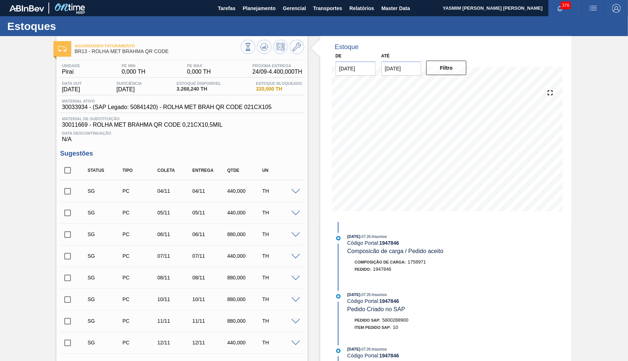
scroll to position [418, 0]
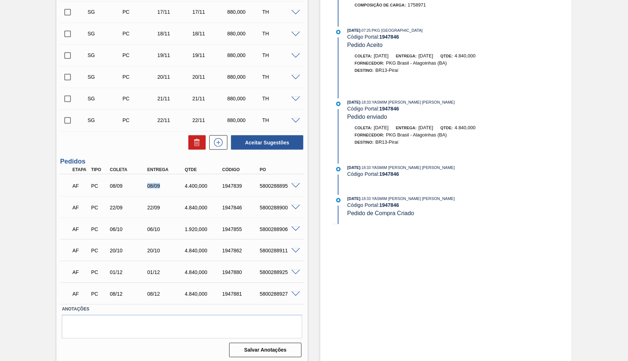
drag, startPoint x: 146, startPoint y: 188, endPoint x: 160, endPoint y: 188, distance: 14.1
click at [160, 188] on div "AF PC 08/09 08/09 4.400,000 1947839 5800288895" at bounding box center [180, 185] width 225 height 14
click at [210, 198] on div "AF PC 22/09 22/09 4.840,000 1947846 5800288900" at bounding box center [182, 207] width 244 height 18
click at [198, 211] on div "AF PC 22/09 22/09 4.840,000 1947846 5800288900" at bounding box center [180, 207] width 225 height 14
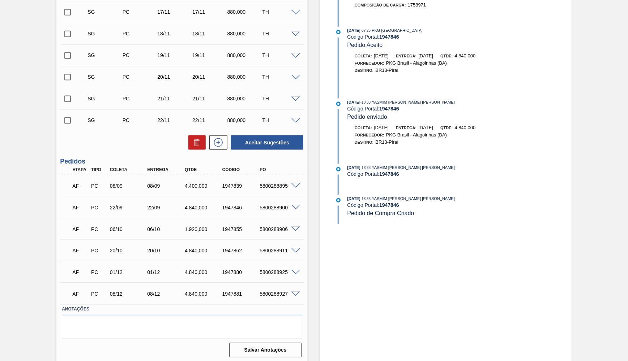
click at [198, 211] on div "AF PC 22/09 22/09 4.840,000 1947846 5800288900" at bounding box center [180, 207] width 225 height 14
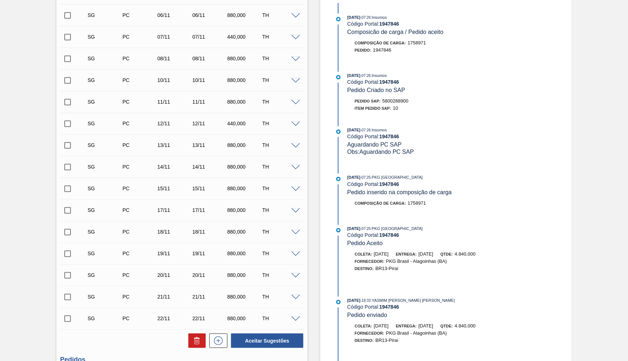
scroll to position [54, 0]
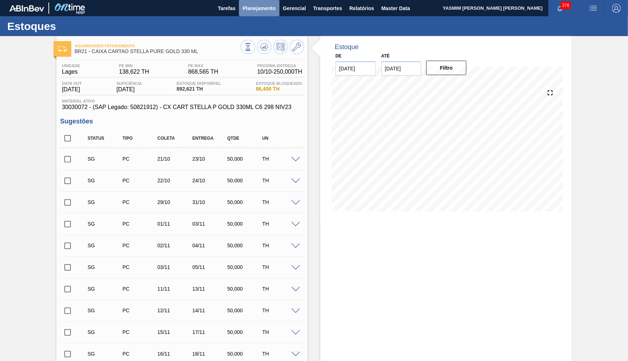
click at [254, 5] on span "Planejamento" at bounding box center [258, 8] width 33 height 9
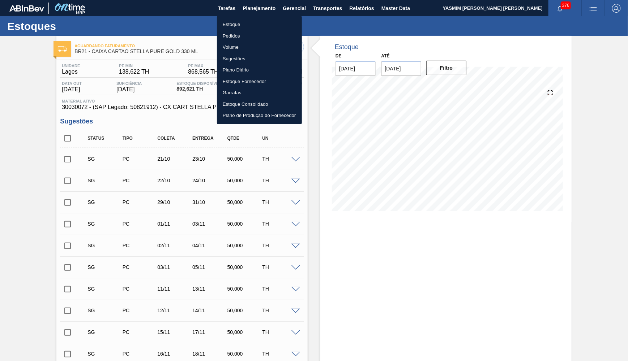
click at [244, 20] on li "Estoque" at bounding box center [259, 25] width 85 height 12
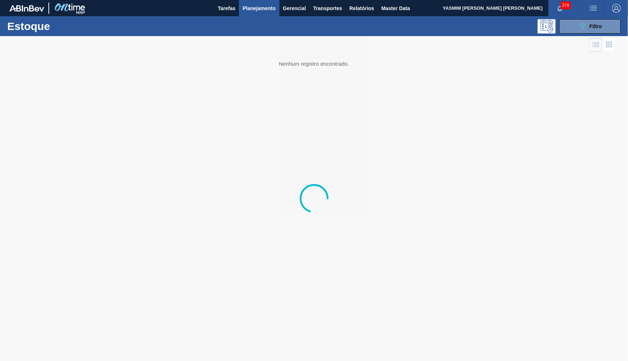
click at [572, 18] on div "Estoque 089F7B8B-B2A5-4AFE-B5C0-19BA573D28AC Filtro" at bounding box center [314, 26] width 628 height 20
click at [573, 29] on button "089F7B8B-B2A5-4AFE-B5C0-19BA573D28AC Filtro" at bounding box center [589, 26] width 61 height 14
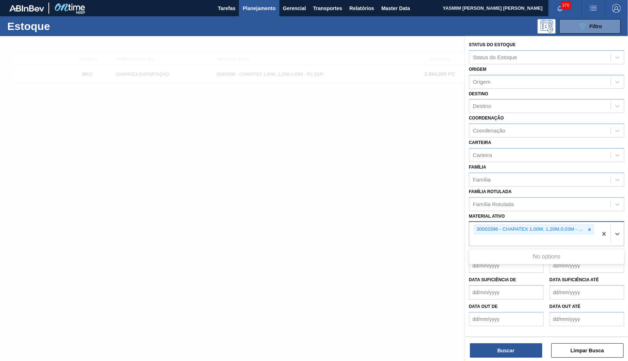
click at [589, 222] on div "30003396 - CHAPATEX 1,00M, 1,20M,0,03M - PC EXP." at bounding box center [533, 234] width 128 height 24
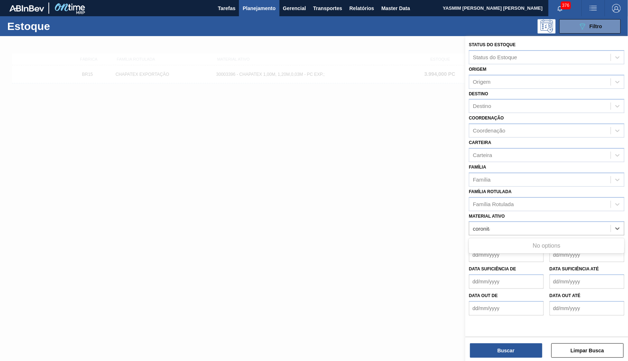
type ativo "coronita"
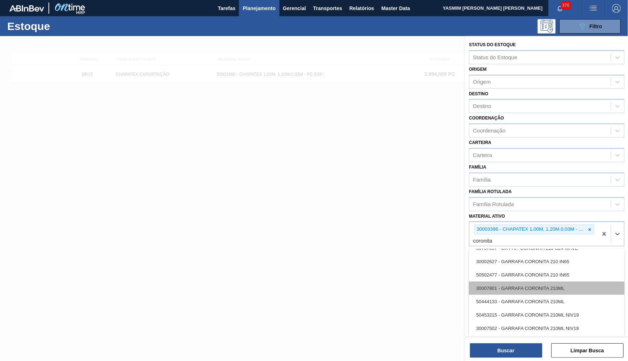
scroll to position [416, 0]
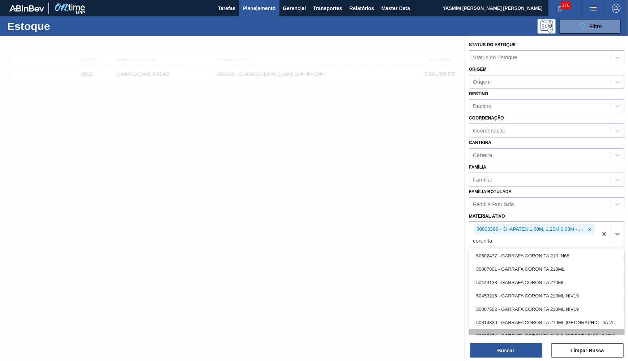
click at [554, 330] on div "30029054 - GARRAFA CORONITA 210ML [GEOGRAPHIC_DATA]" at bounding box center [546, 336] width 155 height 13
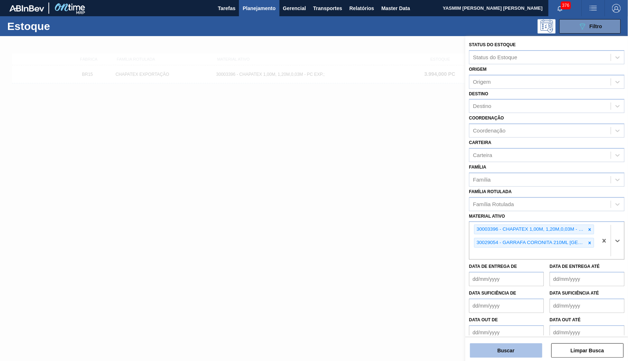
click at [513, 356] on button "Buscar" at bounding box center [506, 351] width 72 height 14
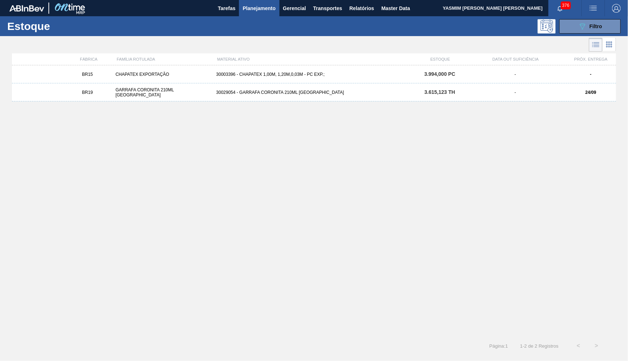
click at [303, 93] on div "30029054 - GARRAFA CORONITA 210ML [GEOGRAPHIC_DATA]" at bounding box center [313, 92] width 201 height 5
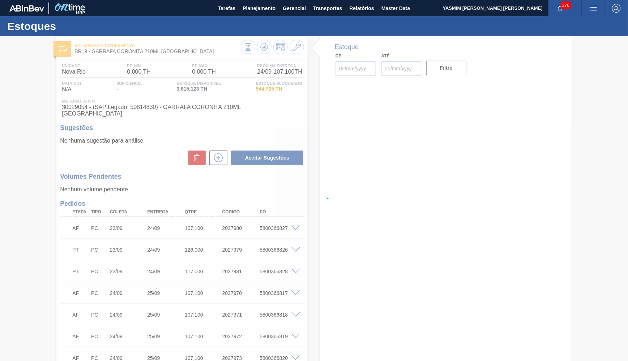
type input "[DATE]"
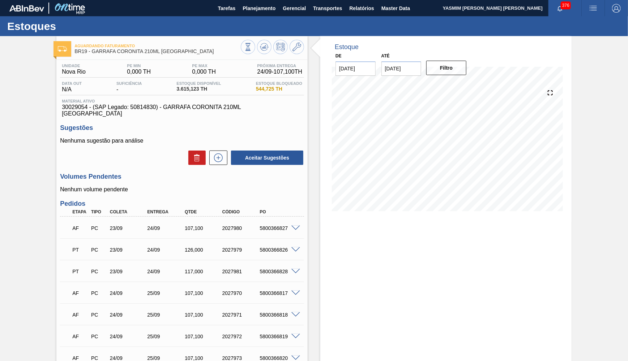
scroll to position [360, 0]
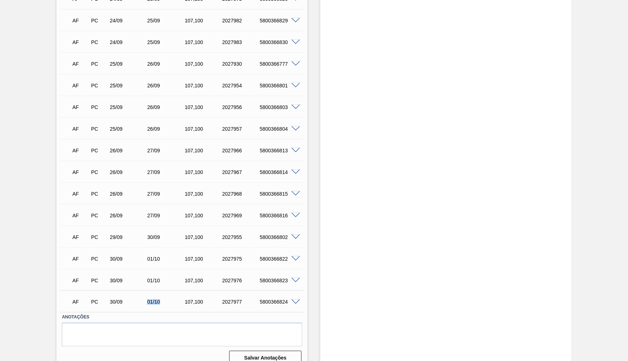
drag, startPoint x: 146, startPoint y: 296, endPoint x: 162, endPoint y: 293, distance: 16.9
click at [162, 294] on div "AF PC 30/09 01/10 107,100 2027977 5800366824" at bounding box center [180, 301] width 225 height 14
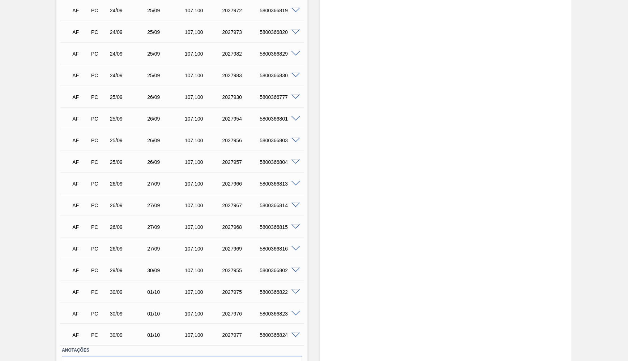
click at [137, 219] on div "AF PC 26/09 27/09 107,100 2027968 5800366815" at bounding box center [180, 226] width 225 height 14
drag, startPoint x: 142, startPoint y: 277, endPoint x: 162, endPoint y: 280, distance: 20.1
click at [162, 284] on div "AF PC 30/09 01/10 107,100 2027975 5800366822" at bounding box center [180, 291] width 225 height 14
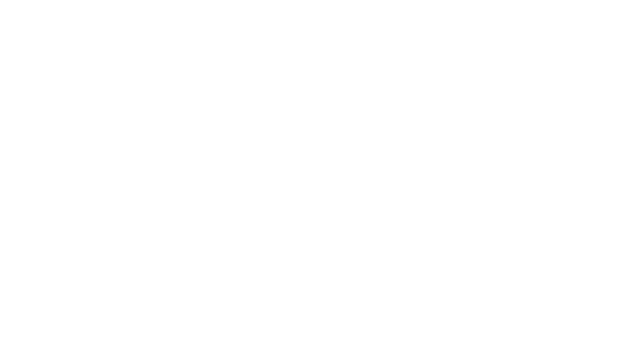
click at [290, 0] on html at bounding box center [314, 0] width 628 height 0
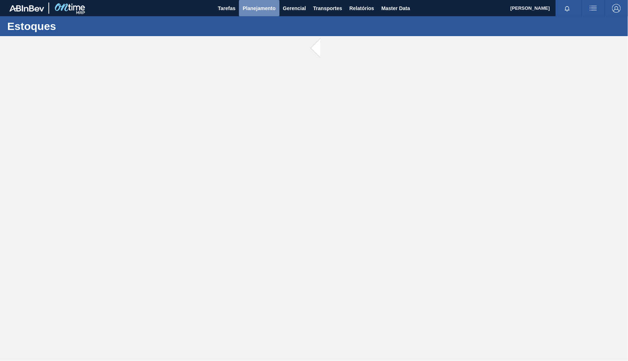
click at [250, 7] on span "Planejamento" at bounding box center [258, 8] width 33 height 9
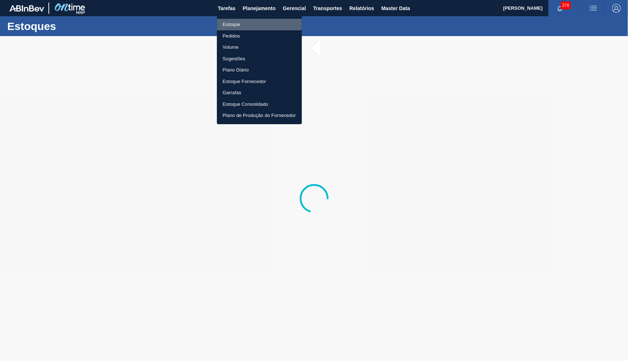
click at [250, 21] on li "Estoque" at bounding box center [259, 25] width 85 height 12
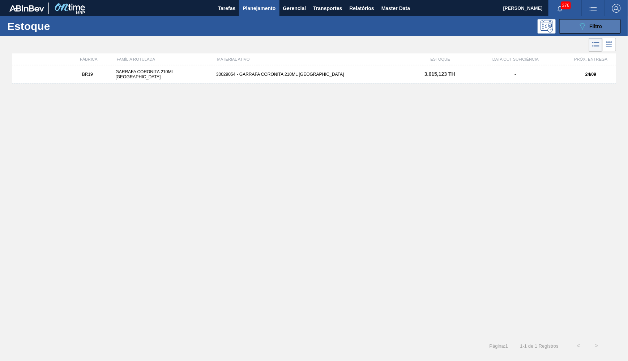
click at [571, 31] on button "089F7B8B-B2A5-4AFE-B5C0-19BA573D28AC Filtro" at bounding box center [589, 26] width 61 height 14
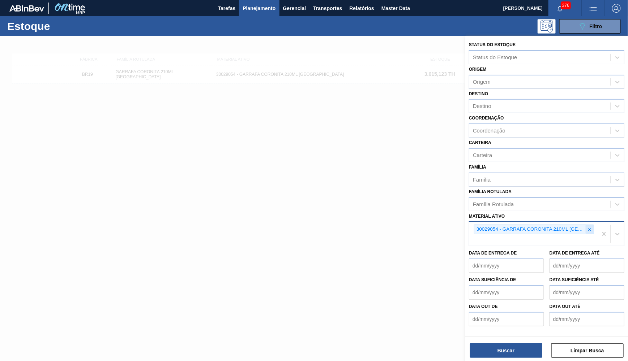
click at [587, 225] on div at bounding box center [589, 229] width 8 height 9
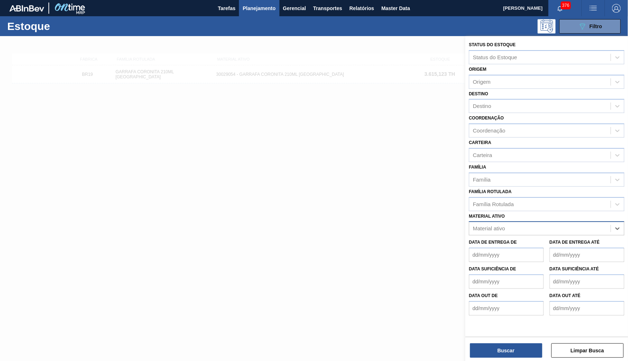
paste ativo "30034615"
click at [475, 226] on ativo "30034615" at bounding box center [485, 229] width 25 height 6
type ativo "30034615"
click at [365, 5] on span "Relatórios" at bounding box center [361, 8] width 25 height 9
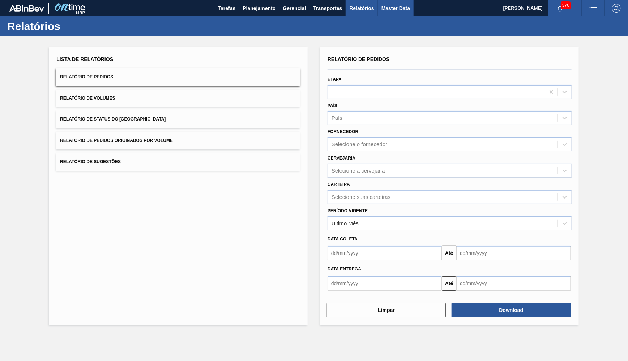
click at [394, 3] on button "Master Data" at bounding box center [396, 8] width 36 height 16
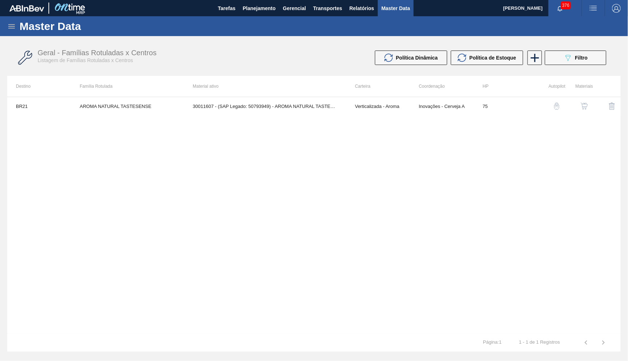
click at [8, 26] on icon at bounding box center [11, 26] width 9 height 9
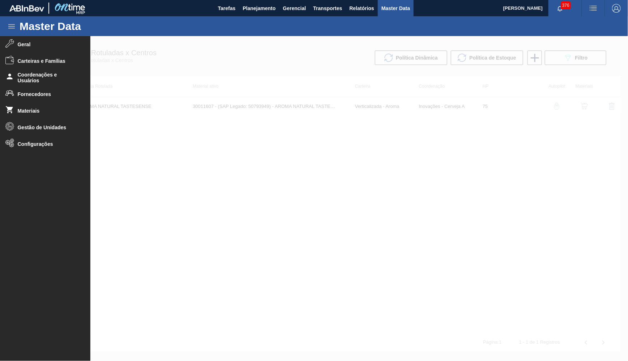
click at [42, 103] on ul "Geral Carteiras e Famílias Coordenações e Usuários Fornecedores Materiais Gestã…" at bounding box center [45, 195] width 90 height 319
click at [42, 104] on li "Materiais" at bounding box center [45, 111] width 90 height 17
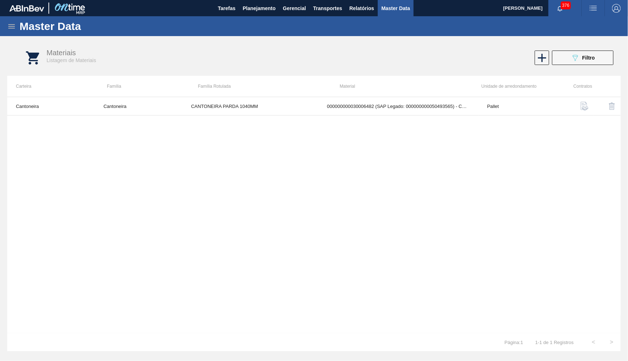
click at [567, 55] on button "089F7B8B-B2A5-4AFE-B5C0-19BA573D28AC Filtro" at bounding box center [582, 58] width 61 height 14
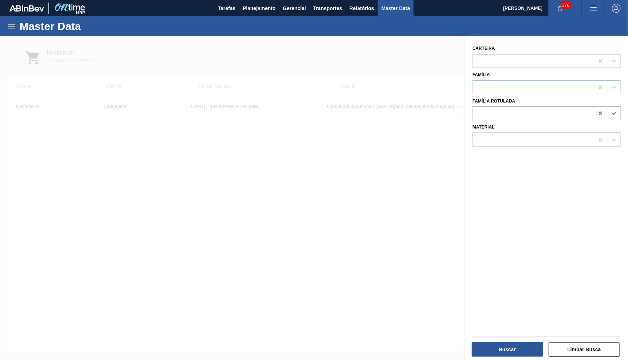
click at [601, 112] on icon at bounding box center [599, 114] width 3 height 4
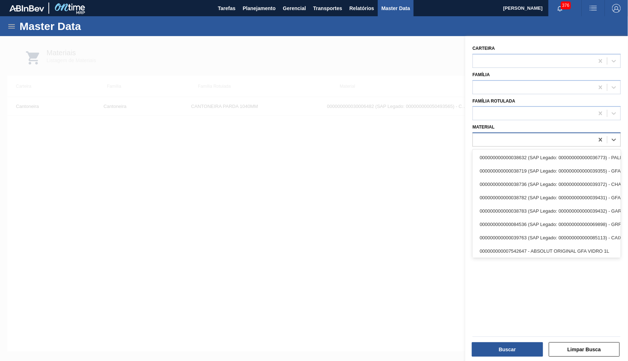
click at [560, 135] on div at bounding box center [533, 140] width 121 height 10
paste input "30034615"
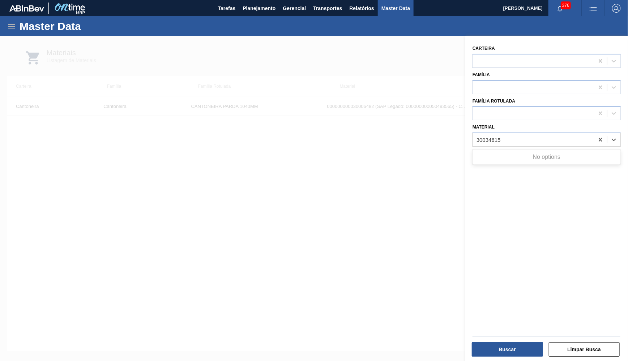
type input "30034615"
click at [472, 132] on div "Material Use Up and Down to choose options, press Enter to select the currently…" at bounding box center [546, 134] width 154 height 25
click at [478, 135] on div at bounding box center [533, 140] width 121 height 10
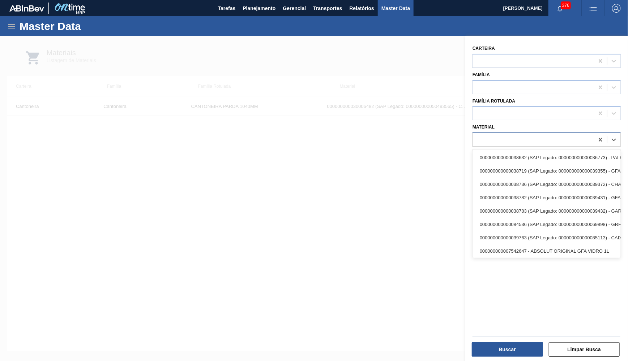
paste input "30034615"
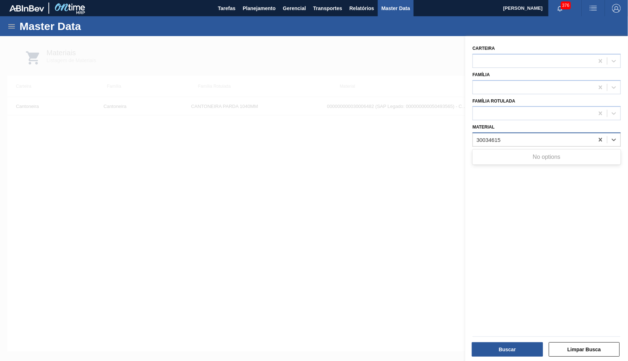
click at [481, 137] on input "30034615" at bounding box center [488, 140] width 25 height 6
type input "30034615"
drag, startPoint x: 6, startPoint y: 18, endPoint x: 9, endPoint y: 21, distance: 4.4
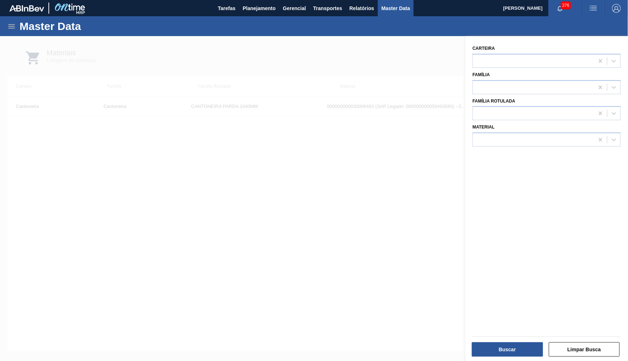
click at [8, 21] on div "Master Data" at bounding box center [314, 26] width 628 height 20
click at [10, 22] on div "Master Data" at bounding box center [314, 26] width 628 height 20
click at [12, 25] on icon at bounding box center [11, 26] width 7 height 4
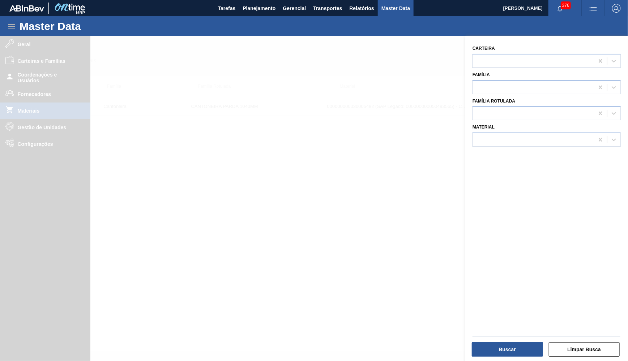
click at [338, 139] on div at bounding box center [314, 216] width 628 height 361
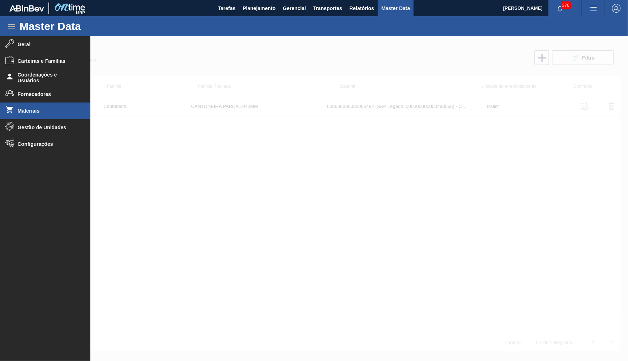
click at [338, 139] on div at bounding box center [314, 216] width 628 height 361
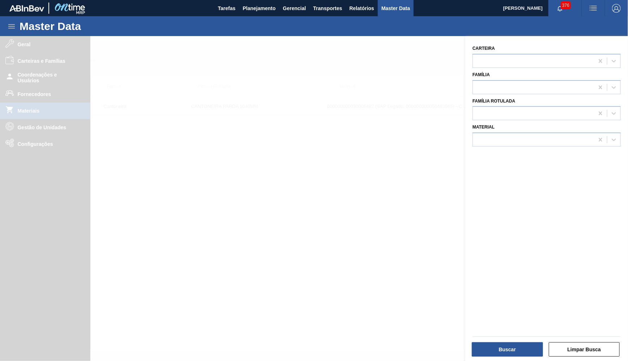
click at [13, 15] on div at bounding box center [48, 8] width 78 height 16
click at [16, 25] on icon at bounding box center [11, 26] width 9 height 9
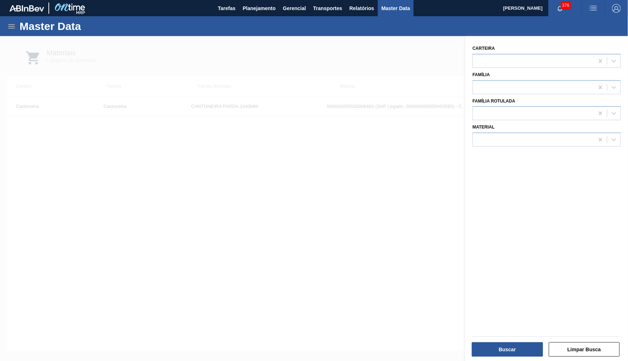
click at [266, 81] on div at bounding box center [314, 216] width 628 height 361
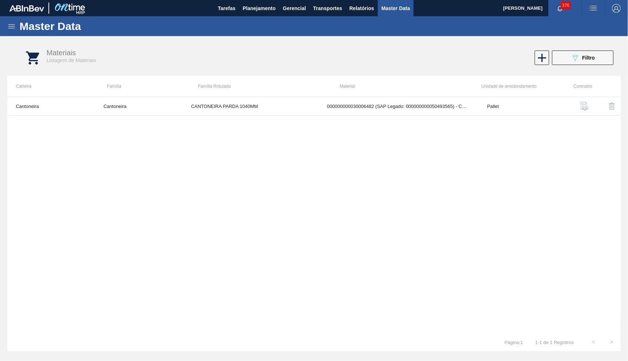
click at [15, 26] on icon at bounding box center [11, 26] width 9 height 9
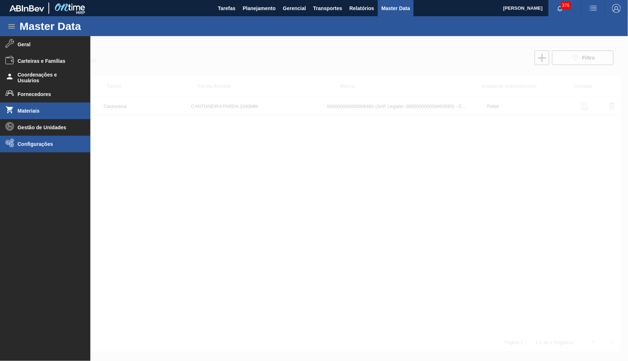
click at [45, 142] on span "Configurações" at bounding box center [48, 144] width 60 height 6
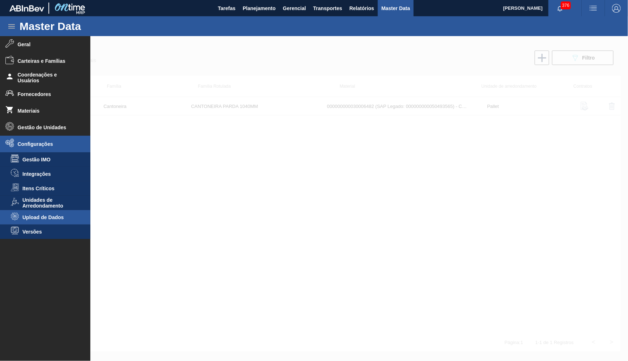
click at [50, 215] on span "Upload de Dados" at bounding box center [50, 218] width 56 height 6
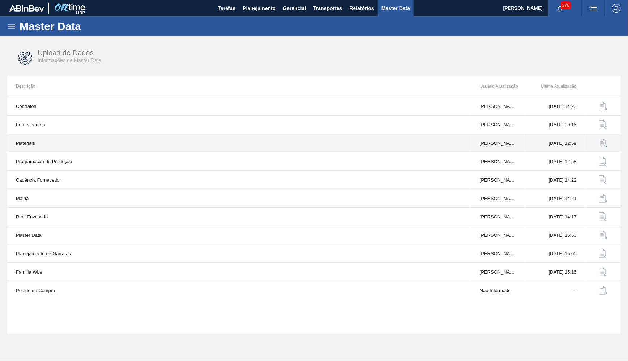
click at [605, 143] on img "button" at bounding box center [603, 143] width 9 height 9
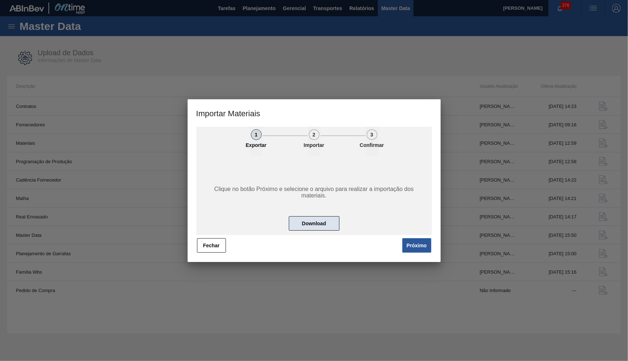
click at [315, 220] on button "Download" at bounding box center [314, 223] width 51 height 14
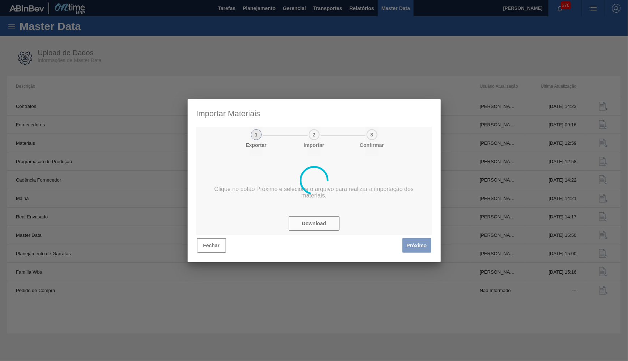
click at [217, 170] on div at bounding box center [314, 180] width 253 height 163
click at [220, 107] on div at bounding box center [314, 180] width 253 height 163
click at [214, 240] on div at bounding box center [314, 180] width 253 height 163
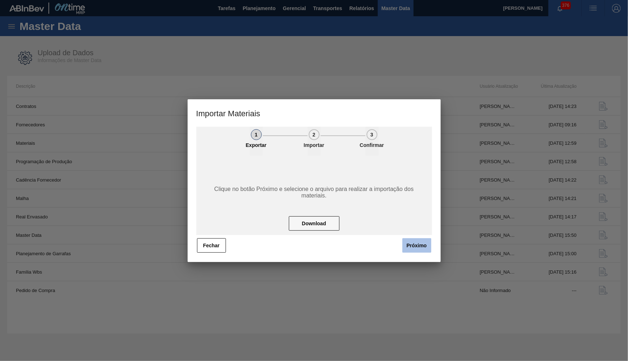
click at [426, 242] on button "Próximo" at bounding box center [416, 245] width 29 height 14
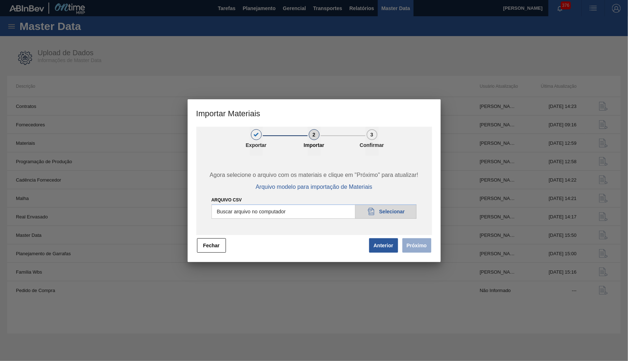
click at [418, 211] on div "Agora selecione o arquivo com os materiais e clique em "Próximo" para atualizar…" at bounding box center [314, 195] width 236 height 79
click at [394, 212] on input "Arquivo CSV" at bounding box center [313, 212] width 205 height 14
type input "C:\fakepath\masterData_model -lata budz 473.csv"
click at [420, 246] on button "Próximo" at bounding box center [416, 245] width 29 height 14
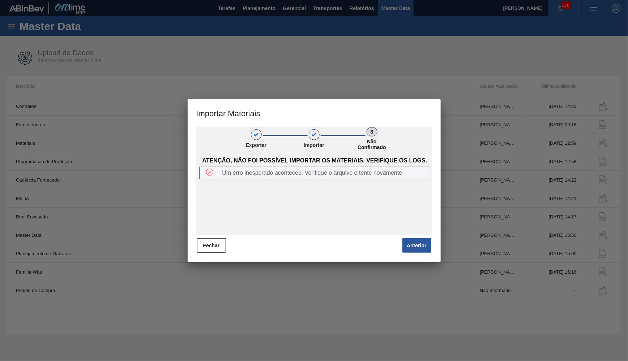
click at [359, 179] on div "Um erro inesperado aconteceu. Verifique o arquivo e tente novamente" at bounding box center [314, 173] width 231 height 13
click at [199, 250] on button "Fechar" at bounding box center [211, 245] width 29 height 14
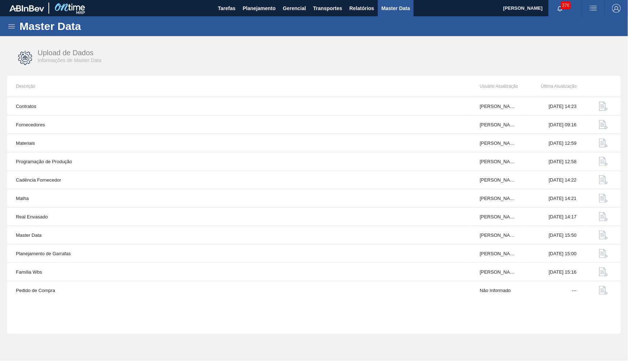
click at [256, 17] on div "Master Data" at bounding box center [314, 26] width 628 height 20
click at [255, 15] on button "Planejamento" at bounding box center [259, 8] width 40 height 16
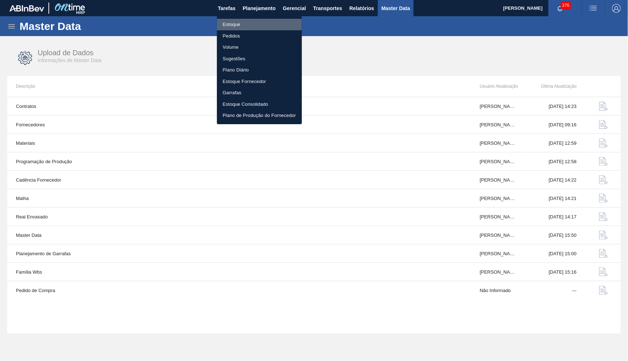
click at [249, 29] on li "Estoque" at bounding box center [259, 25] width 85 height 12
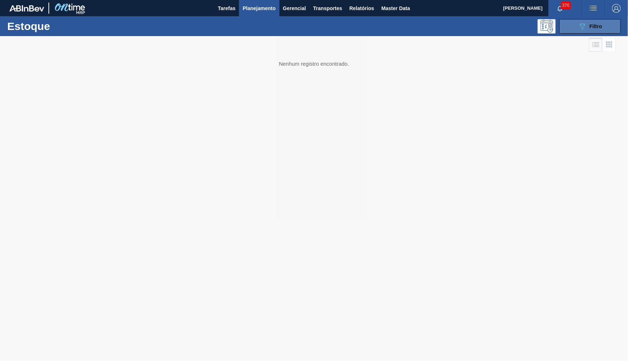
click at [582, 26] on icon "089F7B8B-B2A5-4AFE-B5C0-19BA573D28AC" at bounding box center [582, 26] width 9 height 9
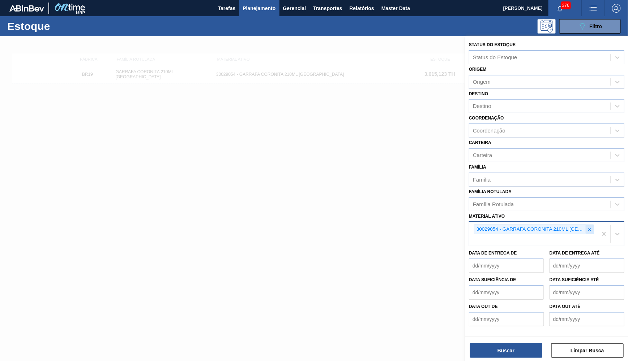
click at [592, 227] on icon at bounding box center [589, 229] width 5 height 5
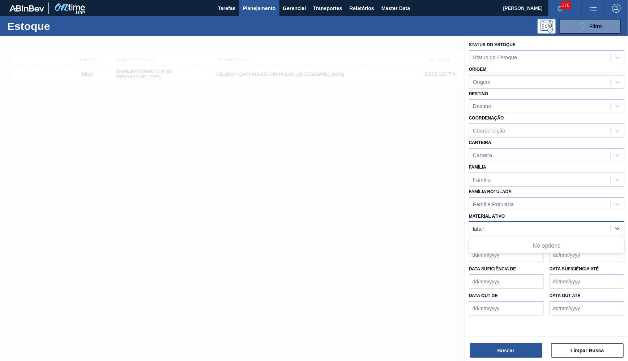
type ativo "lata sk"
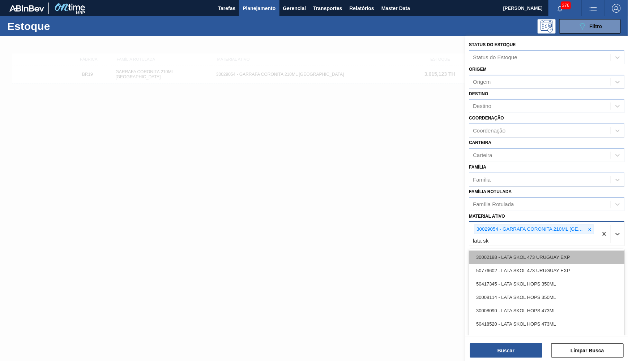
click at [532, 251] on div "30002188 - LATA SKOL 473 URUGUAY EXP" at bounding box center [546, 257] width 155 height 13
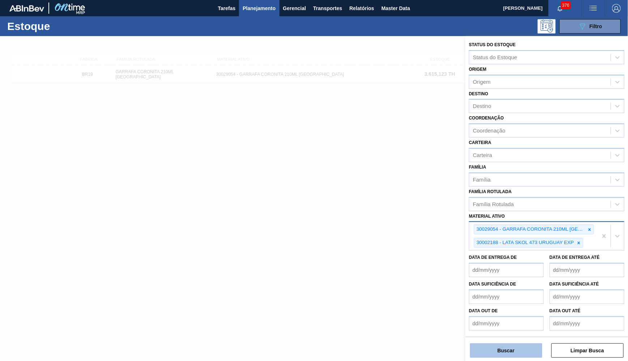
click at [511, 355] on button "Buscar" at bounding box center [506, 351] width 72 height 14
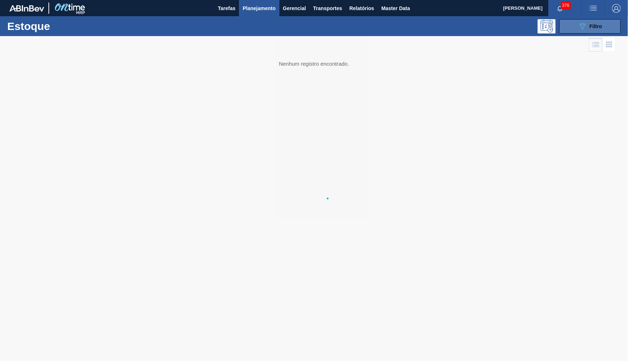
click at [576, 27] on button "089F7B8B-B2A5-4AFE-B5C0-19BA573D28AC Filtro" at bounding box center [589, 26] width 61 height 14
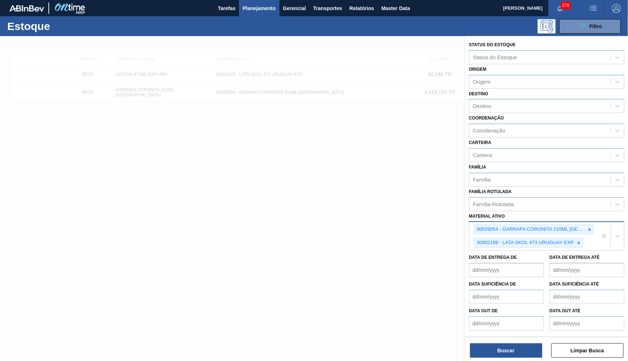
click at [363, 188] on div at bounding box center [314, 216] width 628 height 361
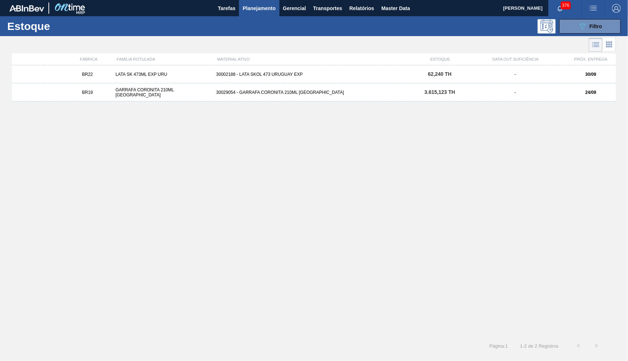
click at [280, 73] on div "30002188 - LATA SKOL 473 URUGUAY EXP" at bounding box center [313, 74] width 201 height 5
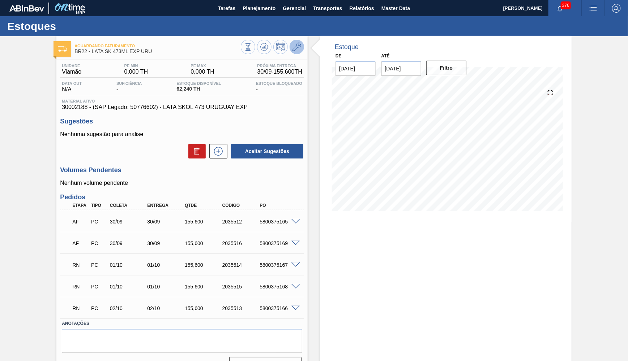
click at [301, 46] on icon at bounding box center [296, 47] width 9 height 9
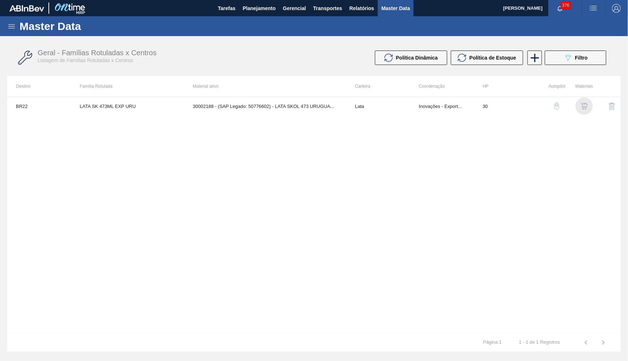
click at [583, 110] on img "button" at bounding box center [583, 106] width 7 height 7
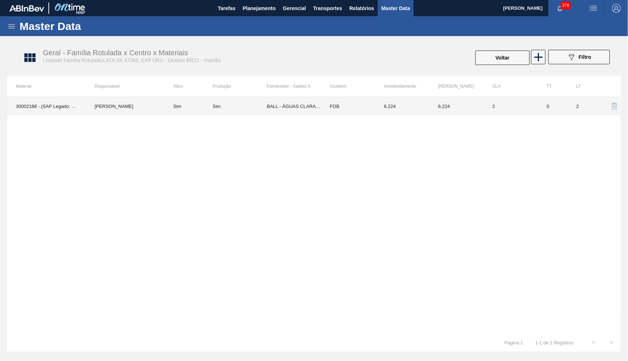
click at [406, 98] on td "6,224" at bounding box center [402, 106] width 54 height 18
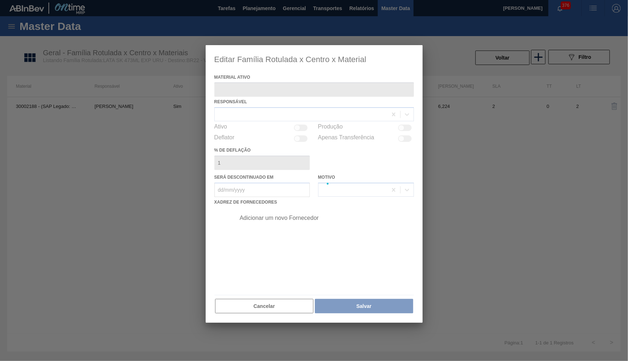
type ativo "30002188 - (SAP Legado: 50776602) - LATA SKOL 473 URUGUAY EXP"
checkbox input "true"
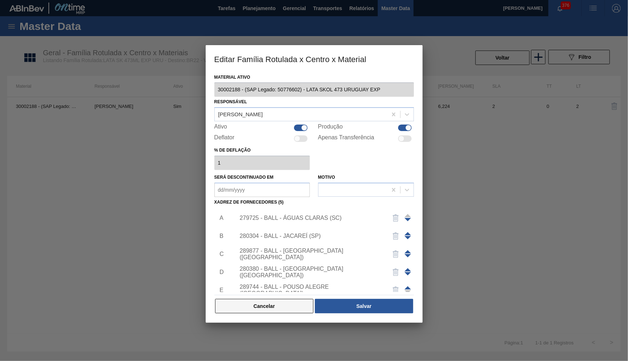
click at [279, 299] on button "Cancelar" at bounding box center [264, 306] width 99 height 14
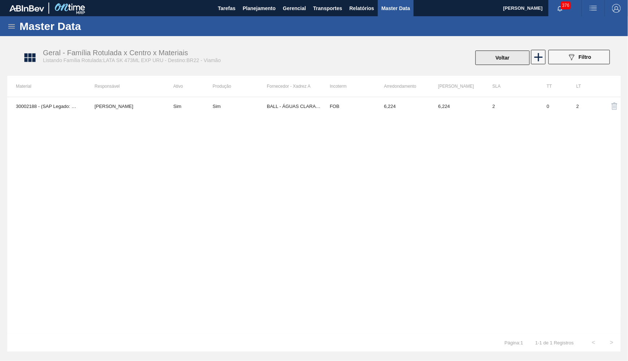
click at [498, 51] on button "Voltar" at bounding box center [502, 58] width 54 height 14
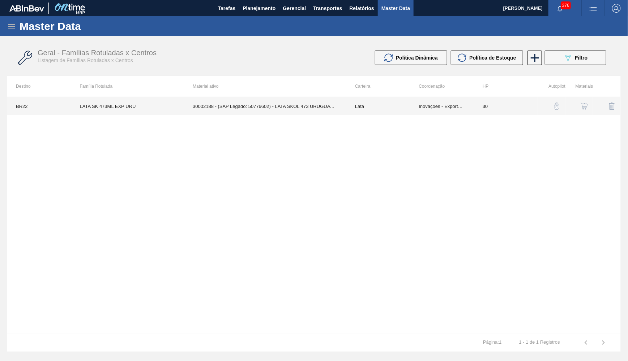
click at [360, 112] on td "Lata" at bounding box center [378, 106] width 64 height 18
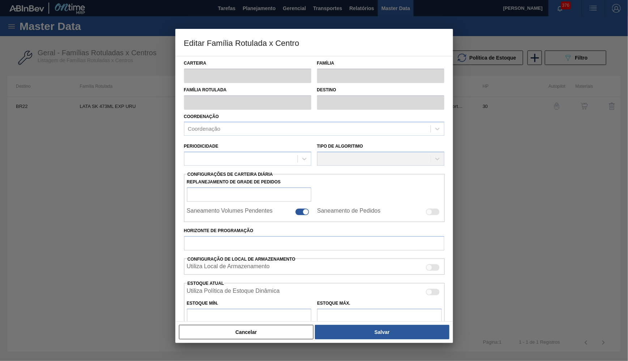
type input "Lata"
type input "LATA SK 473ML EXP URU"
type input "BR22 - Viamão"
type input "0"
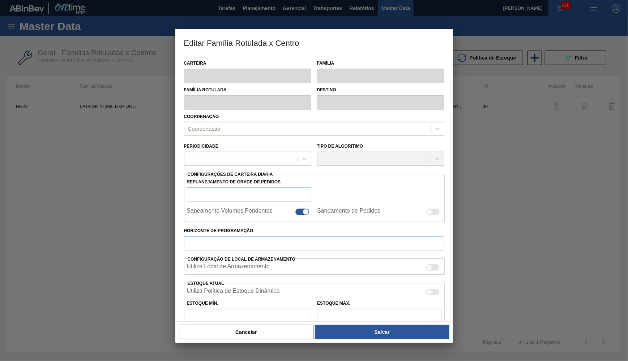
checkbox input "false"
type input "30"
type input "0"
type input "100"
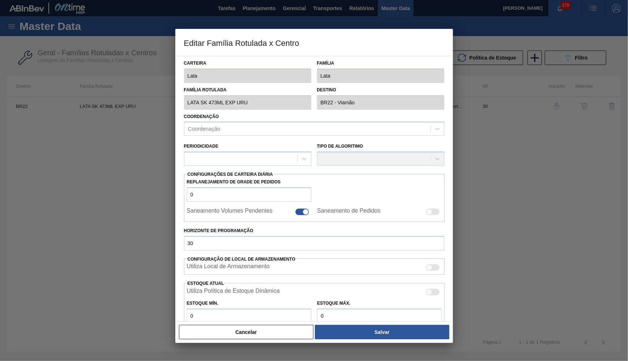
type input "0,000"
checkbox input "true"
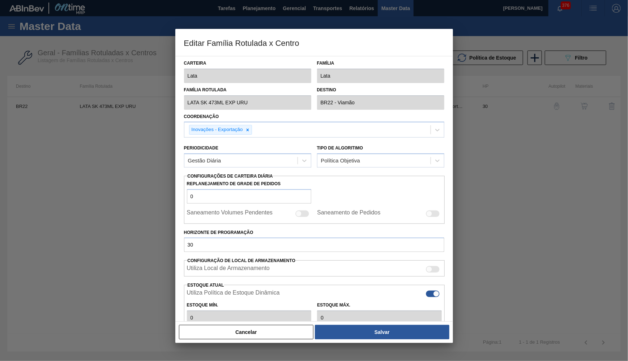
type input "0"
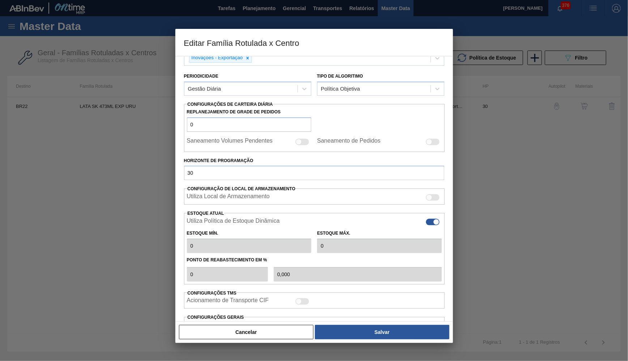
scroll to position [116, 0]
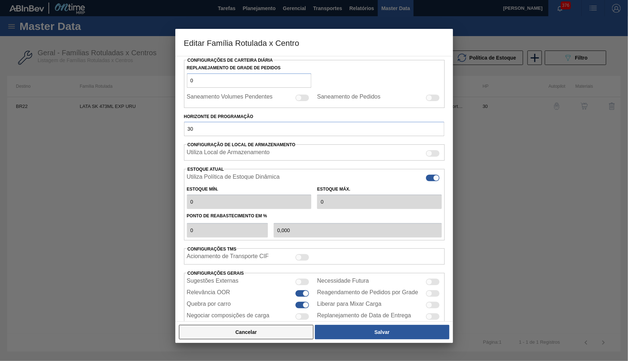
click at [271, 331] on button "Cancelar" at bounding box center [246, 332] width 135 height 14
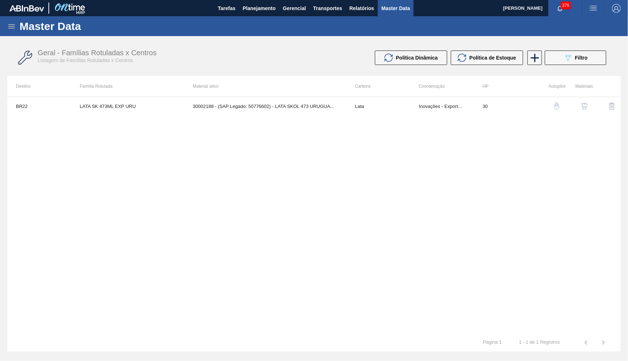
drag, startPoint x: 13, startPoint y: 34, endPoint x: 14, endPoint y: 28, distance: 5.5
click at [14, 29] on div "Master Data" at bounding box center [314, 26] width 628 height 20
click at [14, 28] on icon at bounding box center [11, 26] width 7 height 4
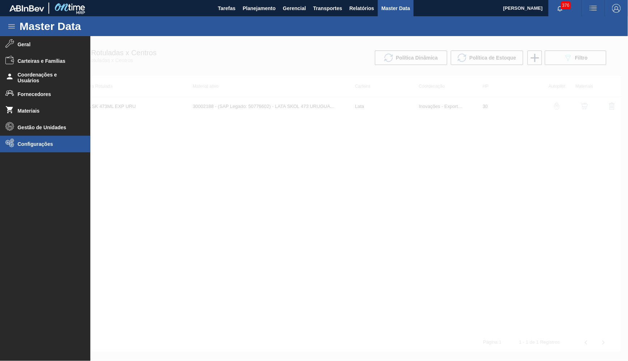
click at [46, 139] on li "Configurações" at bounding box center [45, 144] width 90 height 17
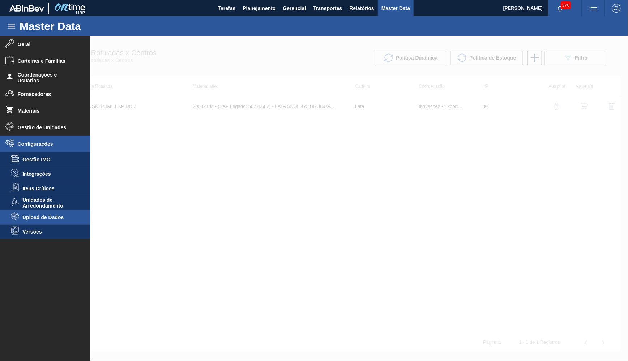
click at [47, 222] on li "Upload de Dados" at bounding box center [45, 217] width 90 height 14
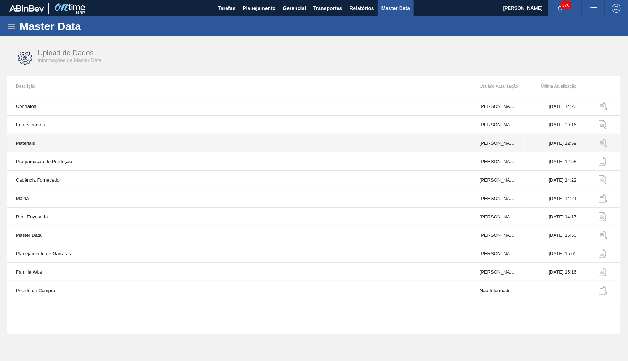
click at [602, 147] on img "button" at bounding box center [603, 143] width 9 height 9
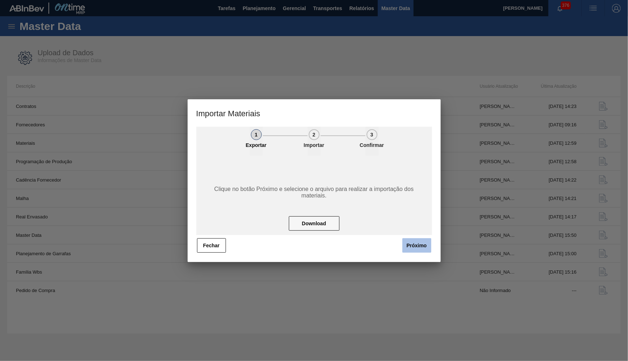
click at [407, 251] on button "Próximo" at bounding box center [416, 245] width 29 height 14
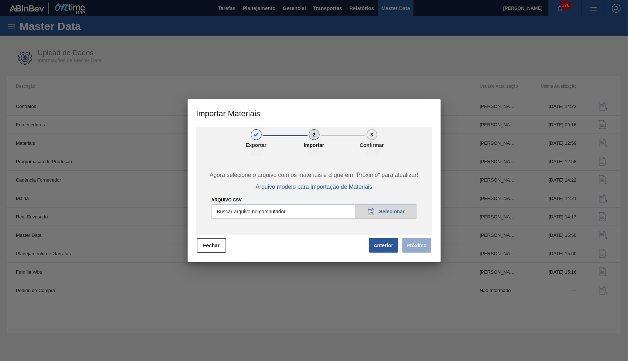
click at [386, 207] on input "Arquivo CSV" at bounding box center [313, 212] width 205 height 14
type input "C:\fakepath\masterData_model -lata budz 473.csv"
click at [420, 247] on button "Próximo" at bounding box center [416, 245] width 29 height 14
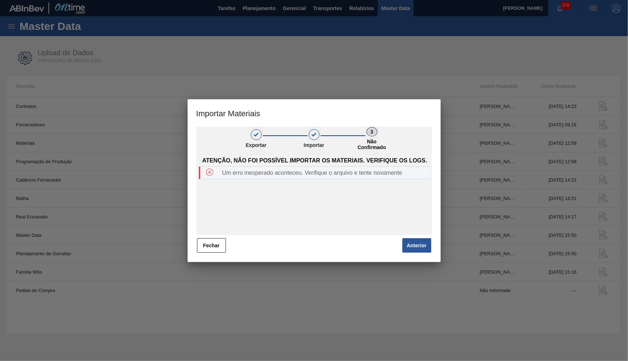
click at [266, 176] on div "Um erro inesperado aconteceu. Verifique o arquivo e tente novamente" at bounding box center [324, 173] width 210 height 7
click at [215, 174] on div at bounding box center [209, 173] width 19 height 9
click at [263, 169] on div "Um erro inesperado aconteceu. Verifique o arquivo e tente novamente" at bounding box center [314, 173] width 231 height 13
click at [321, 167] on div "Atenção, não foi possível importar os materiais. Verifique os logs." at bounding box center [314, 161] width 231 height 11
click at [208, 253] on div "Fechar Anterior" at bounding box center [314, 246] width 236 height 16
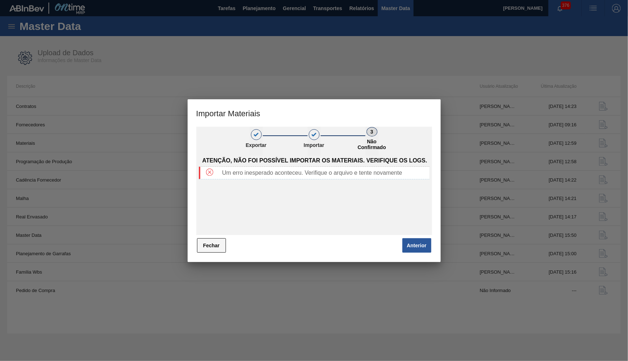
click at [210, 250] on button "Fechar" at bounding box center [211, 245] width 29 height 14
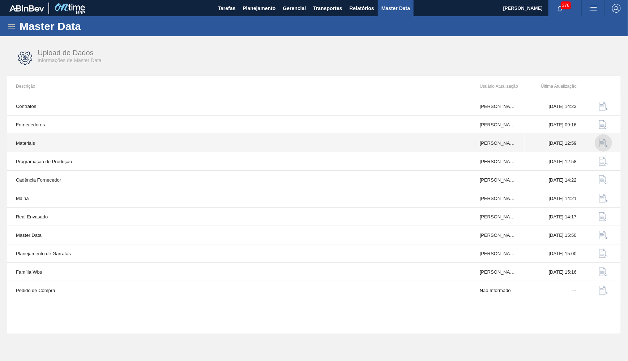
click at [603, 142] on img "button" at bounding box center [603, 143] width 9 height 9
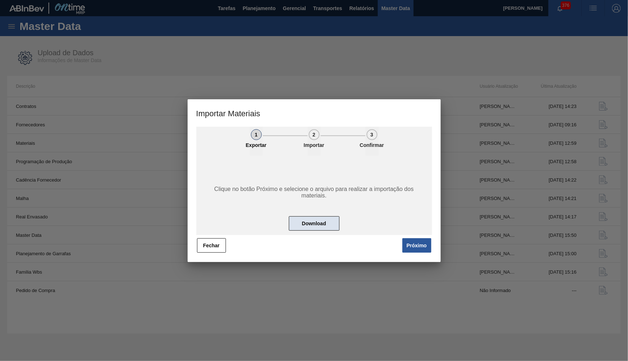
click at [323, 224] on button "Download" at bounding box center [314, 223] width 51 height 14
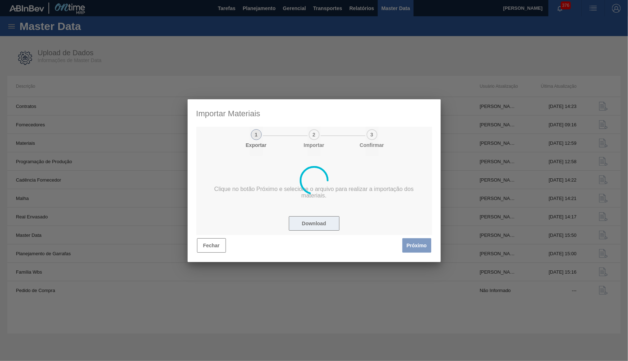
click at [323, 224] on div at bounding box center [314, 180] width 253 height 163
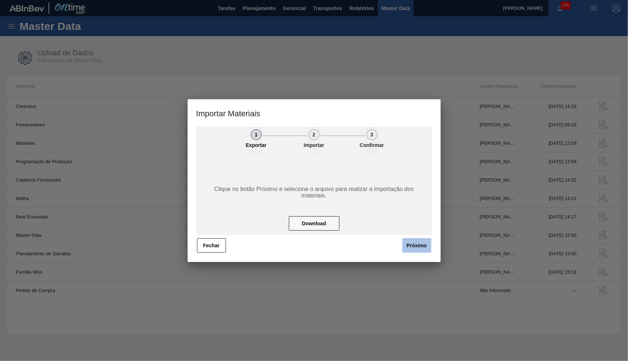
click at [413, 244] on button "Próximo" at bounding box center [416, 245] width 29 height 14
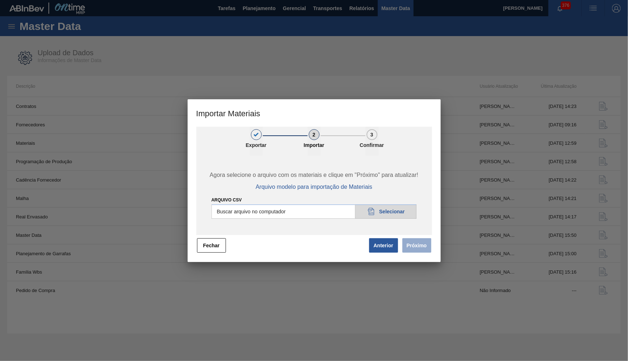
click at [400, 210] on input "Arquivo CSV" at bounding box center [313, 212] width 205 height 14
type input "C:\fakepath\masterData_model (13)(1).csv"
click at [421, 251] on button "Próximo" at bounding box center [416, 245] width 29 height 14
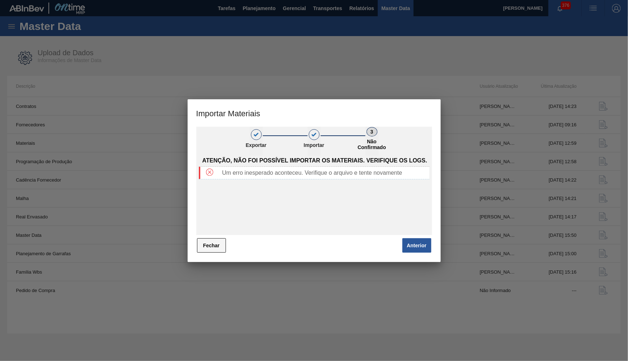
click at [214, 239] on button "Fechar" at bounding box center [211, 245] width 29 height 14
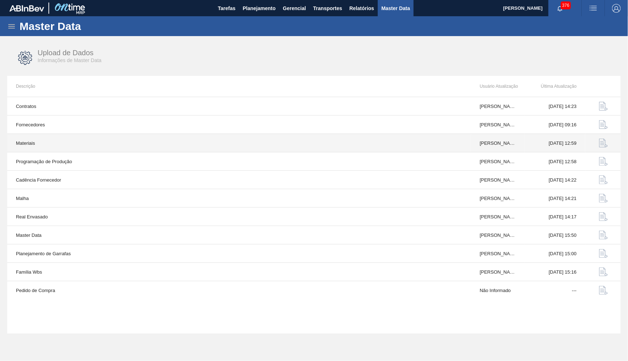
click at [606, 143] on img "button" at bounding box center [603, 143] width 9 height 9
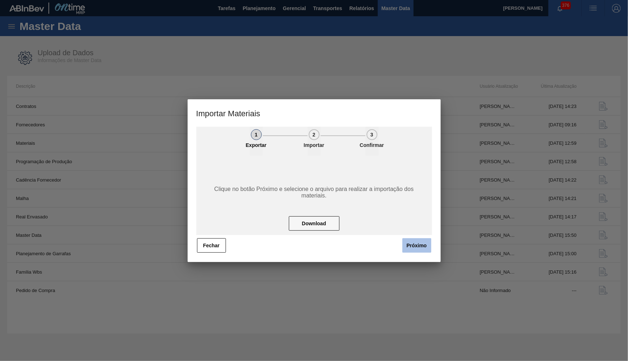
click at [418, 240] on button "Próximo" at bounding box center [416, 245] width 29 height 14
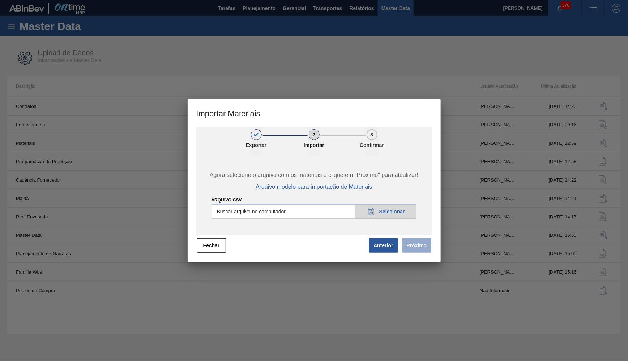
click at [393, 209] on input "Arquivo CSV" at bounding box center [313, 212] width 205 height 14
type input "C:\fakepath\masterData_model -lata budz 473.csv"
click at [423, 248] on button "Próximo" at bounding box center [416, 245] width 29 height 14
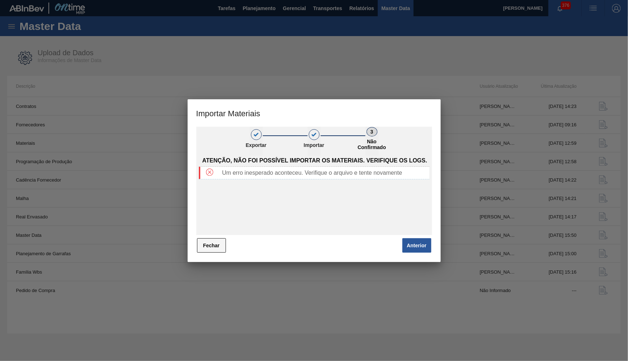
click at [218, 246] on button "Fechar" at bounding box center [211, 245] width 29 height 14
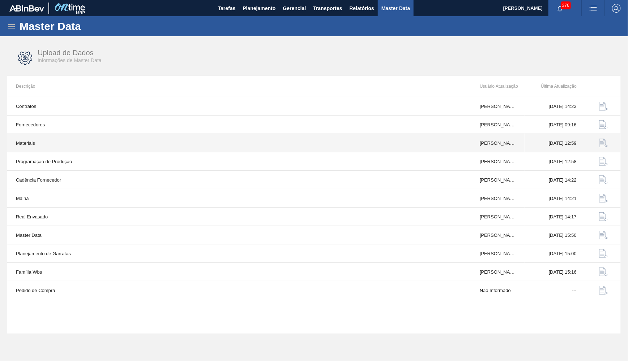
click at [604, 149] on button "button" at bounding box center [602, 142] width 17 height 17
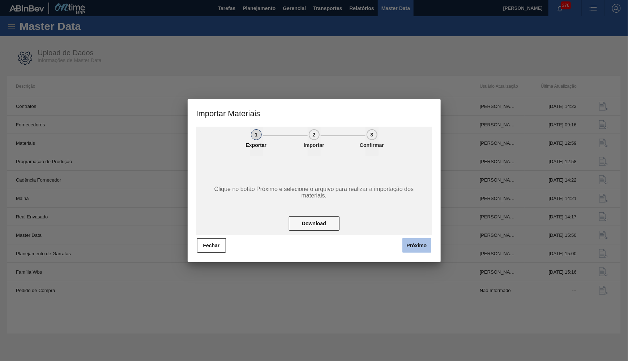
click at [415, 250] on button "Próximo" at bounding box center [416, 245] width 29 height 14
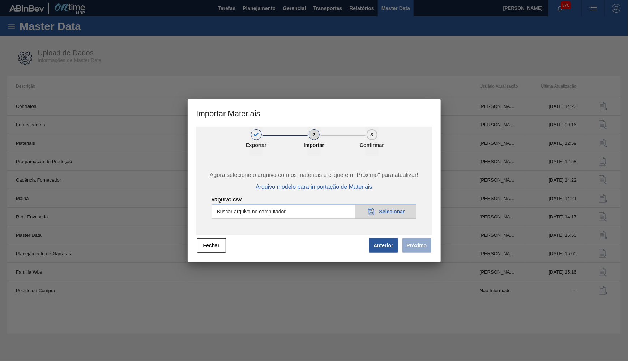
click at [388, 211] on input "Arquivo CSV" at bounding box center [313, 212] width 205 height 14
type input "C:\fakepath\masterData_model -lata budz 473.csv"
click at [422, 243] on button "Próximo" at bounding box center [416, 245] width 29 height 14
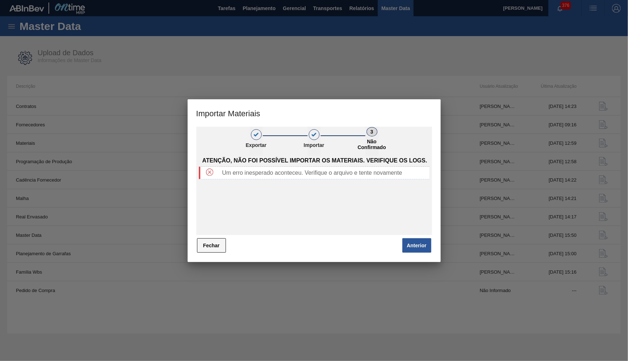
click at [215, 240] on button "Fechar" at bounding box center [211, 245] width 29 height 14
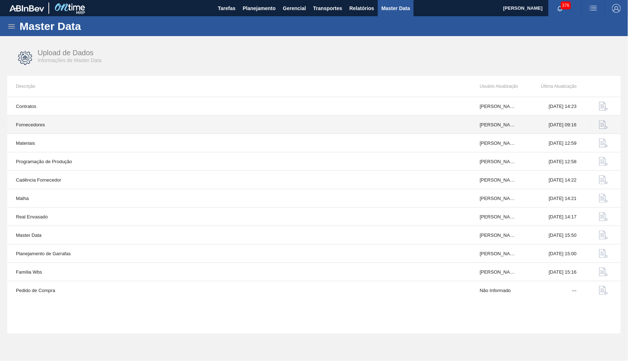
click at [603, 126] on img "button" at bounding box center [603, 124] width 9 height 9
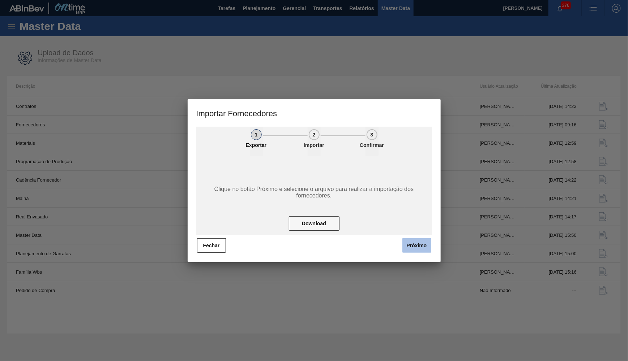
click at [420, 244] on button "Próximo" at bounding box center [416, 245] width 29 height 14
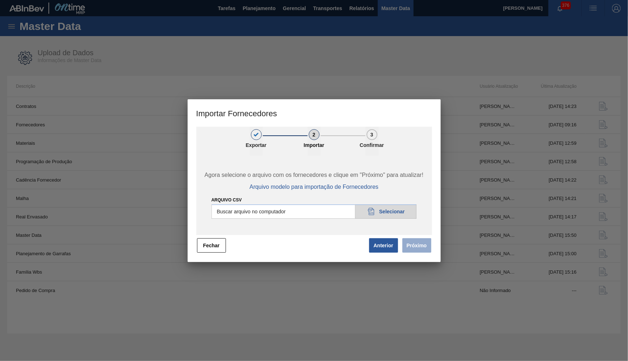
click at [399, 216] on input "Arquivo CSV" at bounding box center [313, 212] width 205 height 14
type input "C:\fakepath\masterData_model (2).csv"
click at [420, 249] on button "Próximo" at bounding box center [416, 245] width 29 height 14
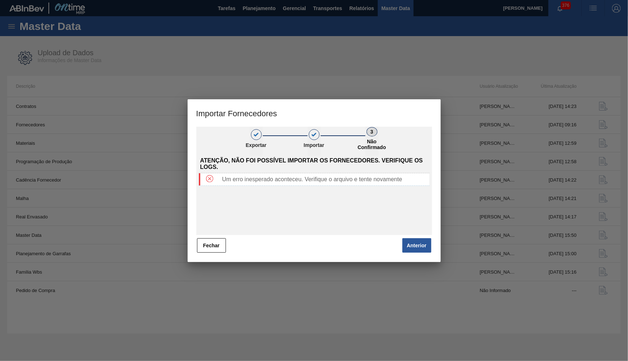
drag, startPoint x: 112, startPoint y: 225, endPoint x: 116, endPoint y: 224, distance: 3.9
click at [116, 224] on div at bounding box center [314, 180] width 628 height 361
click at [216, 243] on button "Fechar" at bounding box center [211, 245] width 29 height 14
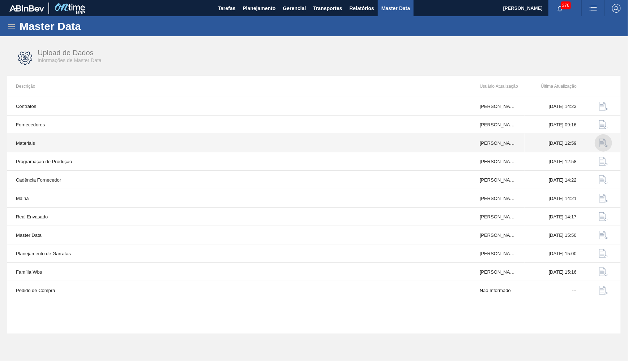
click at [599, 140] on img "button" at bounding box center [603, 143] width 9 height 9
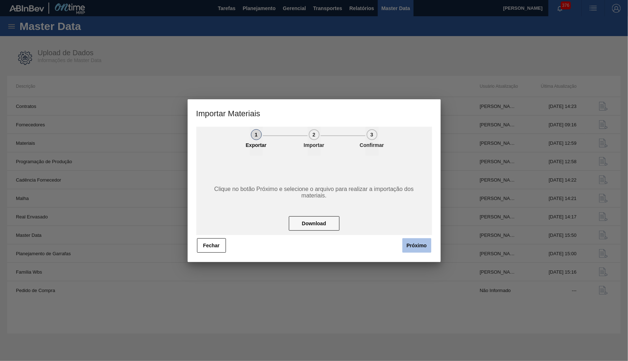
click at [417, 242] on button "Próximo" at bounding box center [416, 245] width 29 height 14
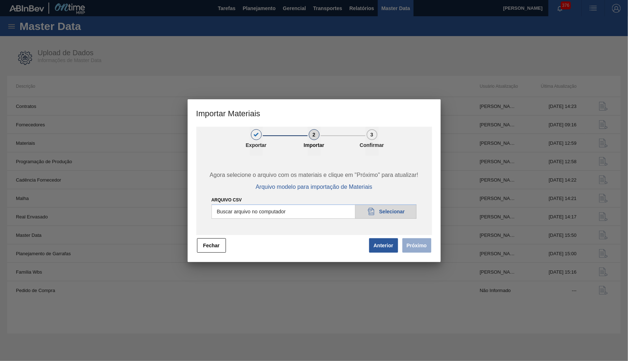
click at [386, 215] on input "Arquivo CSV" at bounding box center [313, 212] width 205 height 14
type input "C:\fakepath\masterData_model (2).csv"
click at [418, 247] on button "Próximo" at bounding box center [416, 245] width 29 height 14
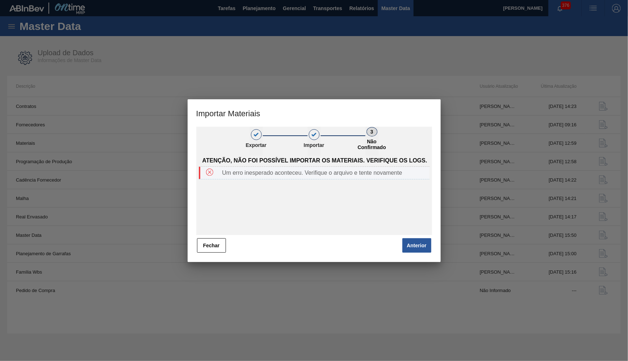
click at [281, 172] on div "Um erro inesperado aconteceu. Verifique o arquivo e tente novamente" at bounding box center [324, 173] width 210 height 7
click at [201, 173] on div at bounding box center [209, 173] width 19 height 9
drag, startPoint x: 225, startPoint y: 170, endPoint x: 281, endPoint y: 181, distance: 57.1
click at [281, 180] on div "Um erro inesperado aconteceu. Verifique o arquivo e tente novamente" at bounding box center [314, 173] width 231 height 13
click at [298, 177] on div "Atenção, não foi possível importar os materiais. Verifique os logs. Um erro ine…" at bounding box center [314, 195] width 231 height 79
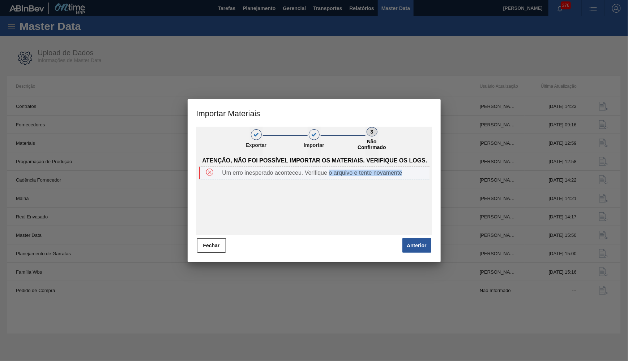
drag, startPoint x: 412, startPoint y: 176, endPoint x: 320, endPoint y: 179, distance: 91.8
click at [320, 179] on div "Um erro inesperado aconteceu. Verifique o arquivo e tente novamente" at bounding box center [314, 173] width 231 height 13
click at [299, 180] on div "Atenção, não foi possível importar os materiais. Verifique os logs. Um erro ine…" at bounding box center [314, 195] width 231 height 79
click at [217, 246] on button "Fechar" at bounding box center [211, 245] width 29 height 14
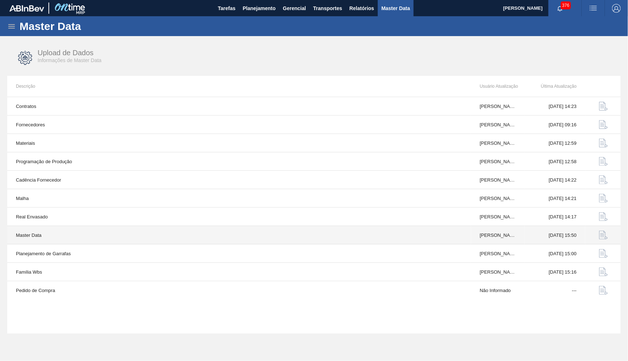
click at [600, 232] on img "button" at bounding box center [603, 235] width 9 height 9
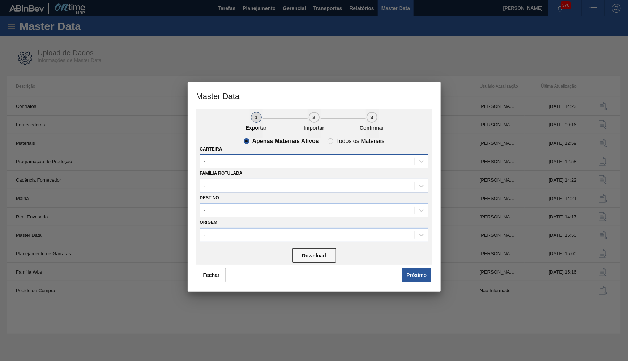
click at [278, 162] on div "-" at bounding box center [307, 161] width 214 height 10
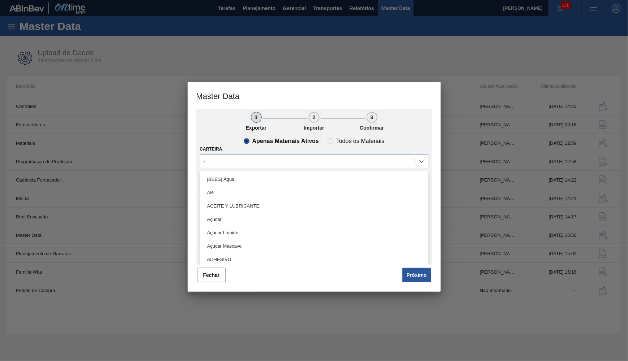
click at [344, 145] on div "Carteira option [BEES] Água focused, 1 of 101. 101 results available. Use Up an…" at bounding box center [314, 156] width 228 height 25
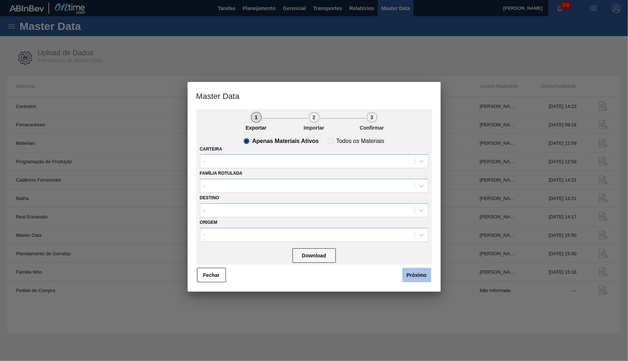
click at [410, 269] on button "Próximo" at bounding box center [416, 275] width 29 height 14
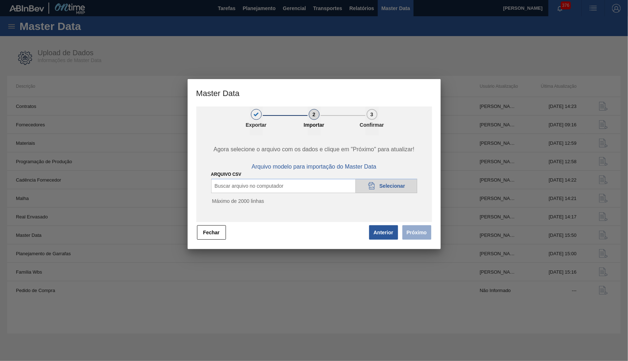
click at [395, 184] on span "Selecionar" at bounding box center [392, 186] width 26 height 6
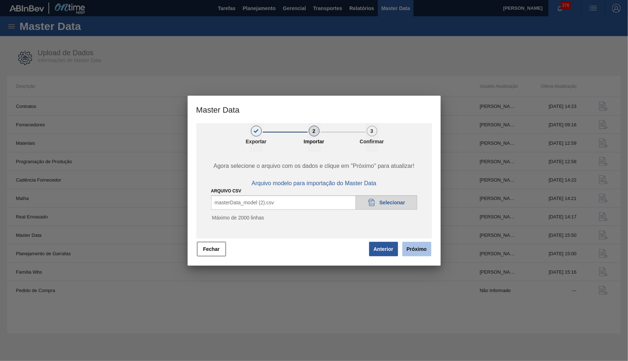
click at [427, 252] on button "Próximo" at bounding box center [416, 249] width 29 height 14
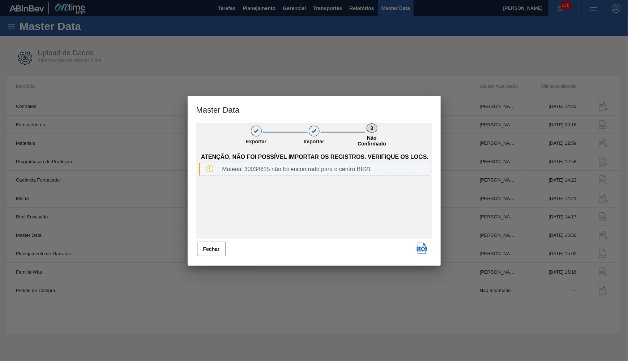
click at [261, 171] on div "Material 30034615 não foi encontrado para o centro BR21" at bounding box center [324, 169] width 210 height 7
copy div "30034615"
click at [314, 164] on div "Material 30034615 não foi encontrado para o centro BR21" at bounding box center [314, 169] width 231 height 13
click at [394, 164] on div "Atenção, não foi possível importar os registros. Verifique os logs. Material 30…" at bounding box center [314, 164] width 231 height 24
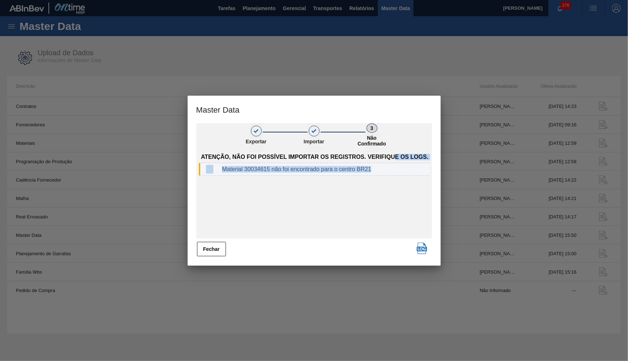
click at [384, 169] on div "Material 30034615 não foi encontrado para o centro BR21" at bounding box center [324, 169] width 210 height 7
click at [322, 204] on div "Atenção, não foi possível importar os registros. Verifique os logs. Material 30…" at bounding box center [314, 195] width 236 height 87
click at [246, 169] on div "Material 30034615 não foi encontrado para o centro BR21" at bounding box center [324, 169] width 210 height 7
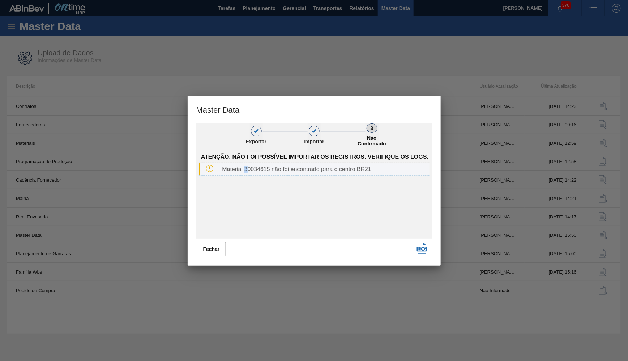
click at [246, 169] on div "Material 30034615 não foi encontrado para o centro BR21" at bounding box center [324, 169] width 210 height 7
drag, startPoint x: 373, startPoint y: 163, endPoint x: 252, endPoint y: 164, distance: 121.1
click at [268, 166] on div "Material 30034615 não foi encontrado para o centro BR21" at bounding box center [324, 169] width 210 height 7
drag, startPoint x: 251, startPoint y: 163, endPoint x: 206, endPoint y: 166, distance: 44.5
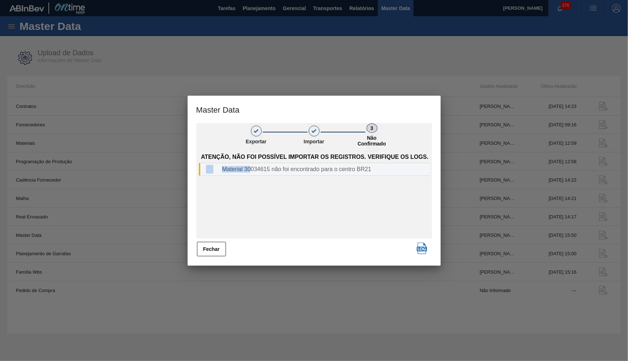
click at [206, 166] on div "Material 30034615 não foi encontrado para o centro BR21" at bounding box center [314, 169] width 231 height 13
click at [215, 249] on button "Fechar" at bounding box center [211, 249] width 29 height 14
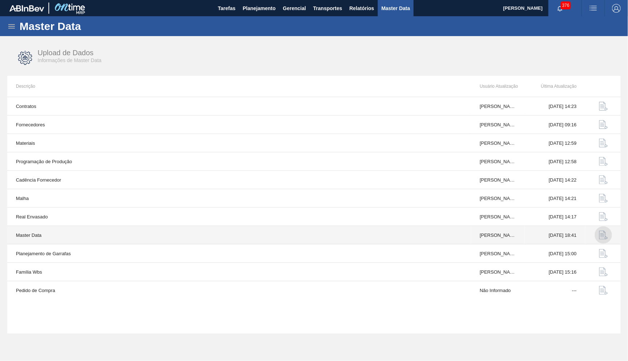
click at [601, 237] on img "button" at bounding box center [603, 235] width 9 height 9
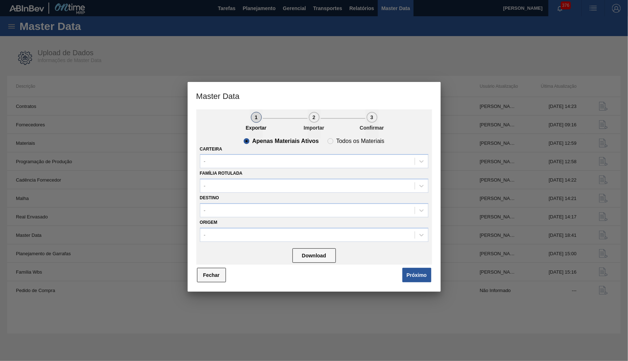
click at [208, 271] on button "Fechar" at bounding box center [211, 275] width 29 height 14
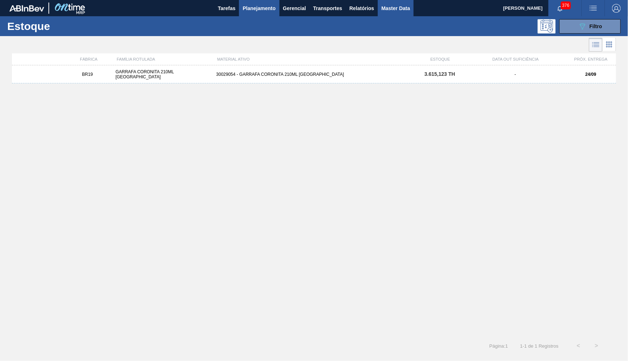
click at [394, 8] on span "Master Data" at bounding box center [395, 8] width 29 height 9
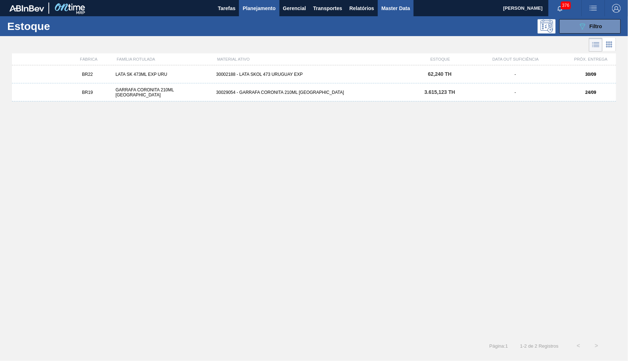
click at [404, 5] on span "Master Data" at bounding box center [395, 8] width 29 height 9
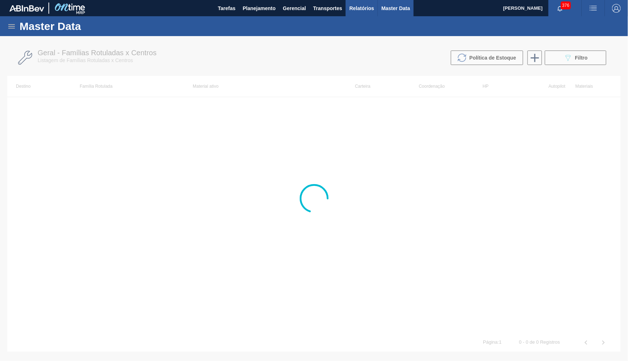
click at [368, 7] on span "Relatórios" at bounding box center [361, 8] width 25 height 9
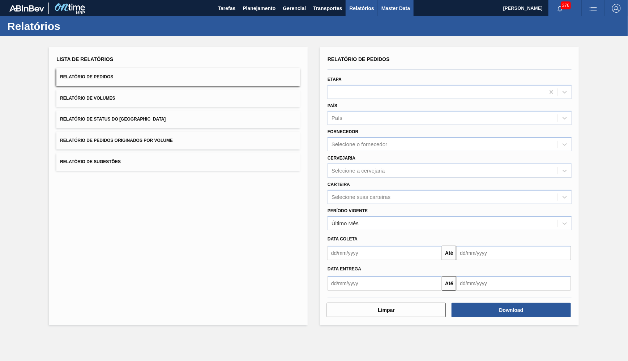
click at [388, 9] on span "Master Data" at bounding box center [395, 8] width 29 height 9
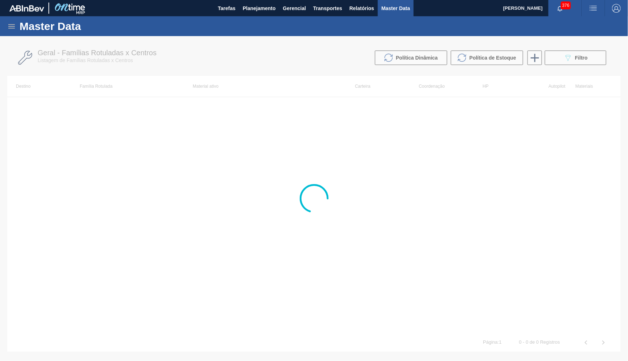
click at [8, 19] on div "Master Data" at bounding box center [314, 26] width 628 height 20
click at [9, 21] on div "Master Data" at bounding box center [314, 26] width 628 height 20
click at [11, 26] on icon at bounding box center [11, 26] width 7 height 4
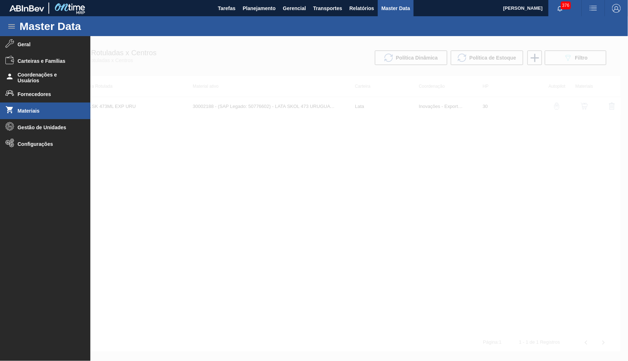
click at [28, 107] on li "Materiais" at bounding box center [45, 111] width 90 height 17
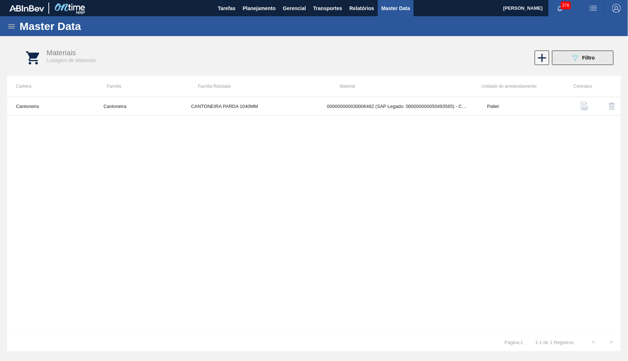
click at [587, 52] on button "089F7B8B-B2A5-4AFE-B5C0-19BA573D28AC Filtro" at bounding box center [582, 58] width 61 height 14
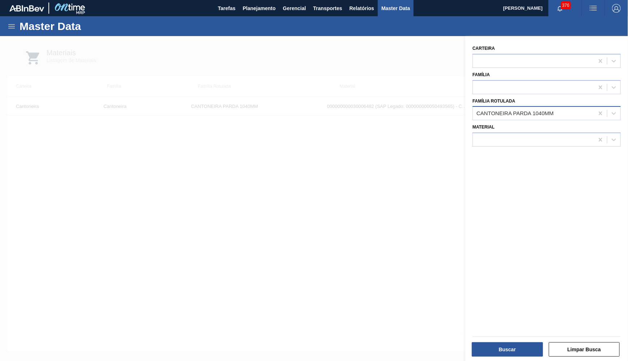
click at [607, 111] on span at bounding box center [607, 113] width 0 height 7
click at [604, 110] on icon at bounding box center [600, 113] width 7 height 7
click at [528, 135] on div at bounding box center [533, 140] width 121 height 10
paste input "30034615"
type input "30034615"
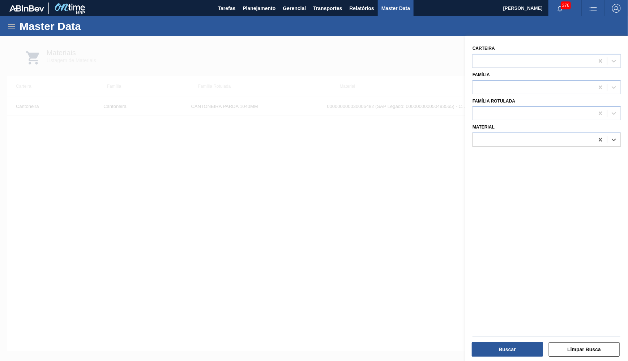
paste input "30034615"
type input "30034615"
click at [478, 137] on input "30034615" at bounding box center [488, 140] width 25 height 6
click at [487, 135] on div "30034615" at bounding box center [533, 140] width 121 height 10
click at [487, 135] on div at bounding box center [533, 140] width 121 height 10
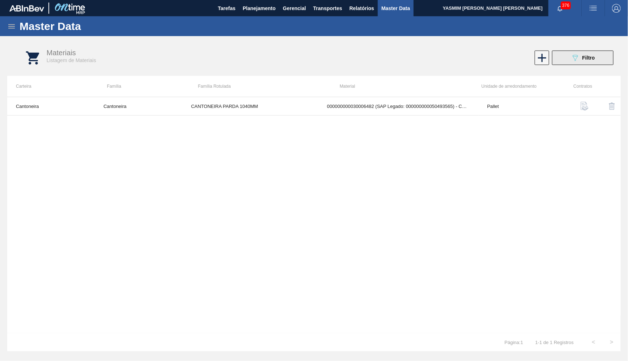
click at [577, 56] on icon at bounding box center [574, 58] width 5 height 6
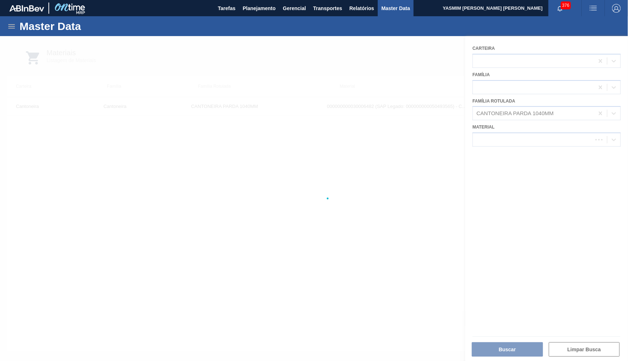
click at [601, 111] on div at bounding box center [314, 198] width 628 height 325
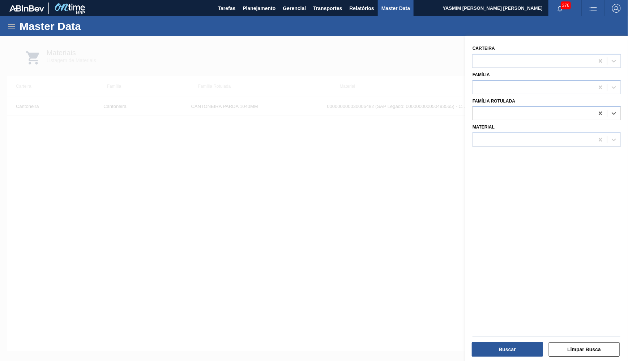
click at [601, 111] on icon at bounding box center [600, 113] width 7 height 7
click at [502, 136] on div at bounding box center [533, 140] width 121 height 10
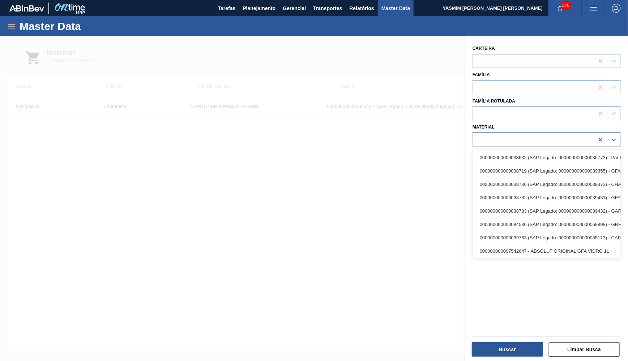
paste input "30034615"
type input "30034615"
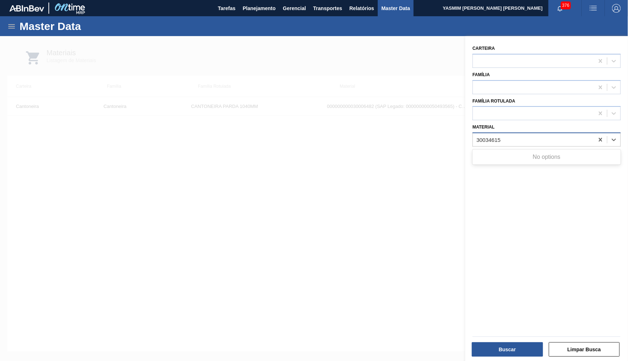
click at [503, 137] on input "30034615" at bounding box center [494, 140] width 37 height 6
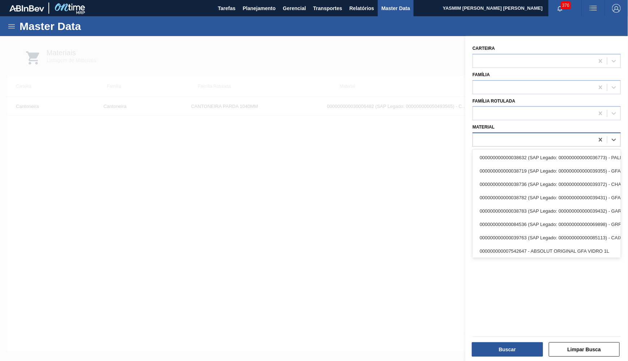
paste input "30034615"
type input "300346"
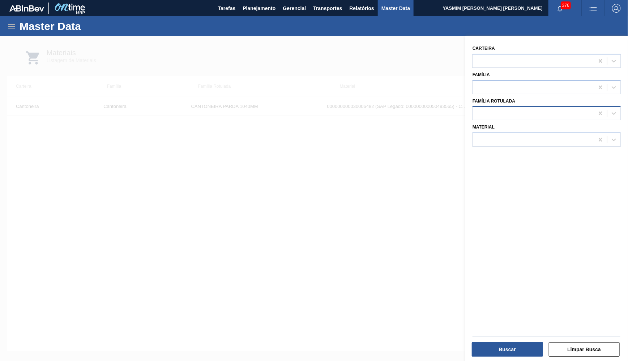
paste input "30034615"
type input "30034615"
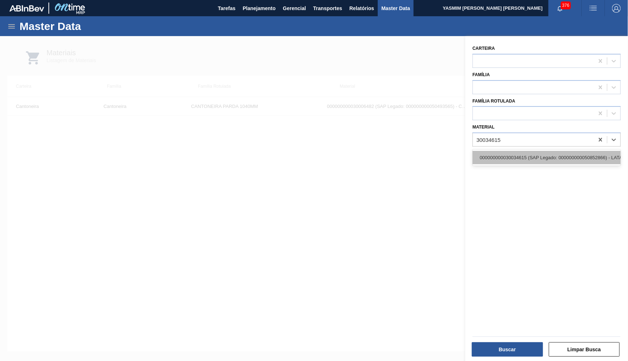
click at [533, 151] on div "000000000030034615 (SAP Legado: 000000000050852866) - LATA 473ML MP BUD ZERO" at bounding box center [546, 157] width 148 height 13
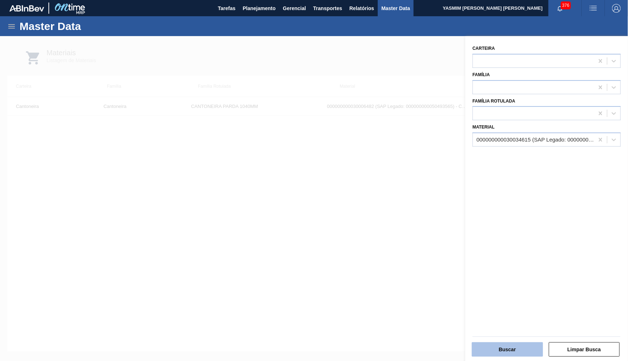
click at [504, 354] on button "Buscar" at bounding box center [507, 350] width 71 height 14
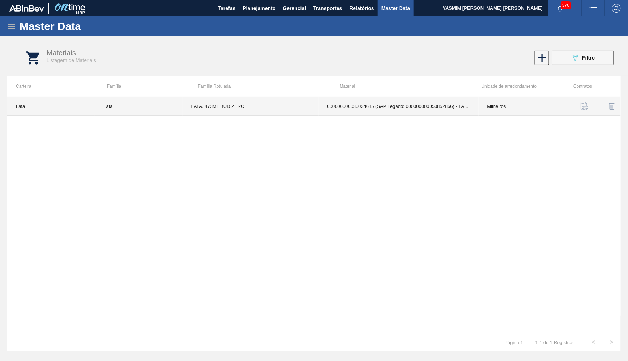
click at [393, 103] on td "000000000030034615 (SAP Legado: 000000000050852866) - LATA 473ML MP BUD ZERO" at bounding box center [398, 106] width 160 height 18
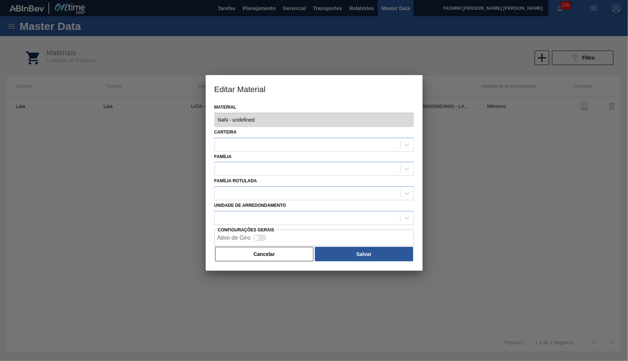
type input "30034615 - 000000000030034615 (SAP Legado: 000000000050852866) - LATA 473ML MP …"
click at [242, 139] on div at bounding box center [307, 144] width 185 height 10
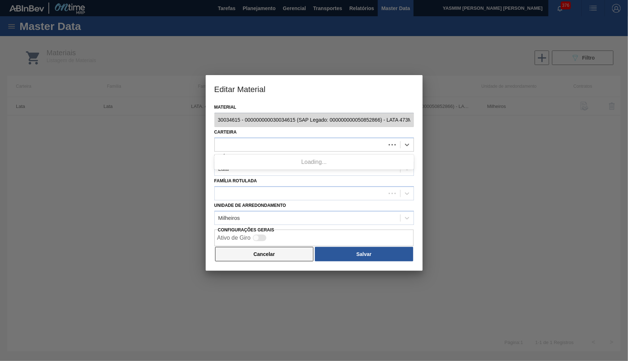
click at [282, 247] on button "Cancelar" at bounding box center [264, 254] width 99 height 14
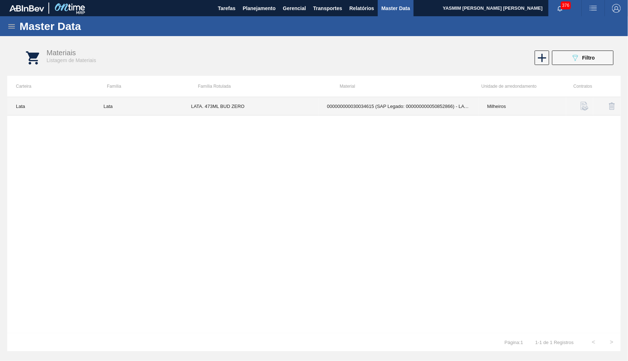
click at [240, 105] on td "LATA. 473ML BUD ZERO" at bounding box center [250, 106] width 136 height 18
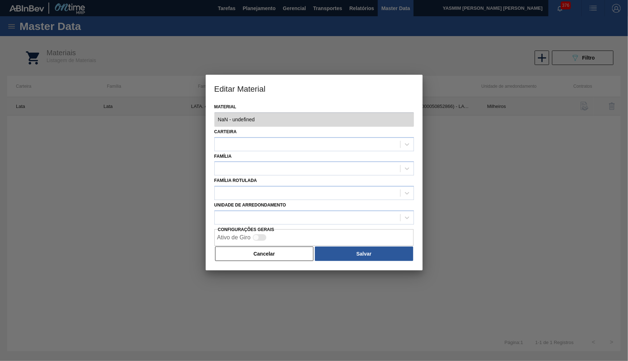
type input "30034615 - 000000000030034615 (SAP Legado: 000000000050852866) - LATA 473ML MP …"
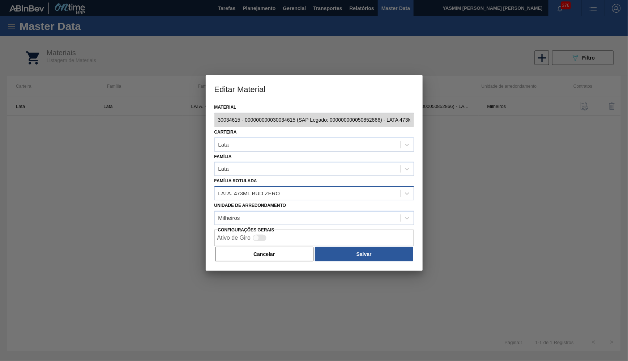
click at [275, 191] on div "LATA. 473ML BUD ZERO" at bounding box center [307, 194] width 185 height 10
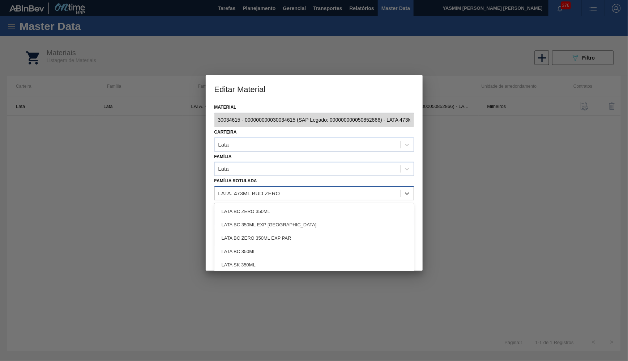
click at [275, 191] on div "LATA. 473ML BUD ZERO" at bounding box center [307, 194] width 185 height 10
drag, startPoint x: 284, startPoint y: 187, endPoint x: 197, endPoint y: 179, distance: 86.7
click at [197, 179] on div "Editar Material Material 30034615 - 000000000030034615 (SAP Legado: 00000000005…" at bounding box center [314, 180] width 628 height 361
click at [197, 179] on div at bounding box center [314, 180] width 628 height 361
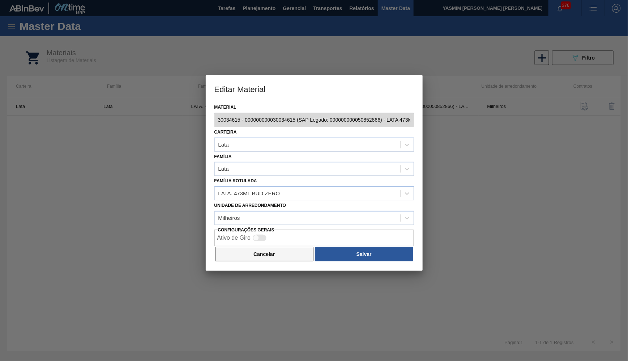
click at [279, 247] on button "Cancelar" at bounding box center [264, 254] width 99 height 14
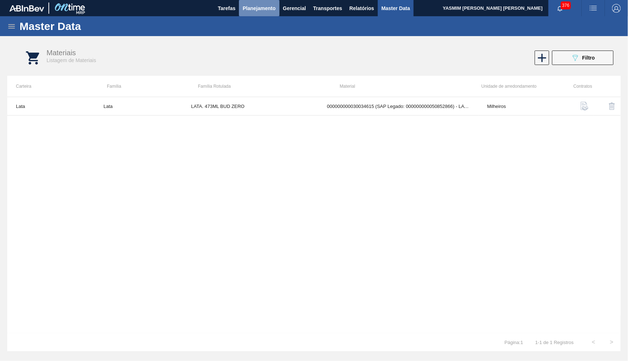
click at [266, 15] on button "Planejamento" at bounding box center [259, 8] width 40 height 16
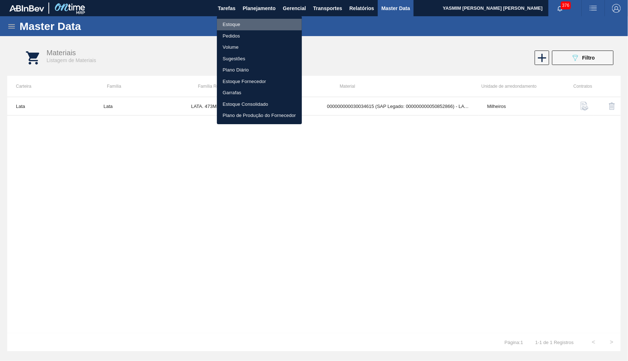
click at [241, 23] on li "Estoque" at bounding box center [259, 25] width 85 height 12
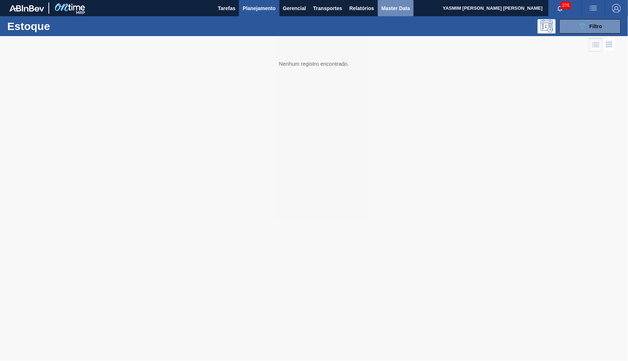
click at [380, 6] on button "Master Data" at bounding box center [396, 8] width 36 height 16
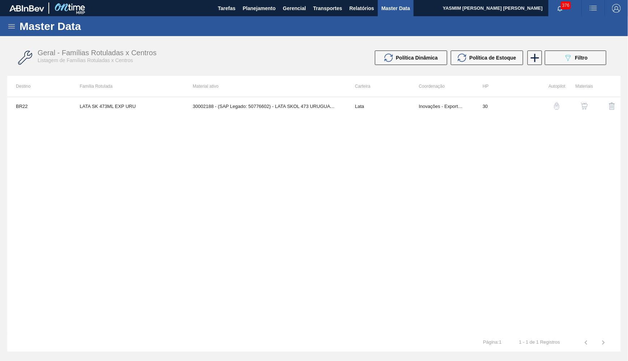
click at [587, 50] on div "Geral - Famílias Rotuladas x Centros Listagem de Famílias Rotuladas x Centros P…" at bounding box center [313, 57] width 613 height 27
click at [587, 53] on button "089F7B8B-B2A5-4AFE-B5C0-19BA573D28AC Filtro" at bounding box center [575, 58] width 61 height 14
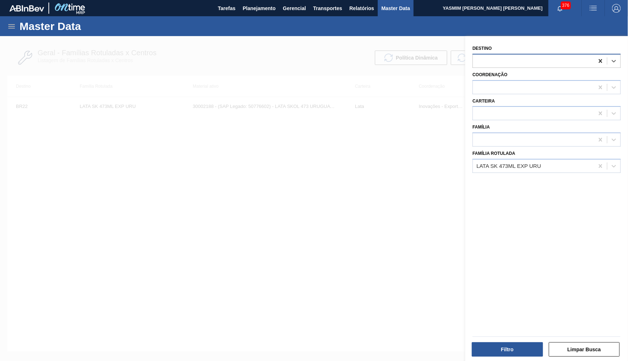
click at [602, 59] on icon at bounding box center [600, 60] width 7 height 7
click at [601, 163] on icon at bounding box center [600, 166] width 7 height 7
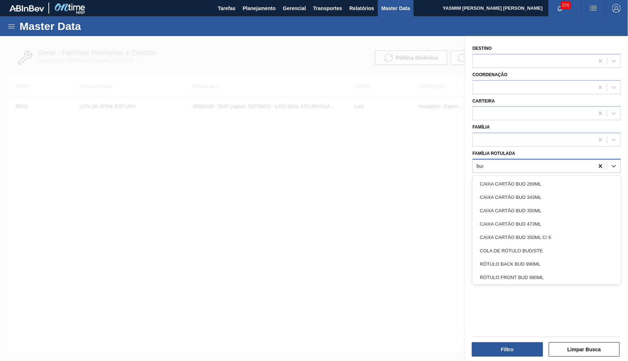
type Rotulada "bud zer"
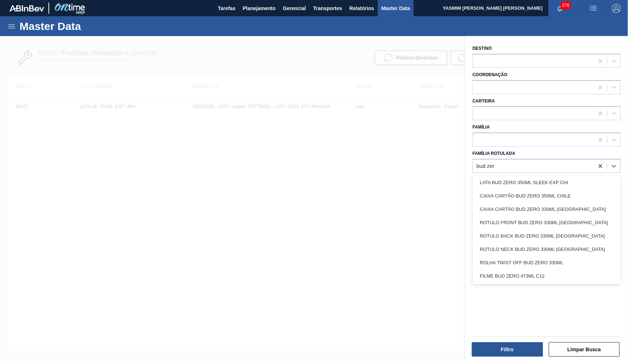
scroll to position [121, 0]
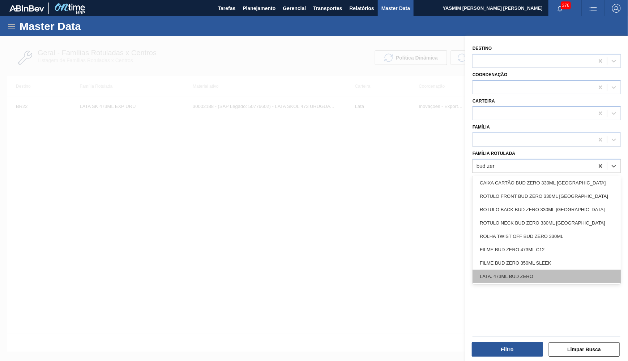
click at [551, 270] on div "LATA. 473ML BUD ZERO" at bounding box center [546, 276] width 148 height 13
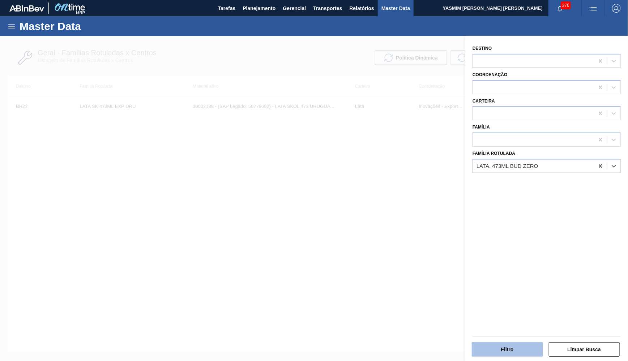
click at [511, 351] on button "Filtro" at bounding box center [507, 350] width 71 height 14
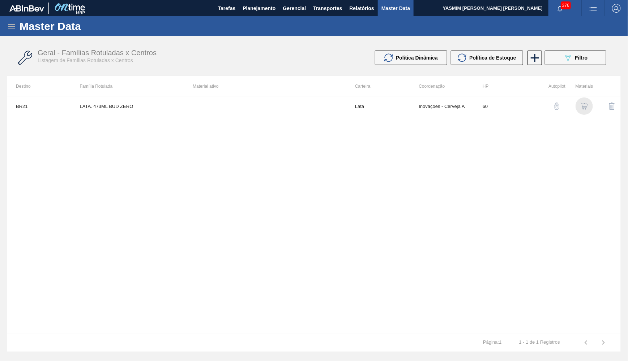
click at [584, 109] on img "button" at bounding box center [583, 106] width 7 height 7
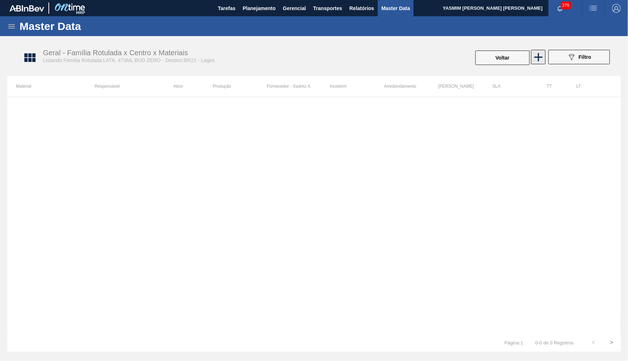
click at [543, 59] on icon at bounding box center [538, 57] width 14 height 14
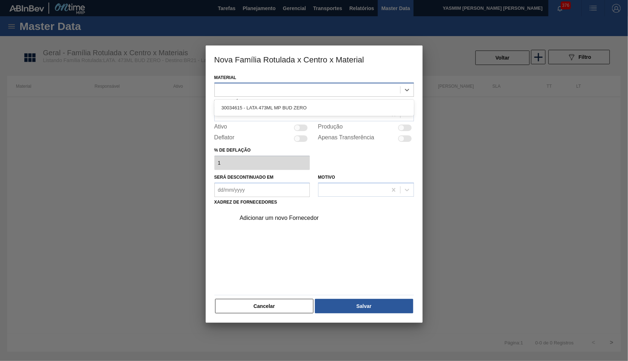
click at [343, 87] on div at bounding box center [307, 90] width 185 height 10
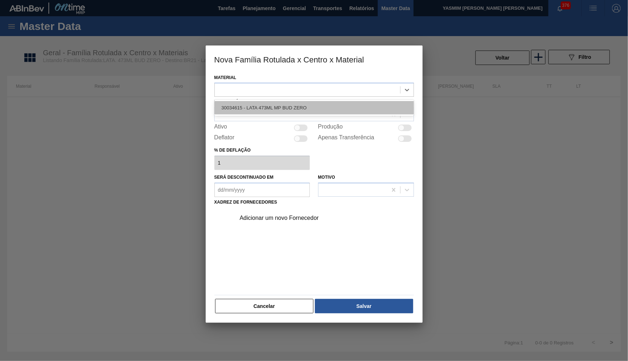
click at [309, 109] on div "30034615 - LATA 473ML MP BUD ZERO" at bounding box center [313, 107] width 199 height 13
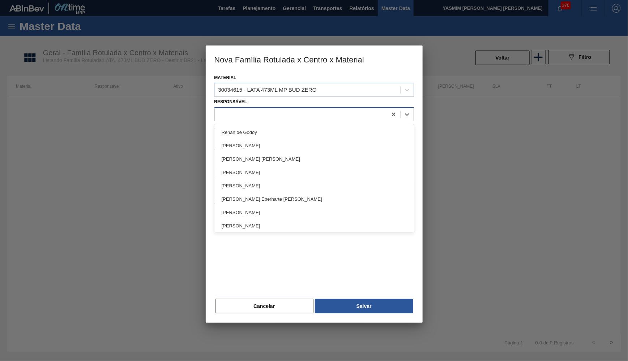
click at [291, 110] on div at bounding box center [301, 114] width 172 height 10
type input "yas"
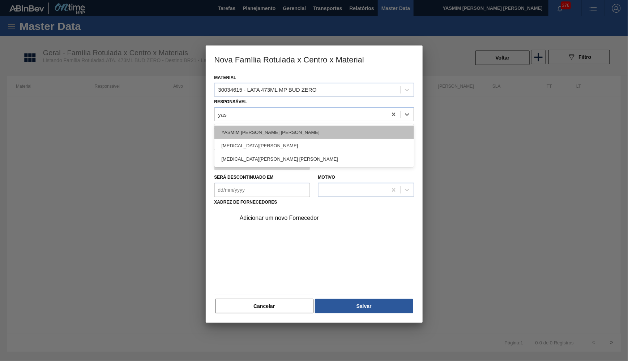
click at [286, 131] on div "[PERSON_NAME]" at bounding box center [313, 132] width 199 height 13
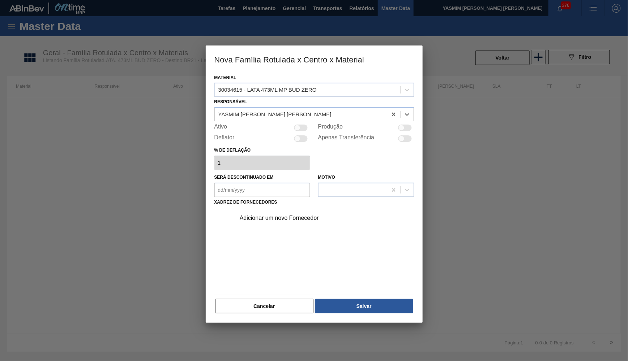
click at [305, 127] on div at bounding box center [301, 128] width 14 height 7
checkbox input "true"
click at [295, 215] on div "Adicionar um novo Fornecedor" at bounding box center [322, 218] width 182 height 18
click at [285, 215] on div "Adicionar um novo Fornecedor" at bounding box center [311, 218] width 142 height 7
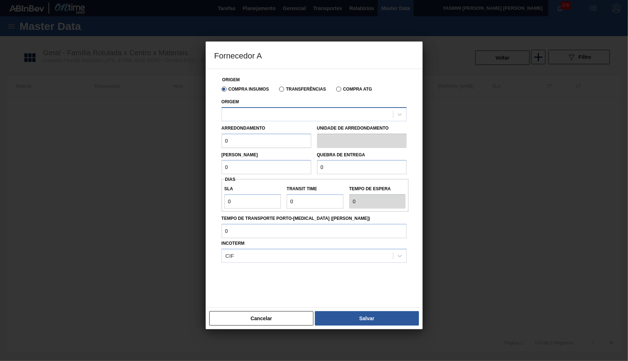
click at [267, 107] on div at bounding box center [314, 114] width 185 height 14
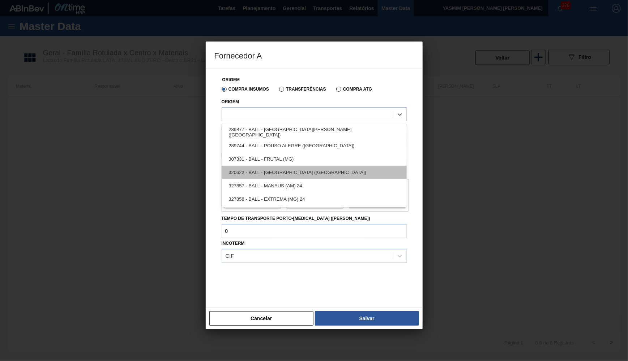
click at [264, 173] on div "320622 - BALL - RECIFE (PE)" at bounding box center [314, 172] width 185 height 13
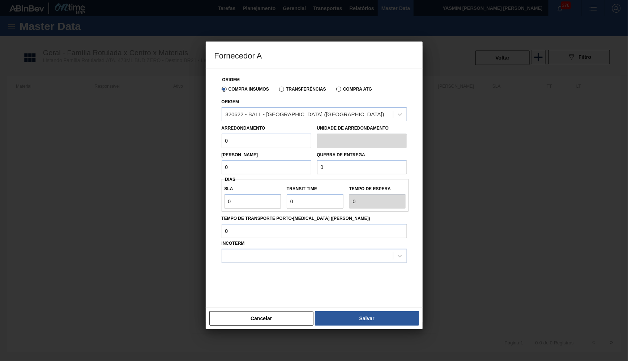
drag, startPoint x: 241, startPoint y: 140, endPoint x: 207, endPoint y: 139, distance: 34.0
click at [222, 139] on input "0" at bounding box center [267, 141] width 90 height 14
click at [284, 311] on button "Cancelar" at bounding box center [261, 318] width 104 height 14
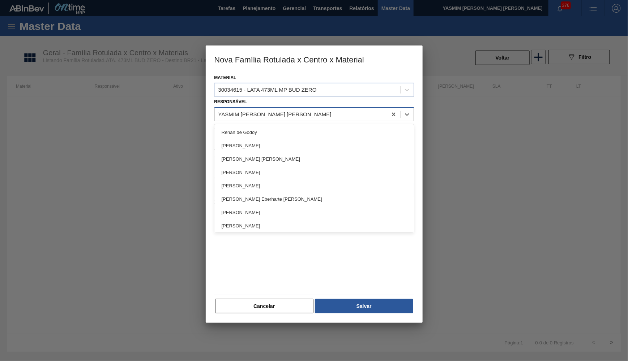
click at [285, 116] on div "[PERSON_NAME]" at bounding box center [301, 114] width 172 height 10
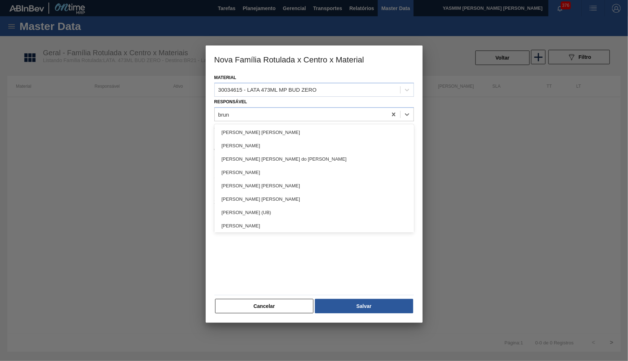
type input "bruno"
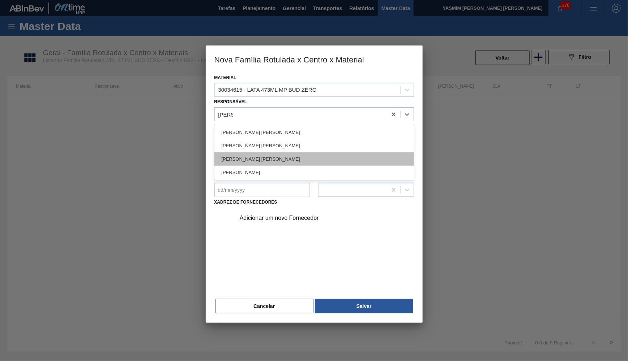
click at [272, 155] on div "[PERSON_NAME]" at bounding box center [313, 158] width 199 height 13
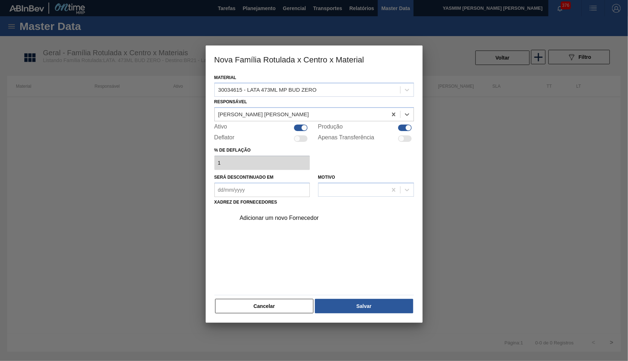
click at [307, 215] on div "Adicionar um novo Fornecedor" at bounding box center [322, 218] width 182 height 18
click at [298, 215] on div "Adicionar um novo Fornecedor" at bounding box center [311, 218] width 142 height 7
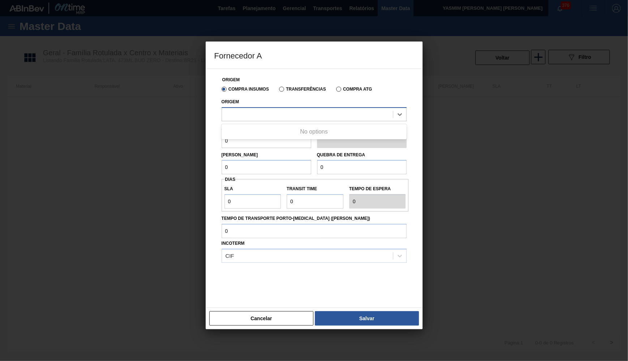
click at [277, 112] on div at bounding box center [307, 114] width 171 height 10
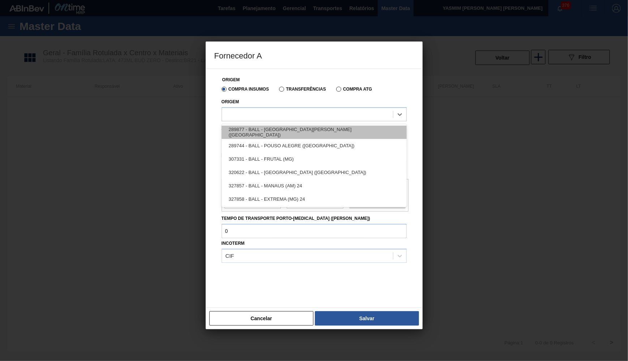
click at [302, 132] on div "289877 - BALL - [GEOGRAPHIC_DATA] ([GEOGRAPHIC_DATA])" at bounding box center [314, 132] width 185 height 13
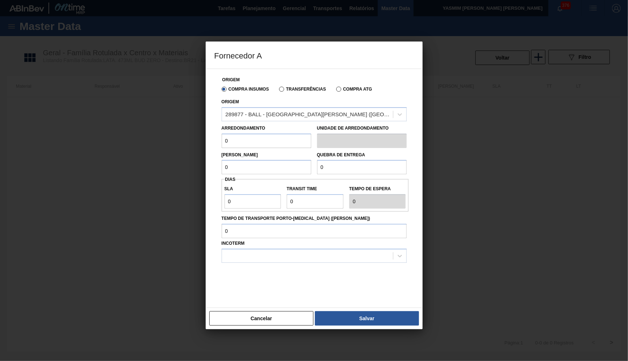
drag, startPoint x: 237, startPoint y: 136, endPoint x: 224, endPoint y: 138, distance: 13.1
click at [225, 138] on input "0" at bounding box center [267, 141] width 90 height 14
paste input "6,224"
type input "6,224"
drag, startPoint x: 239, startPoint y: 158, endPoint x: 207, endPoint y: 160, distance: 31.9
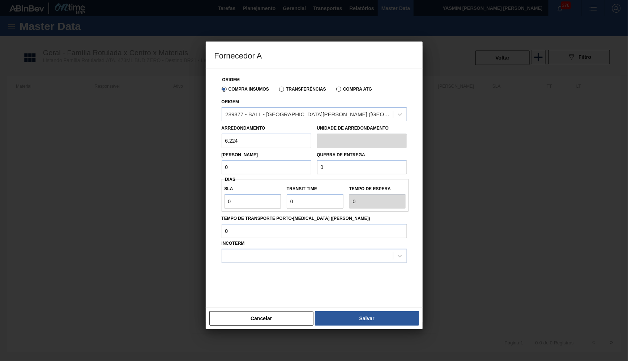
click at [222, 160] on input "0" at bounding box center [267, 167] width 90 height 14
paste input "6,224"
type input "6,224"
drag, startPoint x: 318, startPoint y: 167, endPoint x: 303, endPoint y: 168, distance: 15.2
click at [317, 168] on input "0" at bounding box center [362, 167] width 90 height 14
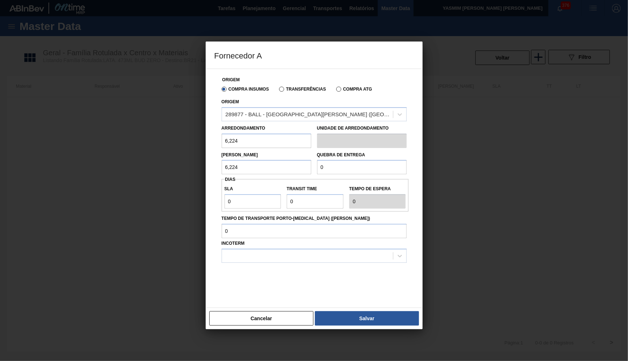
paste input "124,48"
type input "124,48"
click at [259, 184] on label "SLA" at bounding box center [252, 189] width 57 height 10
drag, startPoint x: 245, startPoint y: 197, endPoint x: 190, endPoint y: 199, distance: 55.0
click at [224, 199] on input "0" at bounding box center [252, 201] width 57 height 14
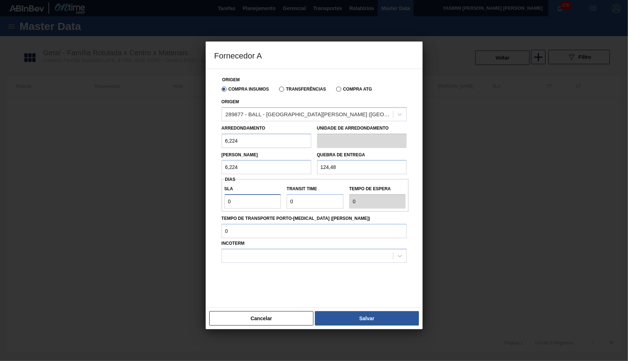
type input "2"
drag, startPoint x: 284, startPoint y: 189, endPoint x: 260, endPoint y: 194, distance: 24.7
click at [287, 194] on input "Transit Time" at bounding box center [315, 201] width 57 height 14
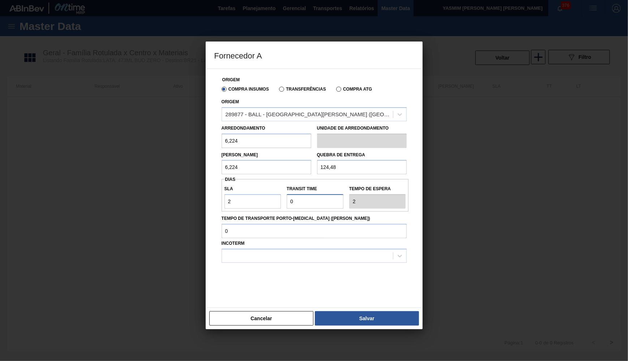
type input "2"
type input "4"
type input "2"
click at [284, 251] on div at bounding box center [307, 256] width 171 height 10
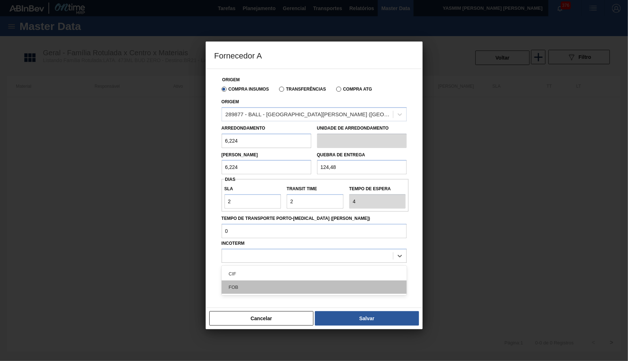
click at [276, 281] on div "FOB" at bounding box center [314, 287] width 185 height 13
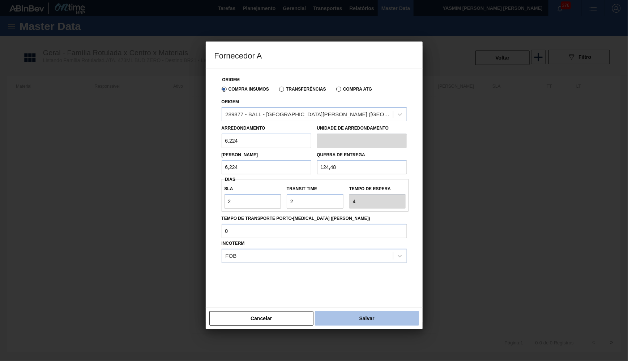
click at [348, 315] on button "Salvar" at bounding box center [367, 318] width 104 height 14
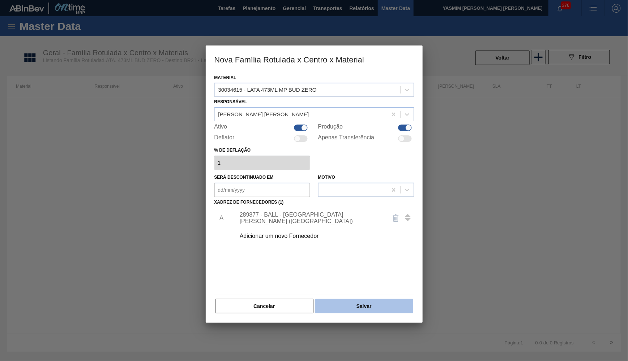
click at [392, 299] on button "Salvar" at bounding box center [364, 306] width 98 height 14
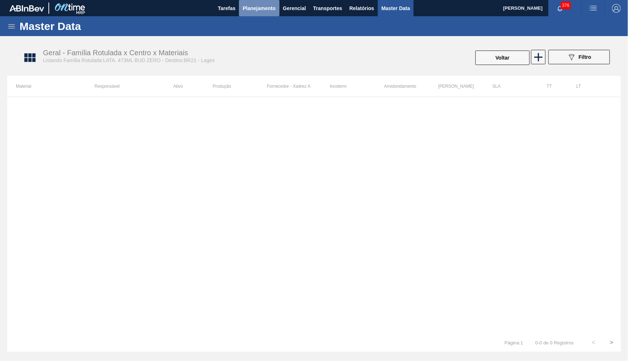
click at [256, 12] on span "Planejamento" at bounding box center [258, 8] width 33 height 9
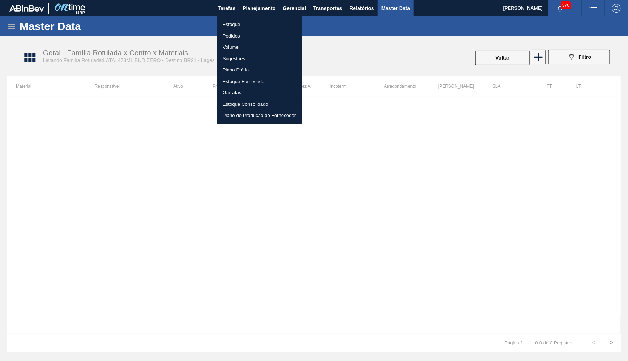
click at [249, 23] on li "Estoque" at bounding box center [259, 25] width 85 height 12
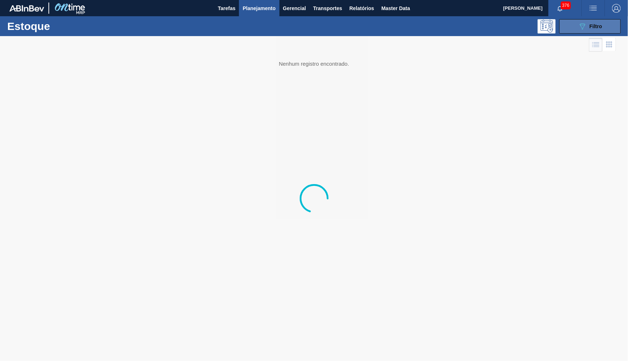
click at [603, 26] on button "089F7B8B-B2A5-4AFE-B5C0-19BA573D28AC Filtro" at bounding box center [589, 26] width 61 height 14
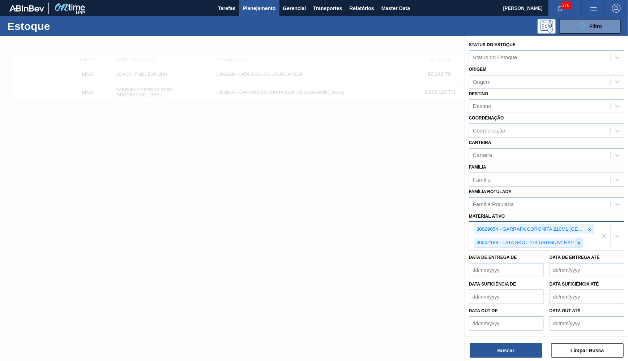
click at [580, 241] on icon at bounding box center [578, 243] width 5 height 5
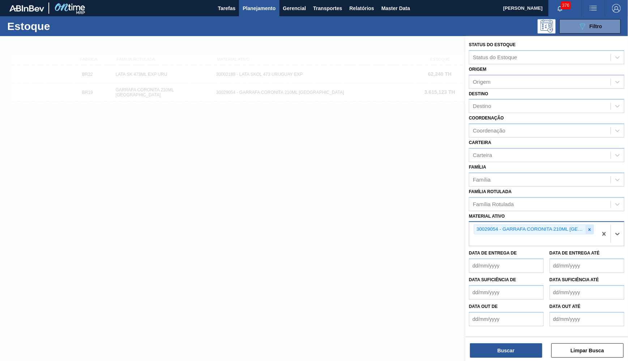
click at [591, 225] on div at bounding box center [589, 229] width 8 height 9
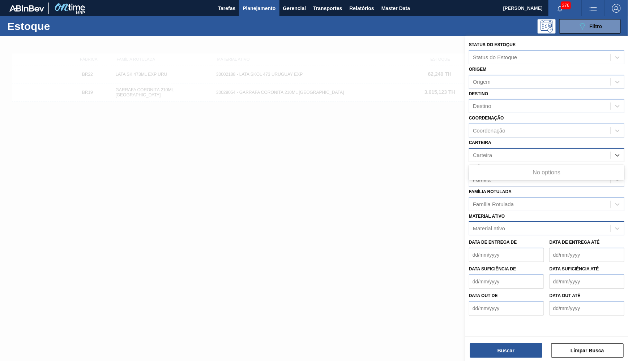
click at [528, 150] on div "Carteira" at bounding box center [539, 155] width 141 height 10
type input "lata"
click at [493, 189] on label "Família Rotulada" at bounding box center [490, 191] width 43 height 5
click at [473, 201] on Rotulada "Família Rotulada" at bounding box center [473, 204] width 1 height 6
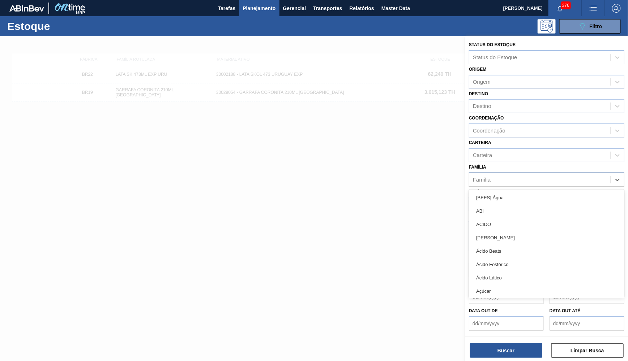
click at [488, 177] on div "Família" at bounding box center [482, 180] width 18 height 6
type input "lata"
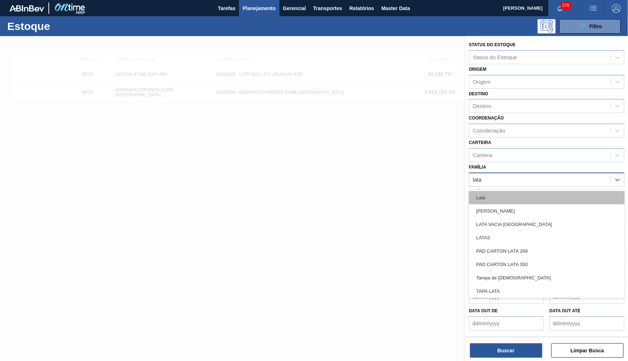
click at [505, 194] on div "Lata" at bounding box center [546, 197] width 155 height 13
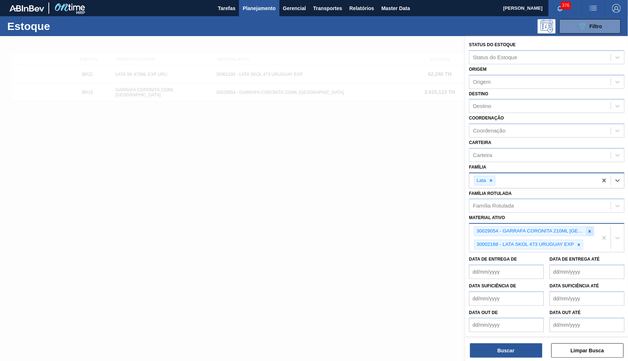
click at [593, 227] on div at bounding box center [589, 231] width 8 height 9
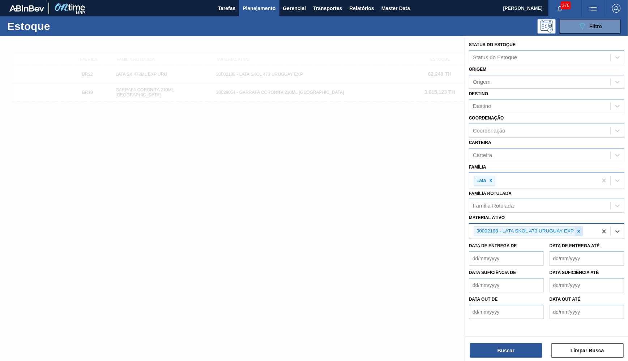
click at [579, 230] on icon at bounding box center [578, 231] width 3 height 3
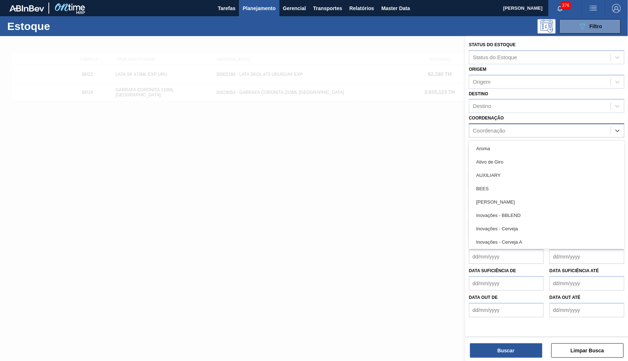
click at [519, 126] on div "Coordenação" at bounding box center [539, 131] width 141 height 10
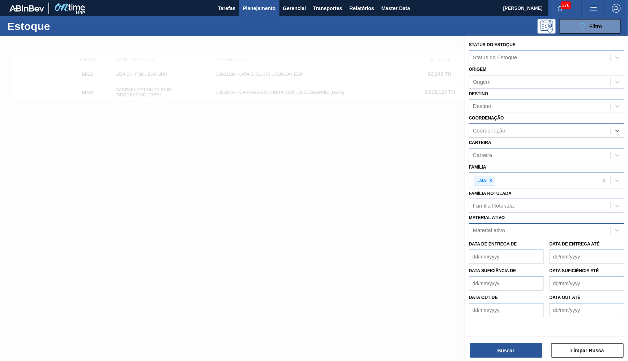
click at [515, 126] on div "Coordenação" at bounding box center [539, 131] width 141 height 10
click at [509, 150] on div "Carteira" at bounding box center [539, 155] width 141 height 10
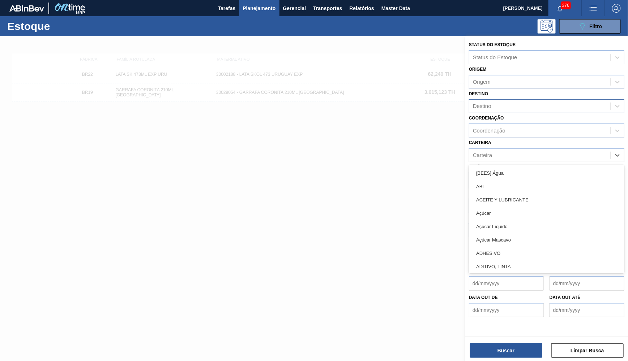
click at [491, 101] on div "Destino" at bounding box center [539, 106] width 141 height 10
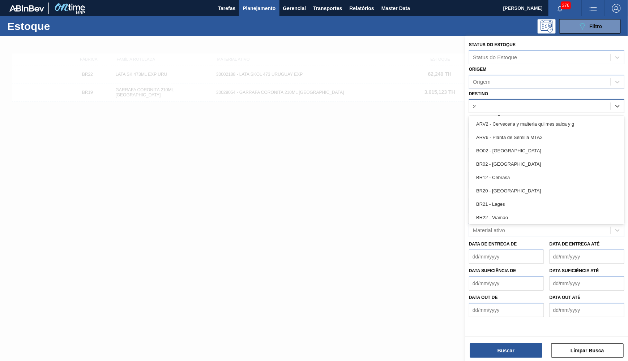
type input "21"
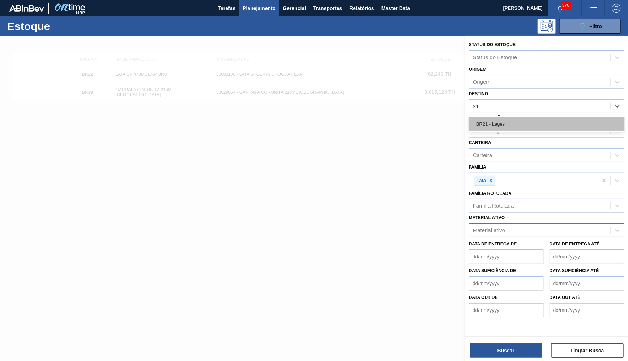
click at [507, 117] on div "BR21 - Lages" at bounding box center [546, 123] width 155 height 13
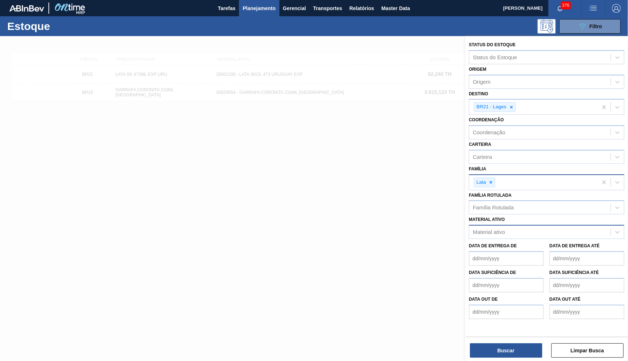
click at [487, 344] on div "Buscar Limpar Busca" at bounding box center [546, 347] width 163 height 20
click at [526, 54] on div "Status do Estoque" at bounding box center [539, 57] width 141 height 10
click at [535, 118] on div "Coordenação Coordenação" at bounding box center [546, 127] width 155 height 25
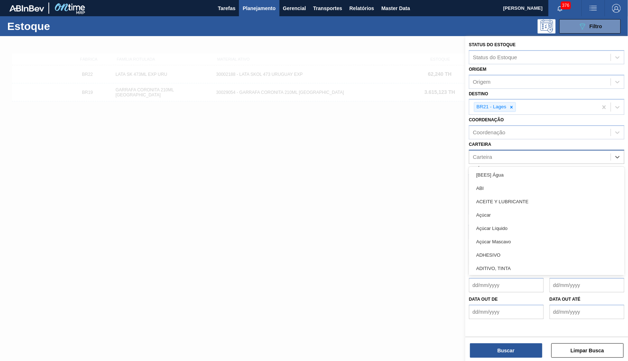
click at [517, 150] on div "Carteira" at bounding box center [546, 157] width 155 height 14
click at [511, 150] on div "Carteira" at bounding box center [546, 157] width 155 height 14
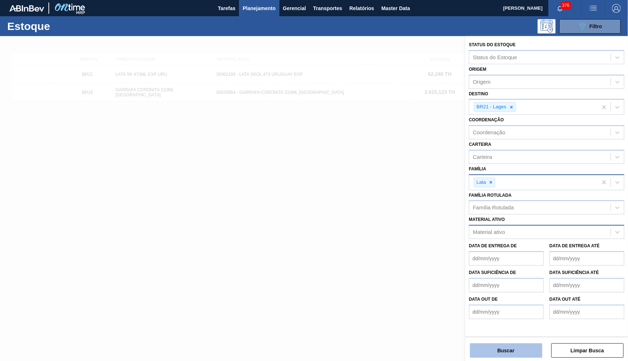
click at [508, 356] on button "Buscar" at bounding box center [506, 351] width 72 height 14
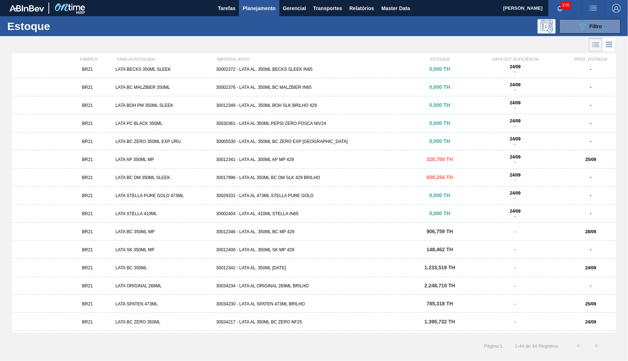
scroll to position [320, 0]
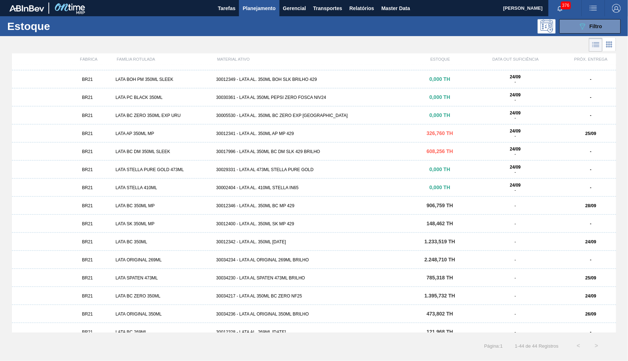
click at [285, 175] on div "BR21 LATA STELLA PURE GOLD 473ML 30029331 - LATA AL 473ML STELLA PURE GOLD 0,00…" at bounding box center [314, 170] width 604 height 18
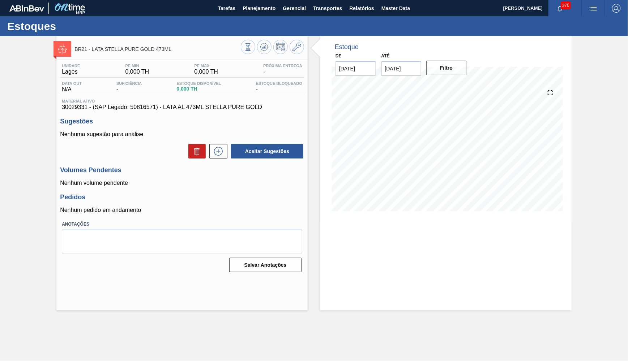
click at [303, 47] on button at bounding box center [296, 47] width 14 height 14
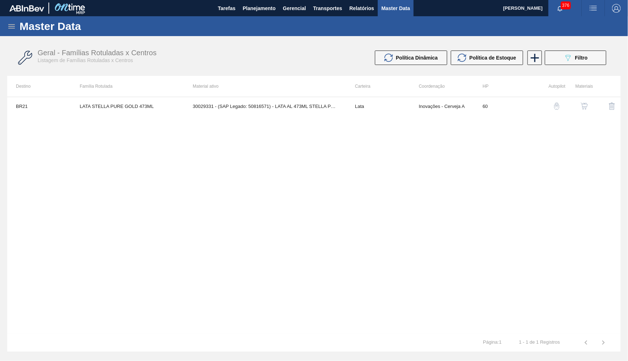
click at [583, 106] on img "button" at bounding box center [583, 106] width 7 height 7
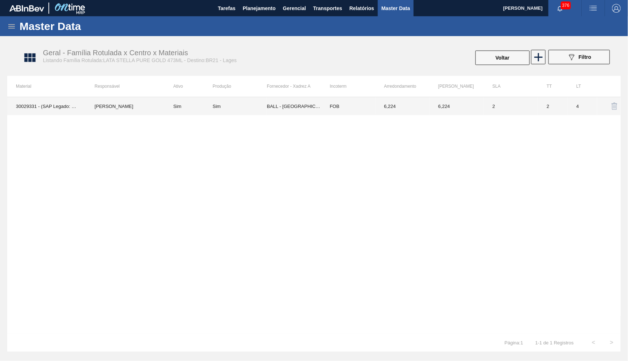
click at [287, 106] on td "BALL - [GEOGRAPHIC_DATA] ([GEOGRAPHIC_DATA])" at bounding box center [294, 106] width 54 height 18
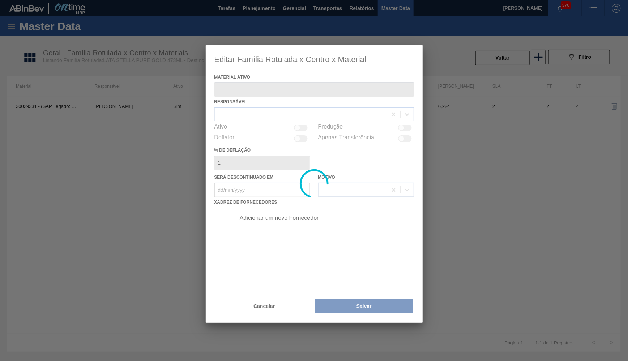
type ativo "30029331 - (SAP Legado: 50816571) - LATA AL 473ML STELLA PURE GOLD"
checkbox input "true"
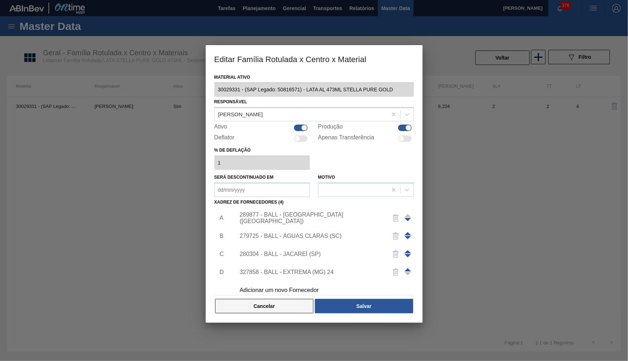
click at [286, 305] on button "Cancelar" at bounding box center [264, 306] width 99 height 14
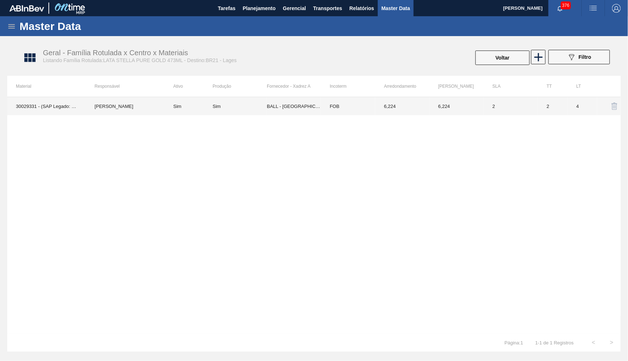
click at [417, 108] on td "6,224" at bounding box center [402, 106] width 54 height 18
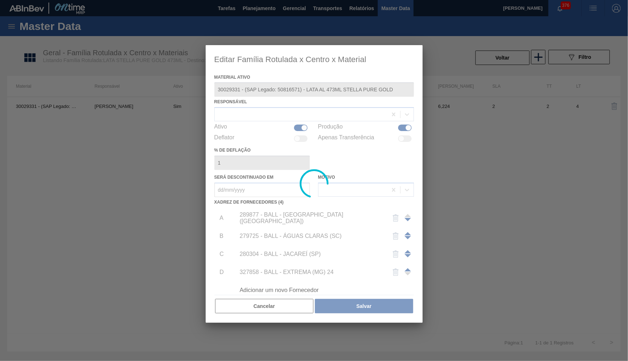
type ativo "30029331 - (SAP Legado: 50816571) - LATA AL 473ML STELLA PURE GOLD"
checkbox input "true"
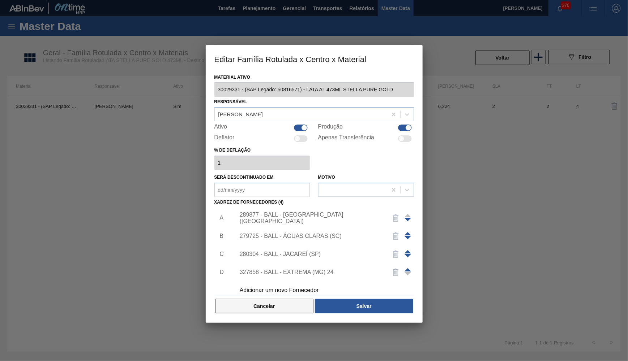
click at [279, 305] on button "Cancelar" at bounding box center [264, 306] width 99 height 14
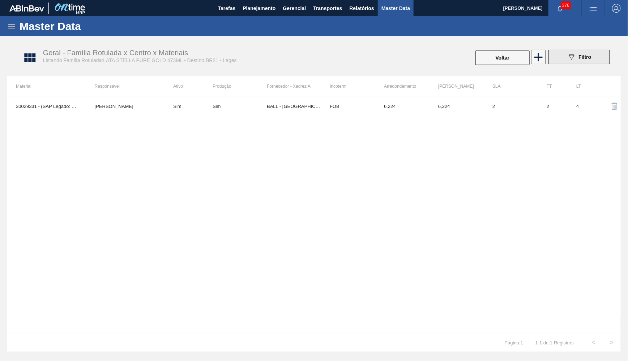
click at [564, 59] on button "089F7B8B-B2A5-4AFE-B5C0-19BA573D28AC Filtro" at bounding box center [578, 57] width 61 height 14
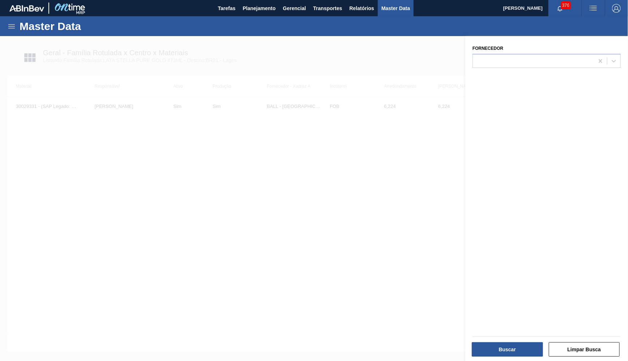
click at [355, 169] on div at bounding box center [314, 216] width 628 height 361
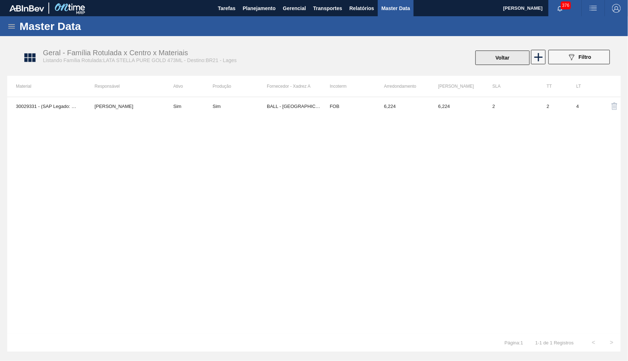
click at [489, 60] on button "Voltar" at bounding box center [502, 58] width 54 height 14
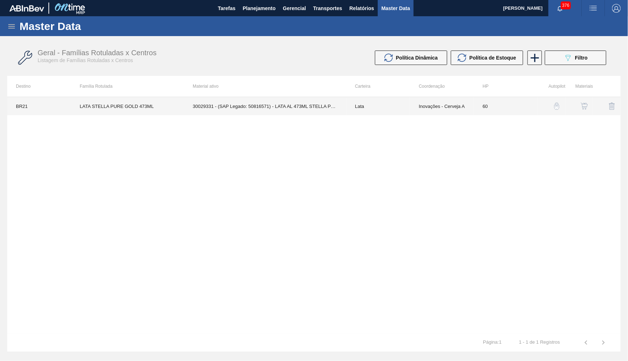
click at [490, 110] on td "60" at bounding box center [506, 106] width 64 height 18
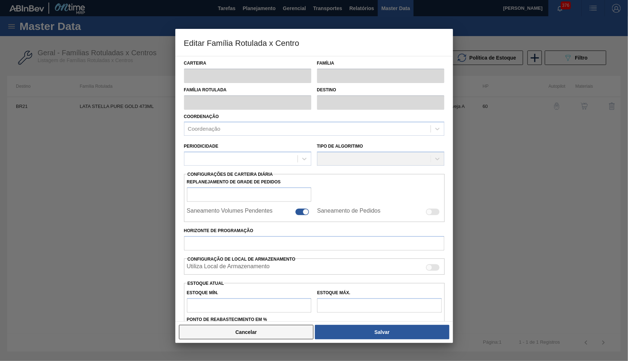
click at [276, 333] on button "Cancelar" at bounding box center [246, 332] width 135 height 14
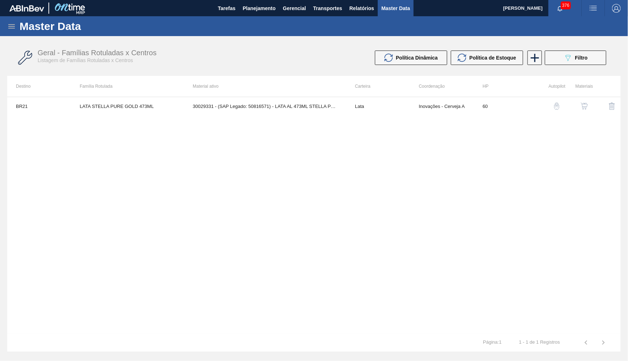
click at [580, 106] on button "button" at bounding box center [583, 106] width 17 height 17
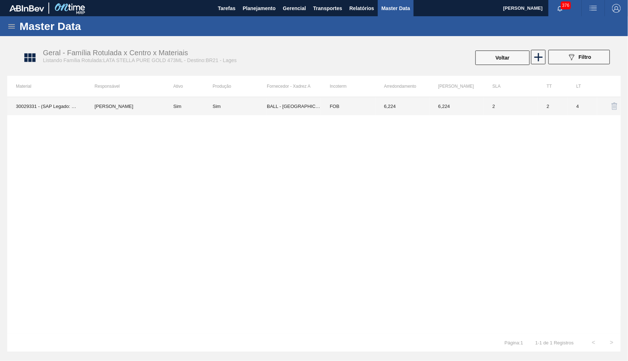
click at [253, 107] on div "Sim" at bounding box center [239, 106] width 54 height 5
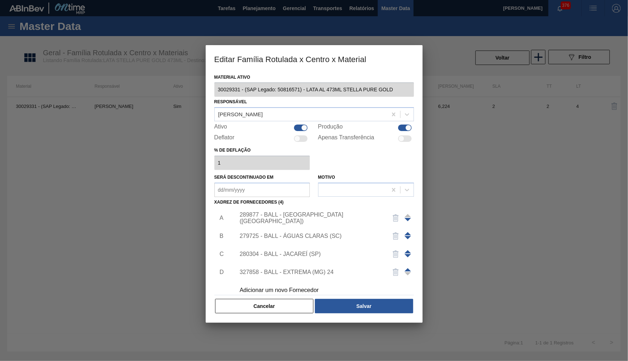
click at [284, 212] on div "289877 - BALL - [GEOGRAPHIC_DATA] ([GEOGRAPHIC_DATA])" at bounding box center [311, 218] width 142 height 13
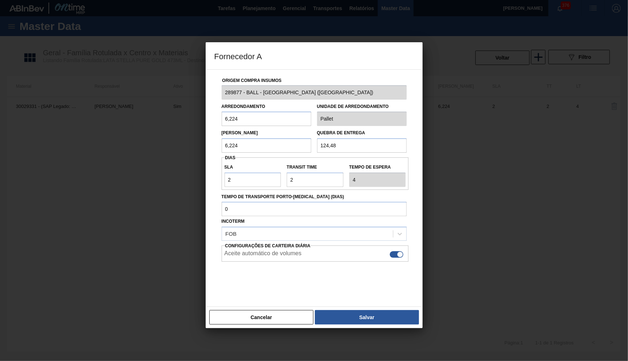
drag, startPoint x: 221, startPoint y: 115, endPoint x: 191, endPoint y: 116, distance: 30.4
click at [222, 116] on input "6,224" at bounding box center [267, 119] width 90 height 14
drag, startPoint x: 360, startPoint y: 142, endPoint x: 293, endPoint y: 146, distance: 67.3
click at [317, 146] on input "124,48" at bounding box center [362, 145] width 90 height 14
click at [273, 310] on button "Cancelar" at bounding box center [261, 317] width 104 height 14
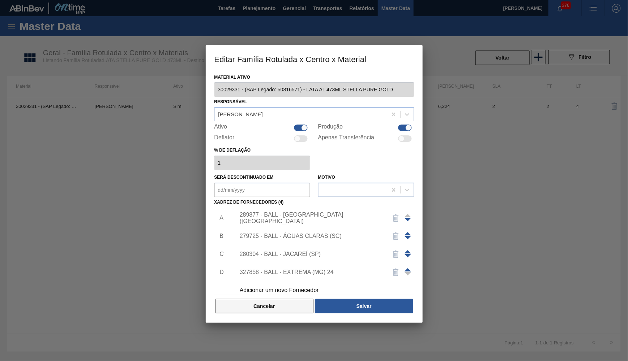
click at [278, 299] on button "Cancelar" at bounding box center [264, 306] width 99 height 14
